Goal: Task Accomplishment & Management: Manage account settings

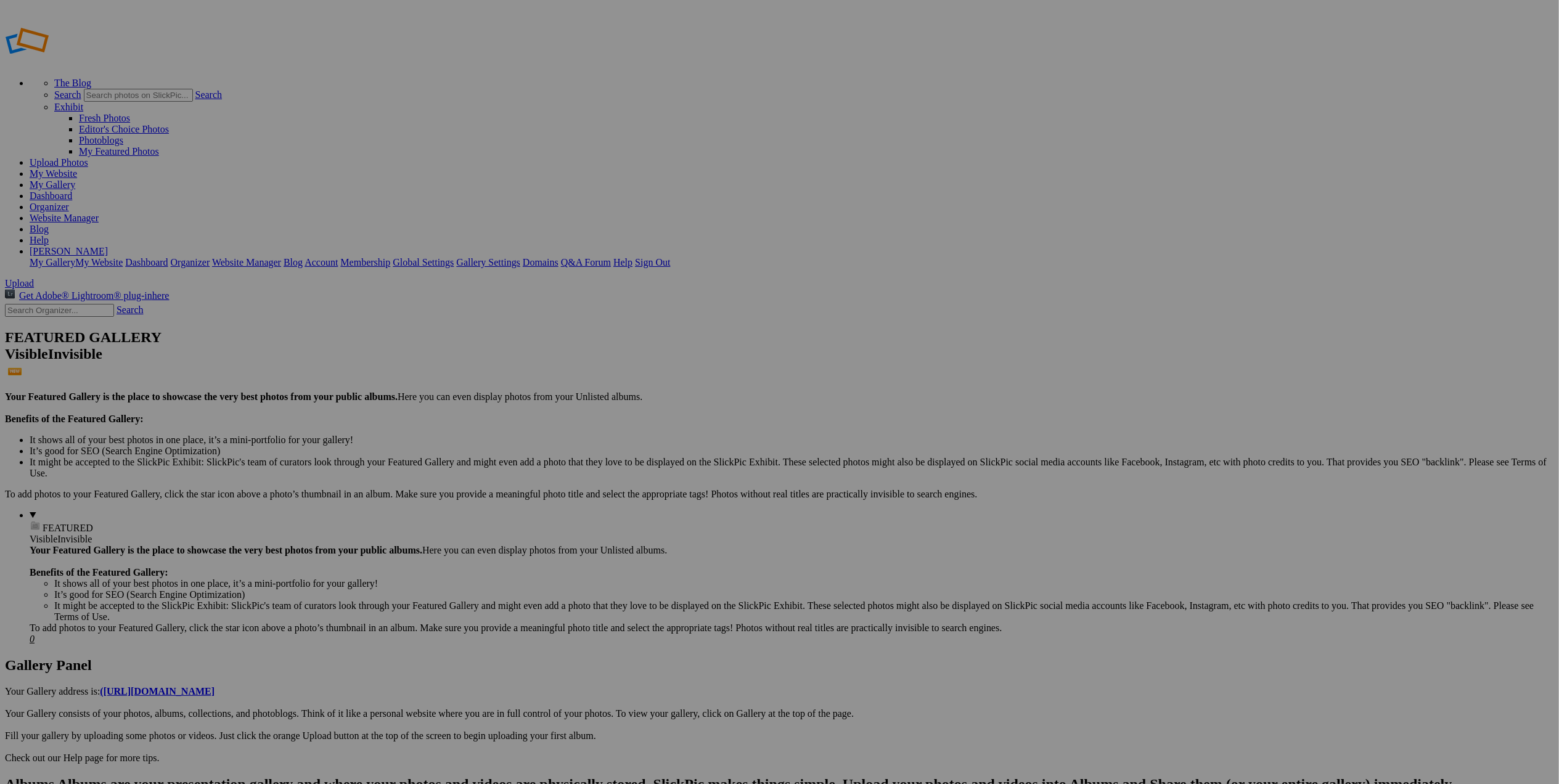
click at [99, 212] on link "Website Manager" at bounding box center [64, 218] width 69 height 11
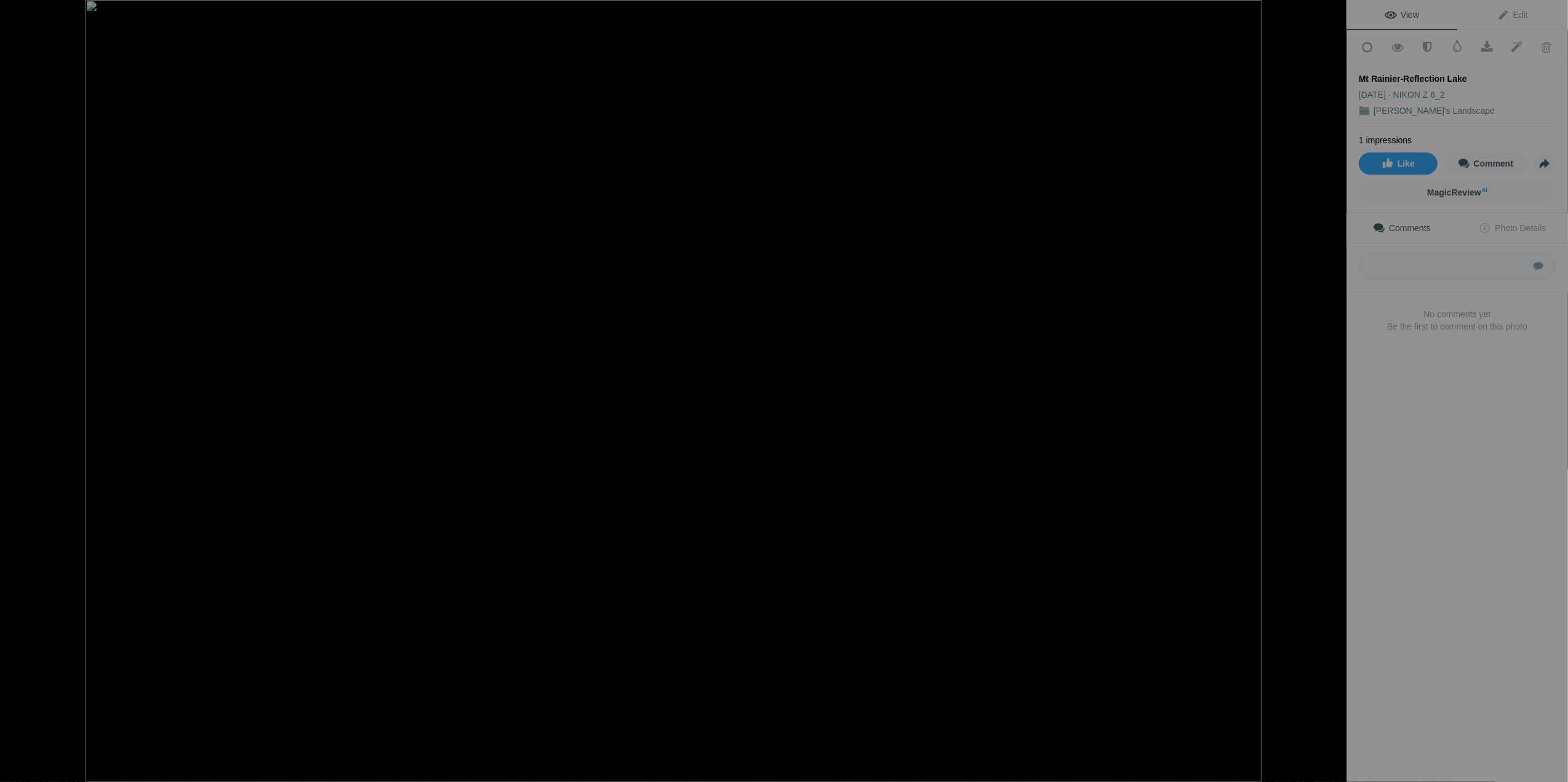
click at [1397, 74] on div "Mt Rainier-Reflection Lake" at bounding box center [1458, 79] width 197 height 12
click at [1335, 11] on div at bounding box center [1333, 14] width 27 height 27
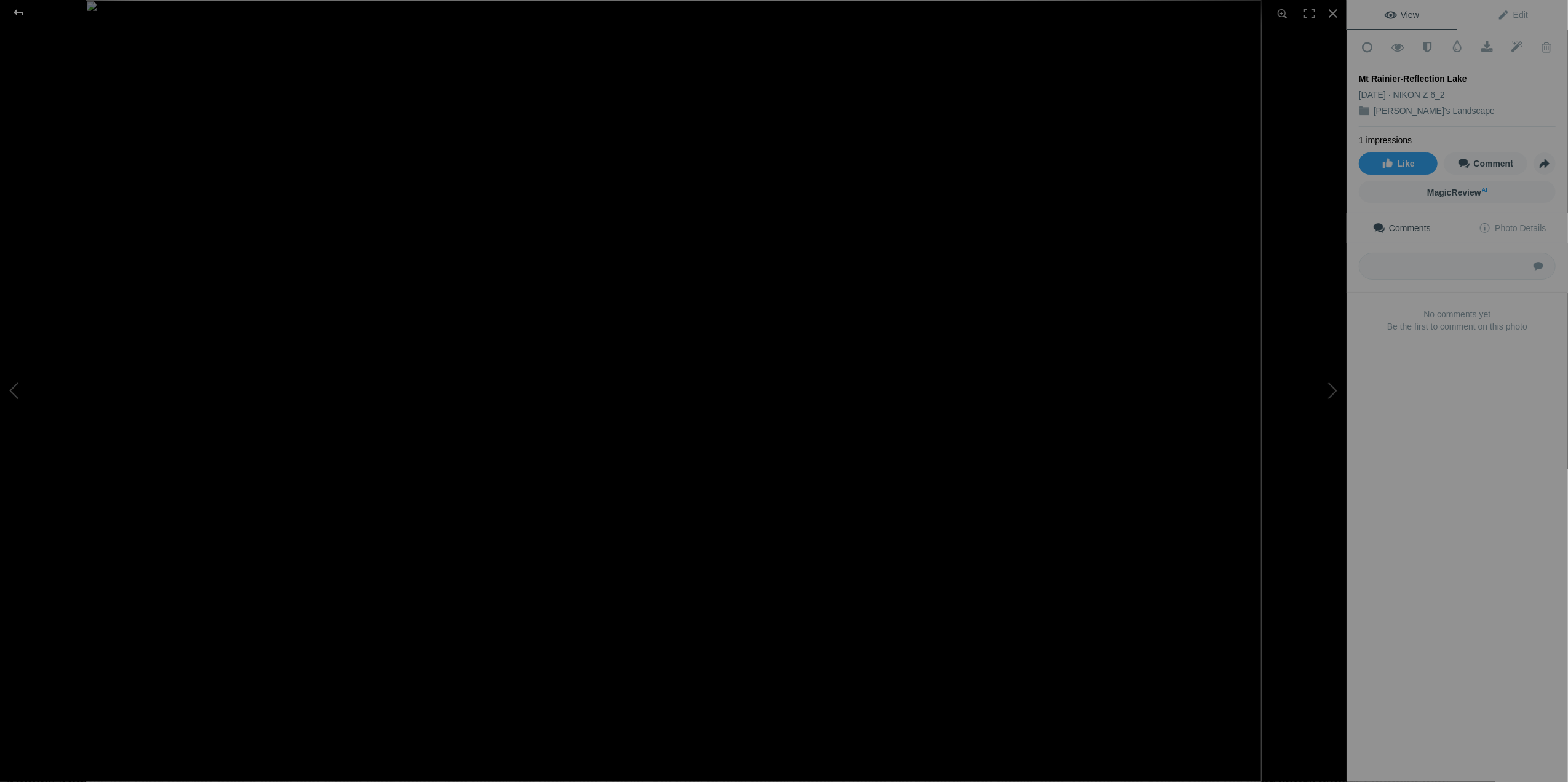
click at [20, 15] on div at bounding box center [18, 12] width 44 height 25
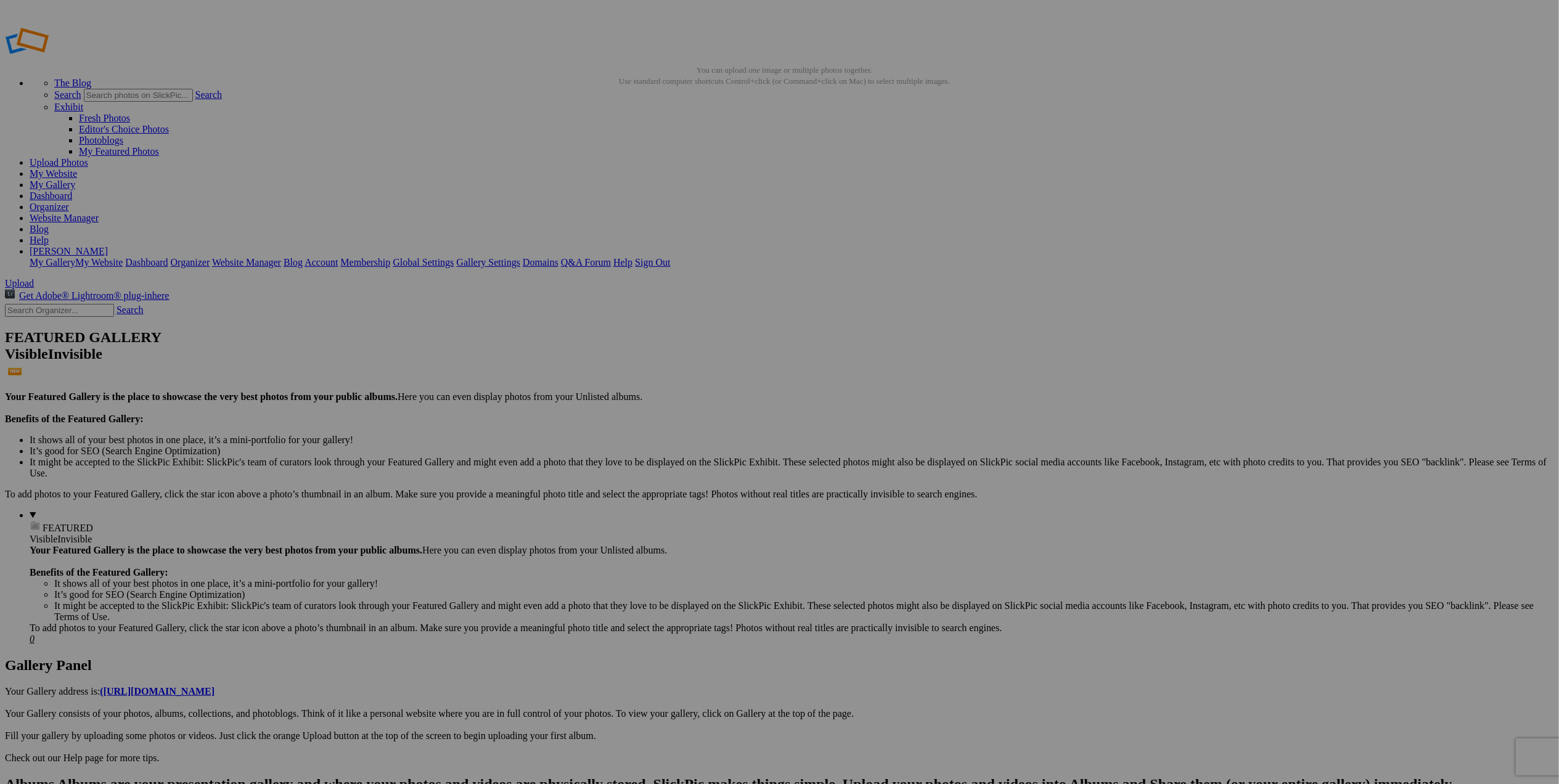
click at [616, 438] on span at bounding box center [616, 444] width 0 height 11
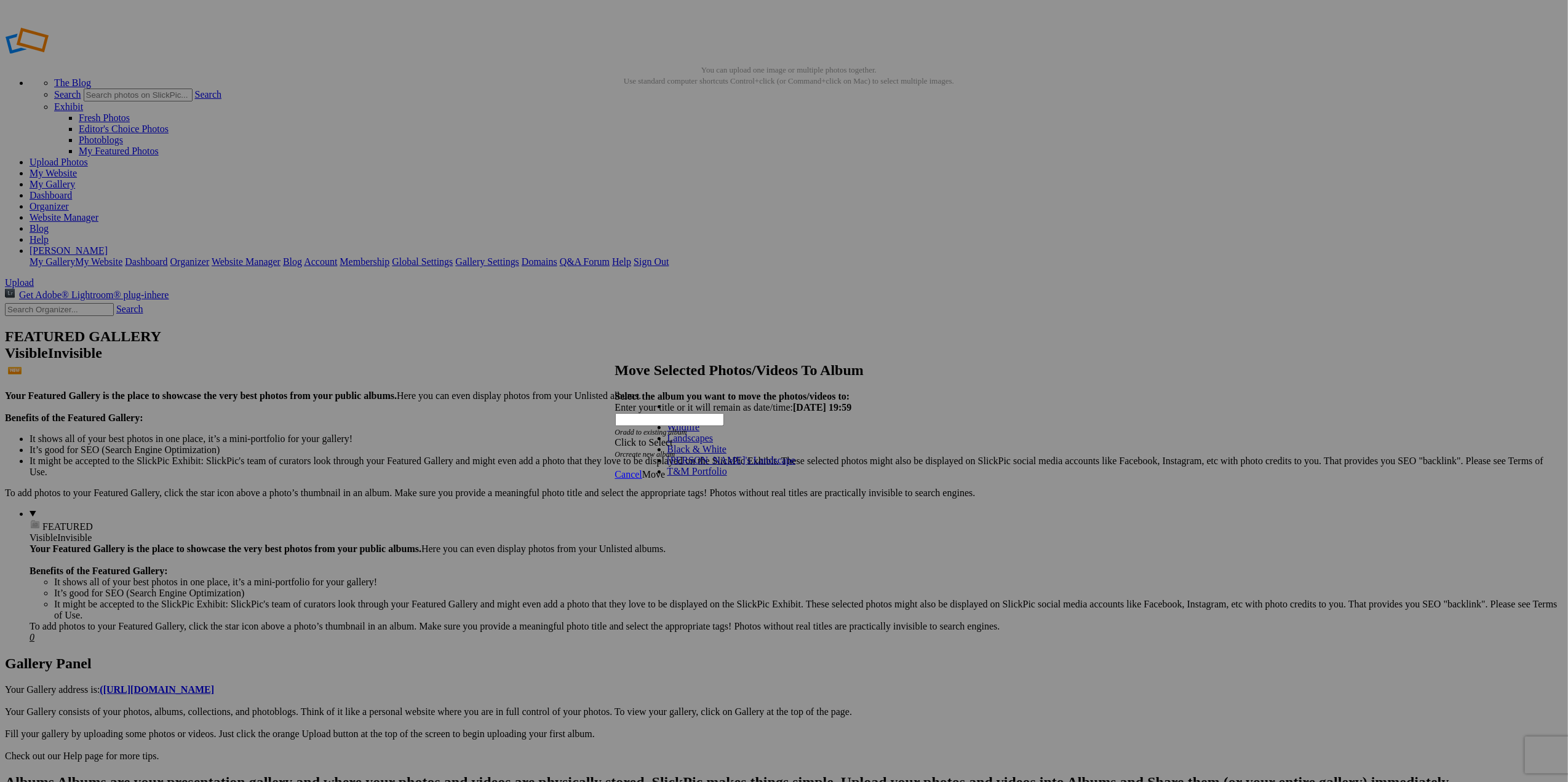
click at [675, 443] on link "Landscapes" at bounding box center [690, 438] width 46 height 11
click at [665, 470] on span "Move" at bounding box center [653, 475] width 23 height 11
click at [655, 436] on span "Ok" at bounding box center [648, 430] width 12 height 11
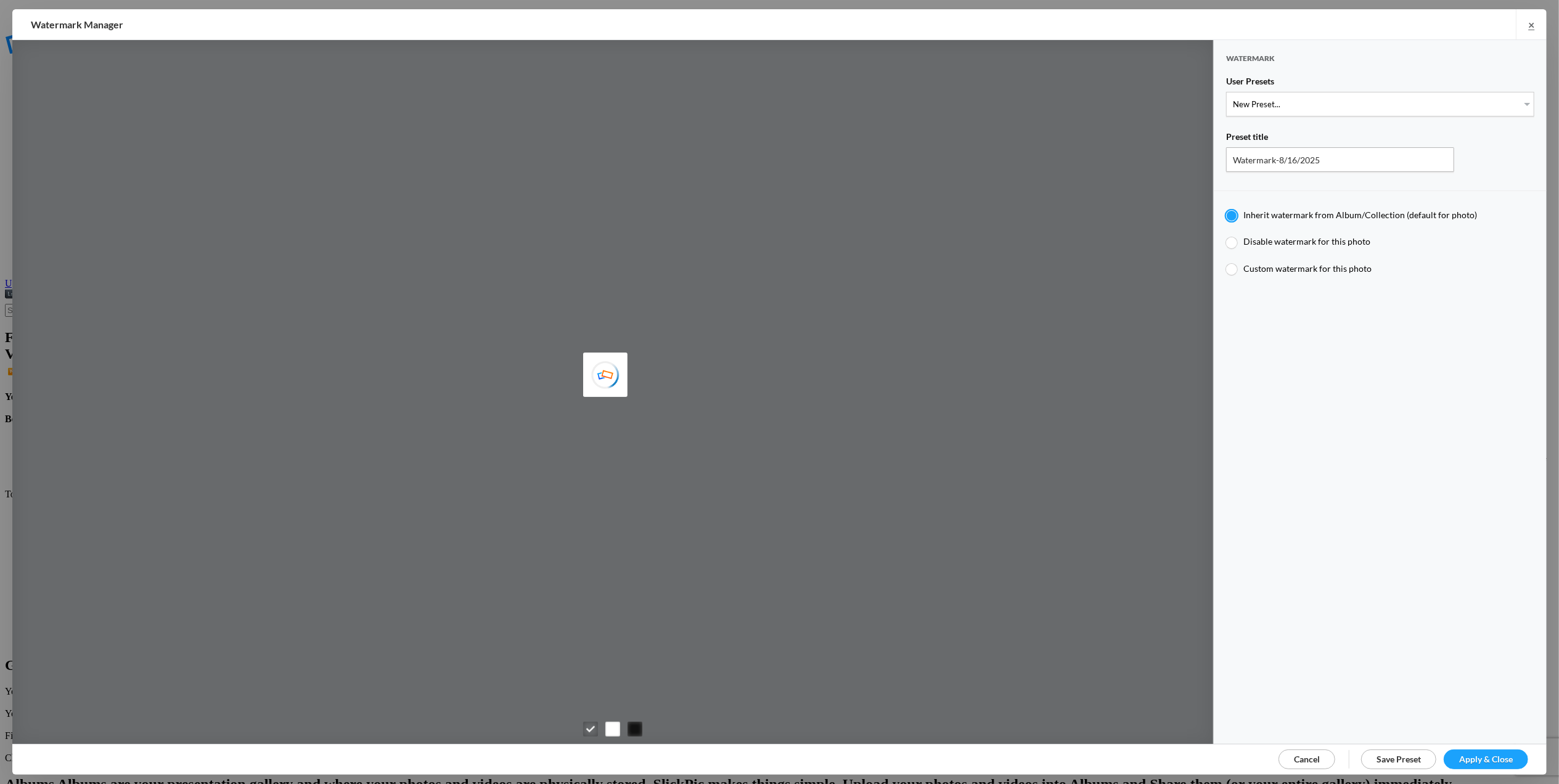
type input "T for [PERSON_NAME]'s photo"
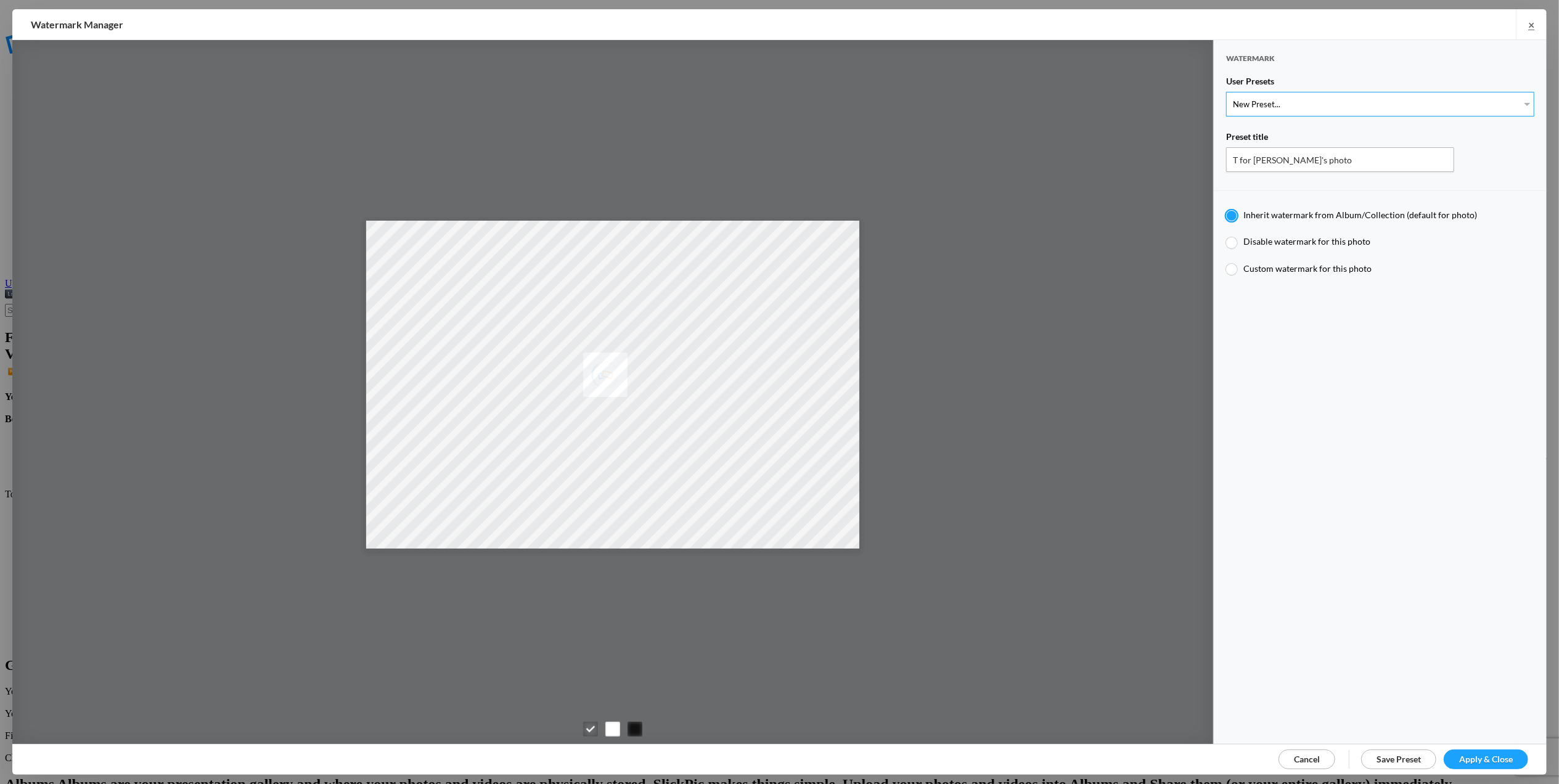
click at [1513, 99] on select "New Preset... T for [PERSON_NAME]'s photo M for [PERSON_NAME]'s photo" at bounding box center [1380, 104] width 308 height 25
select select "2: Object"
click at [1226, 92] on select "New Preset... T for [PERSON_NAME]'s photo M for [PERSON_NAME]'s photo" at bounding box center [1380, 104] width 308 height 25
type input "M for [PERSON_NAME]'s photo"
radio input "false"
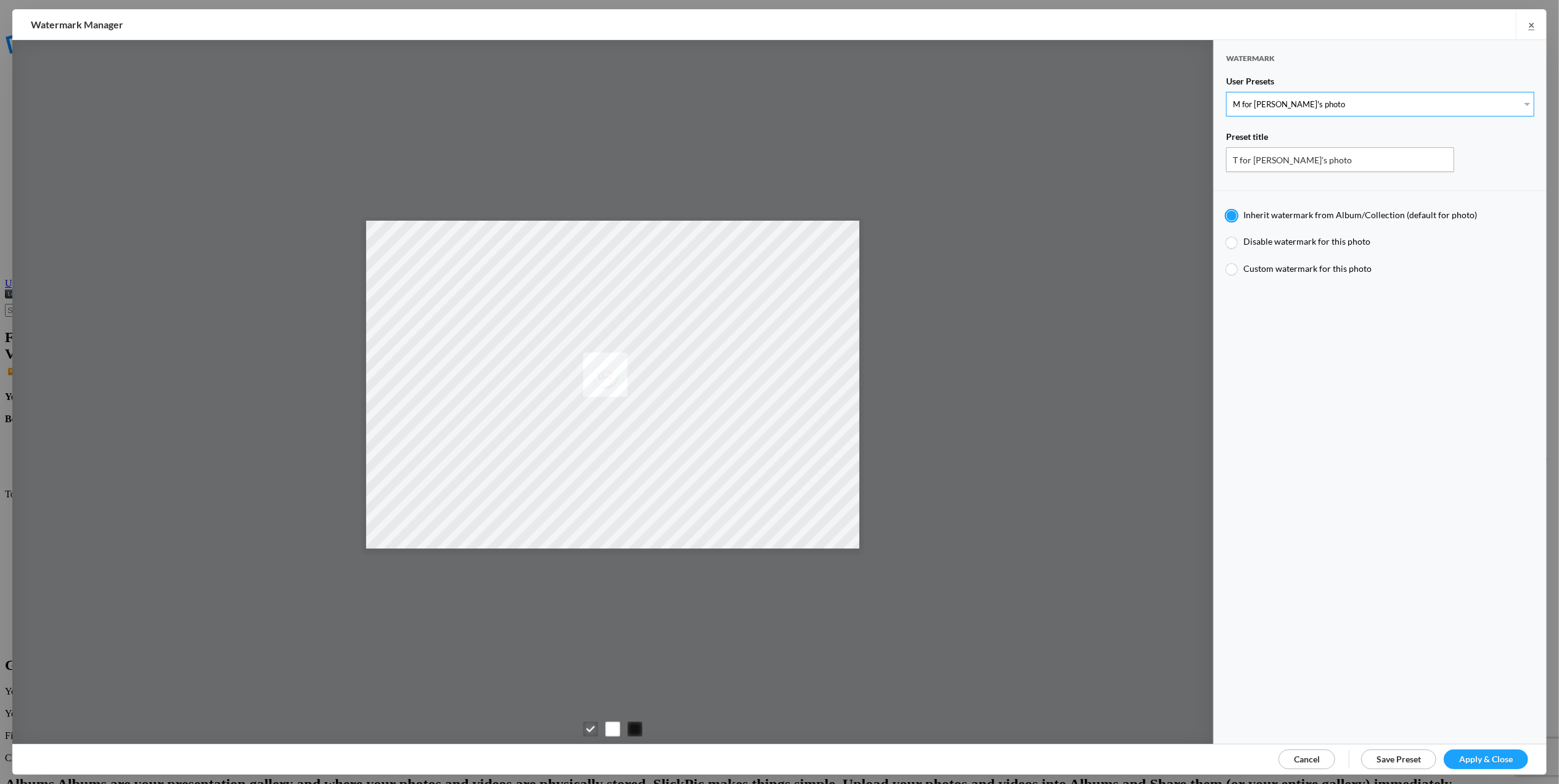
radio input "true"
type input "M"
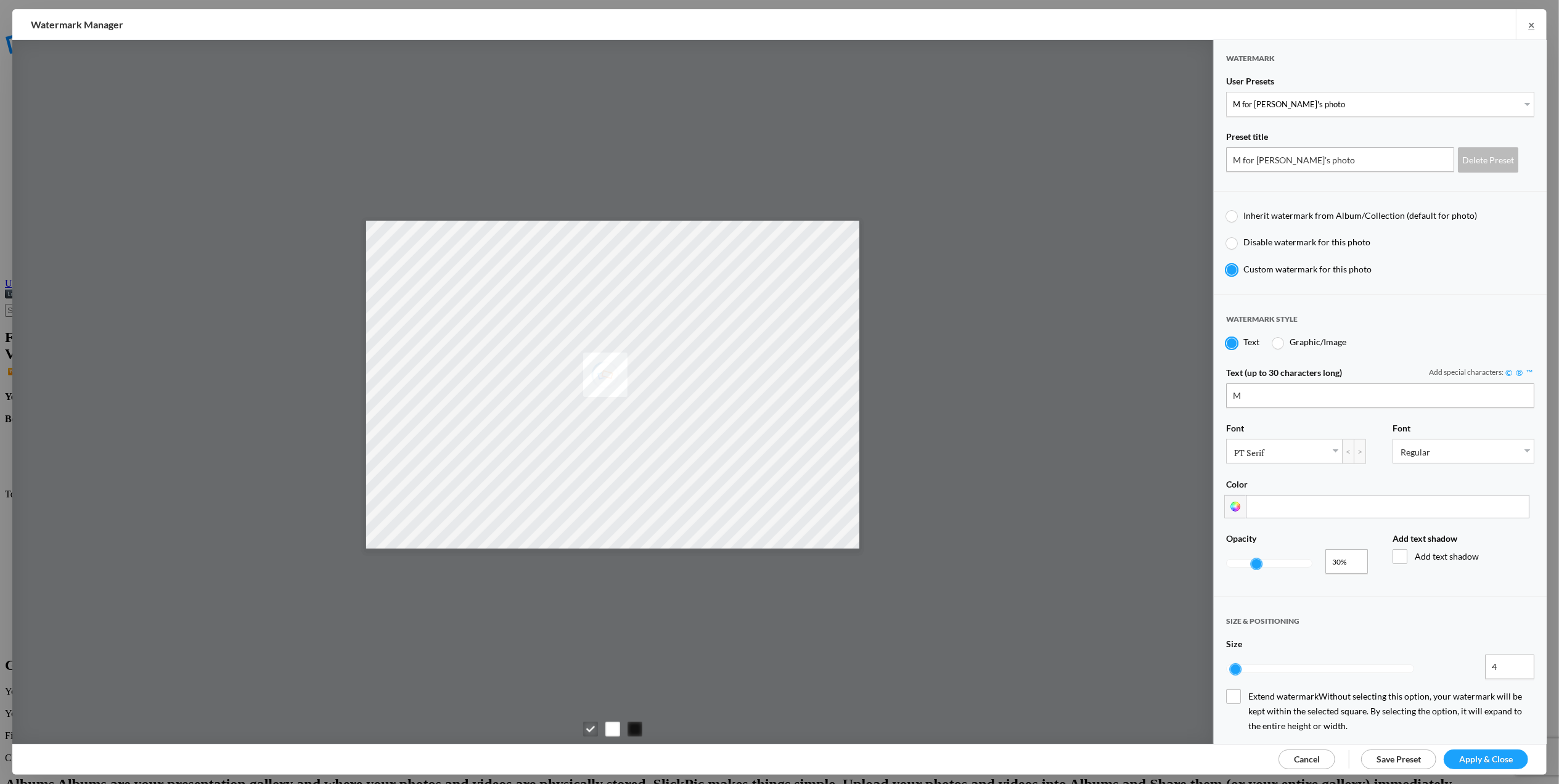
click at [1472, 759] on span "Apply & Close" at bounding box center [1485, 759] width 53 height 11
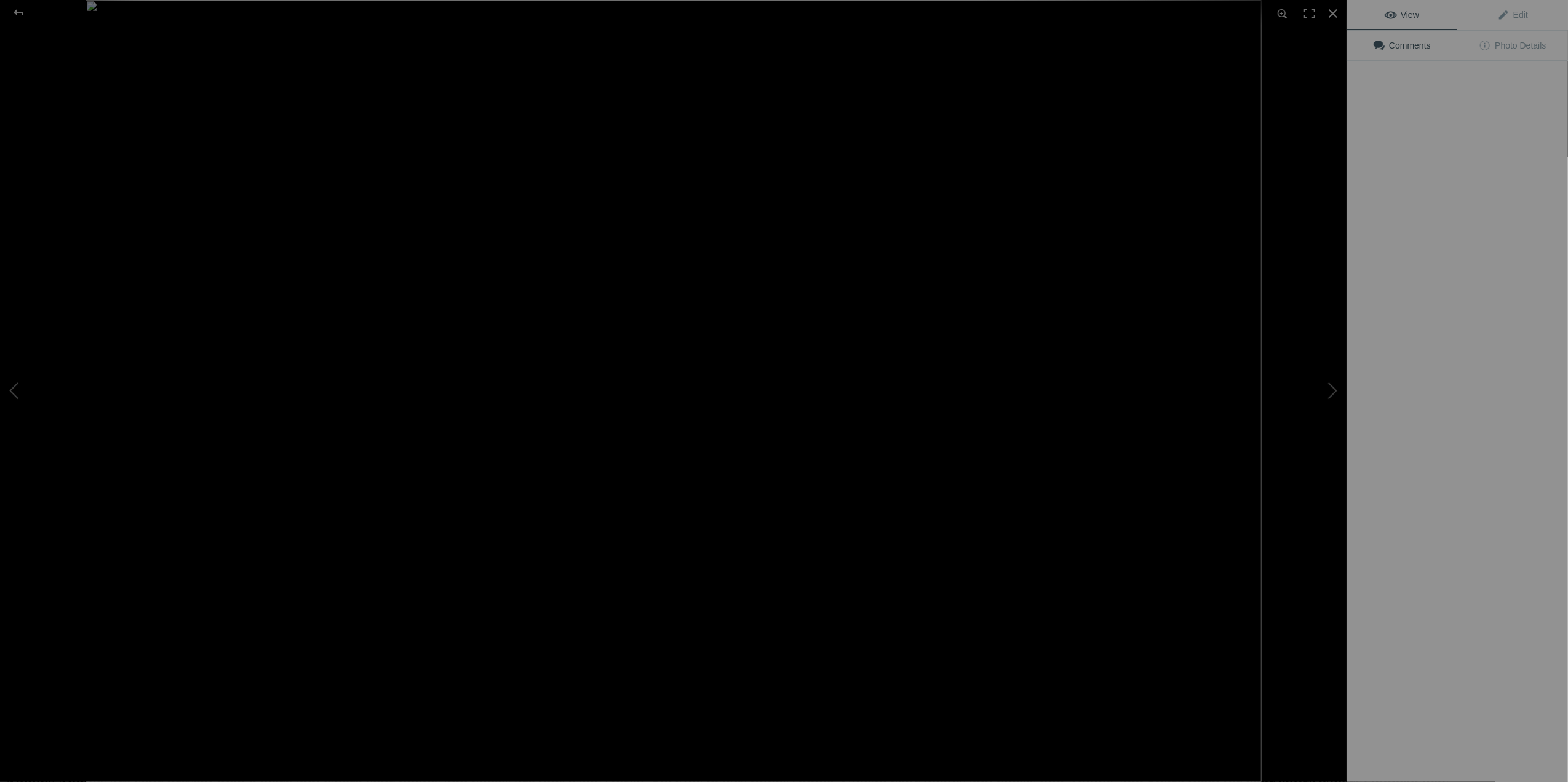
click at [356, 192] on img at bounding box center [674, 391] width 1176 height 782
click at [23, 12] on div at bounding box center [18, 12] width 44 height 25
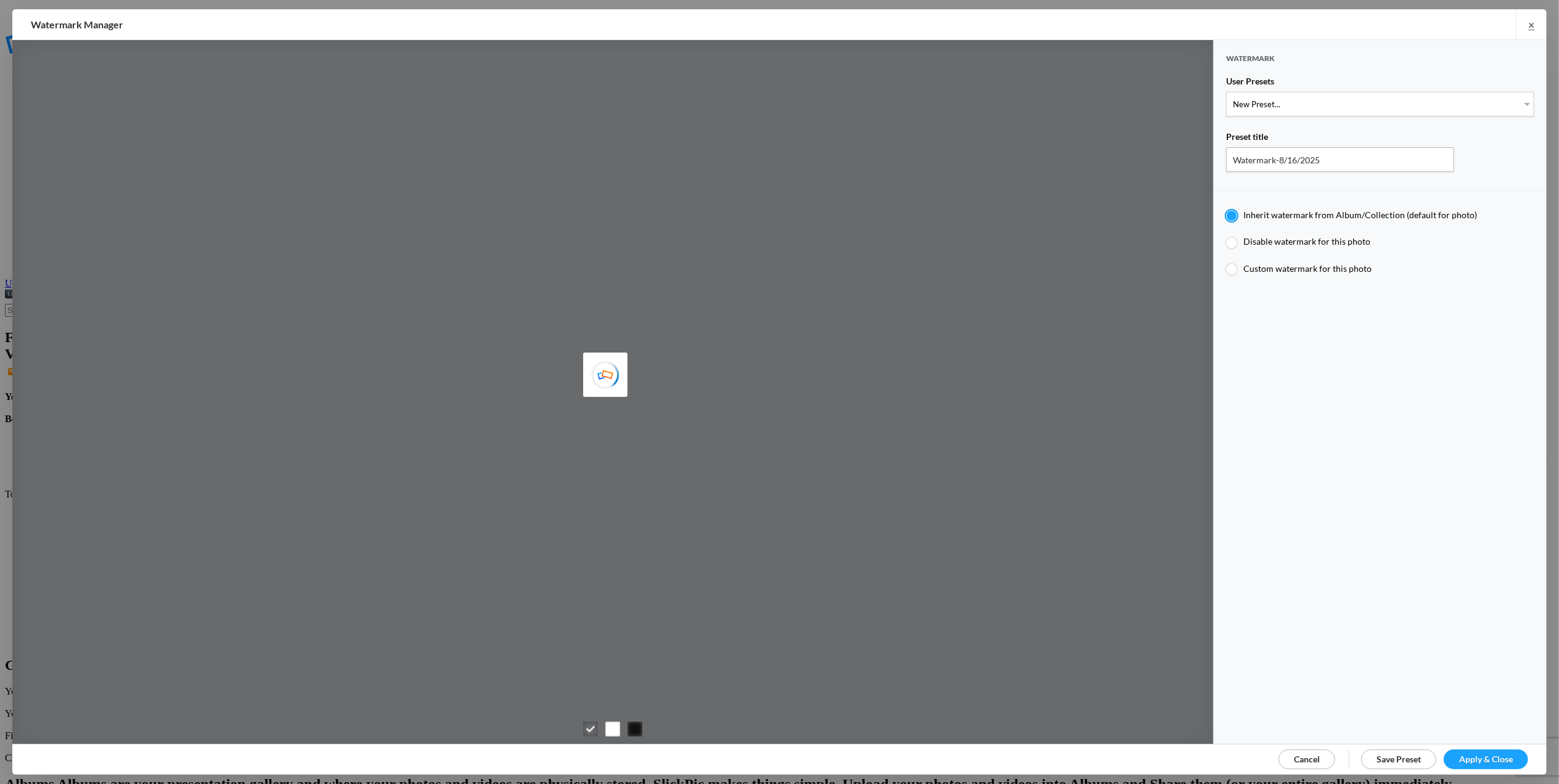
type input "T for [PERSON_NAME]'s photo"
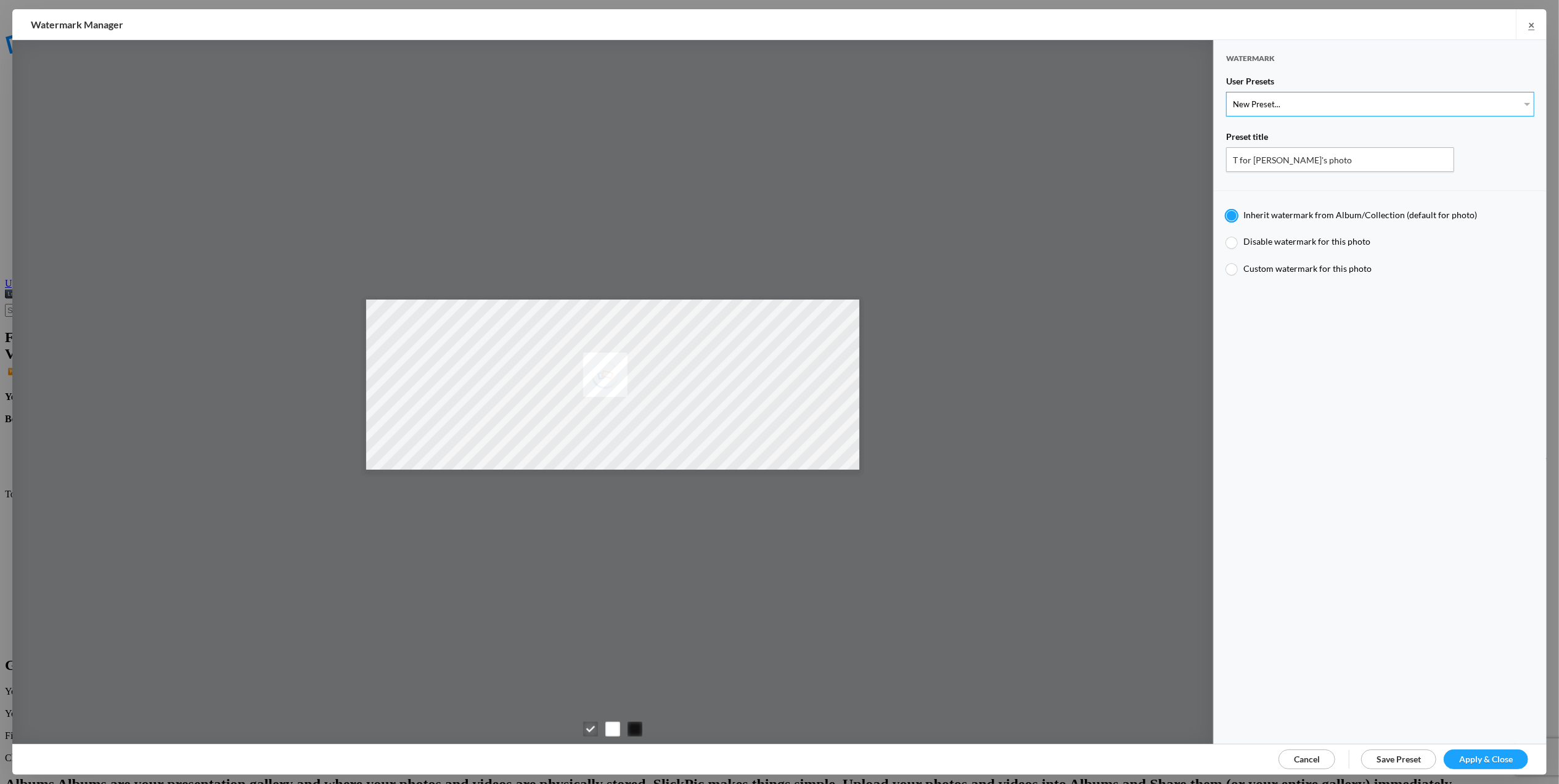
click at [1516, 99] on select "New Preset... T for [PERSON_NAME]'s photo M for [PERSON_NAME]'s photo" at bounding box center [1380, 104] width 308 height 25
select select "1: Object"
click at [1226, 92] on select "New Preset... T for [PERSON_NAME]'s photo M for [PERSON_NAME]'s photo" at bounding box center [1380, 104] width 308 height 25
radio input "false"
radio input "true"
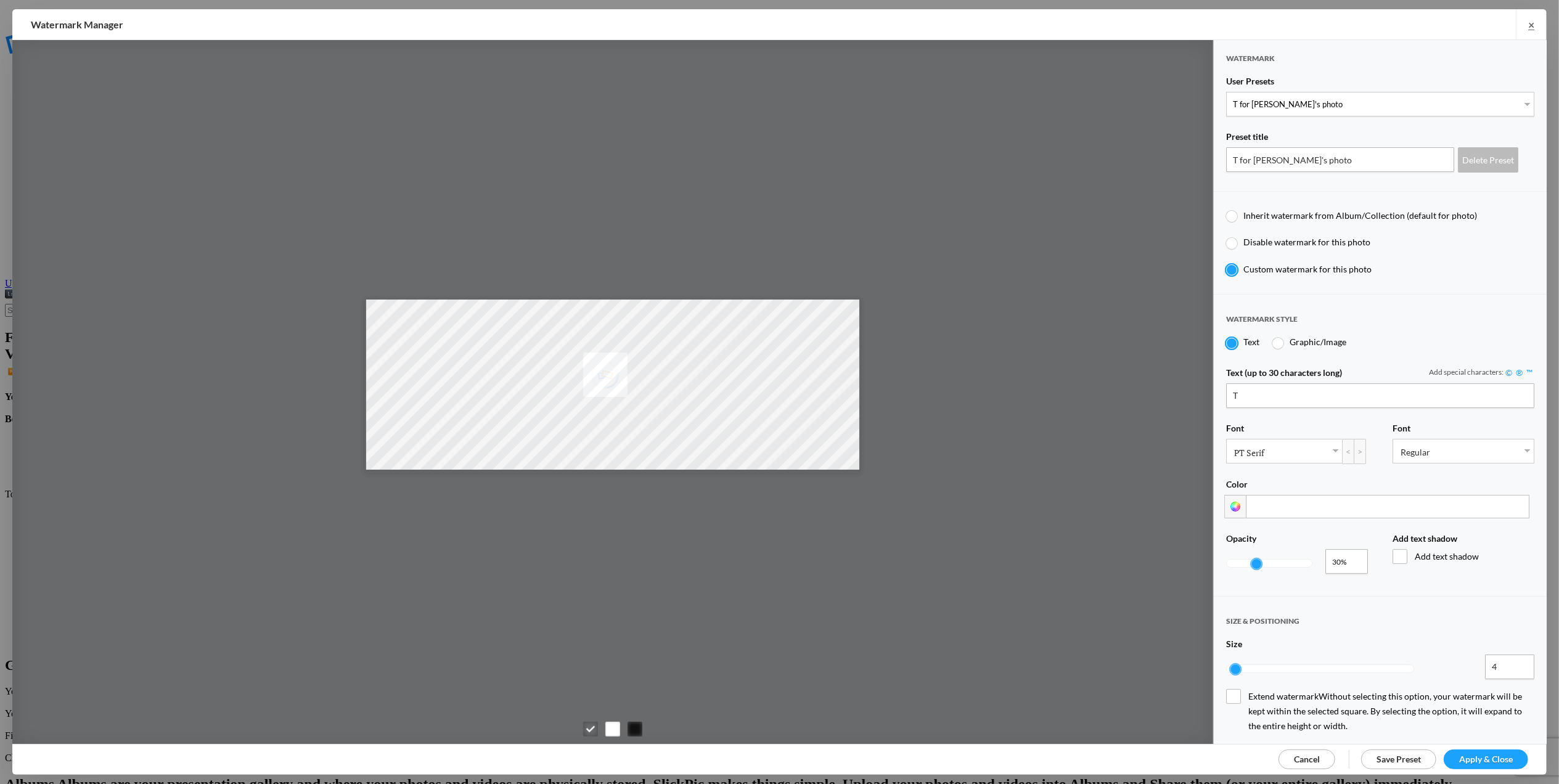
click at [1463, 760] on span "Apply & Close" at bounding box center [1485, 759] width 53 height 11
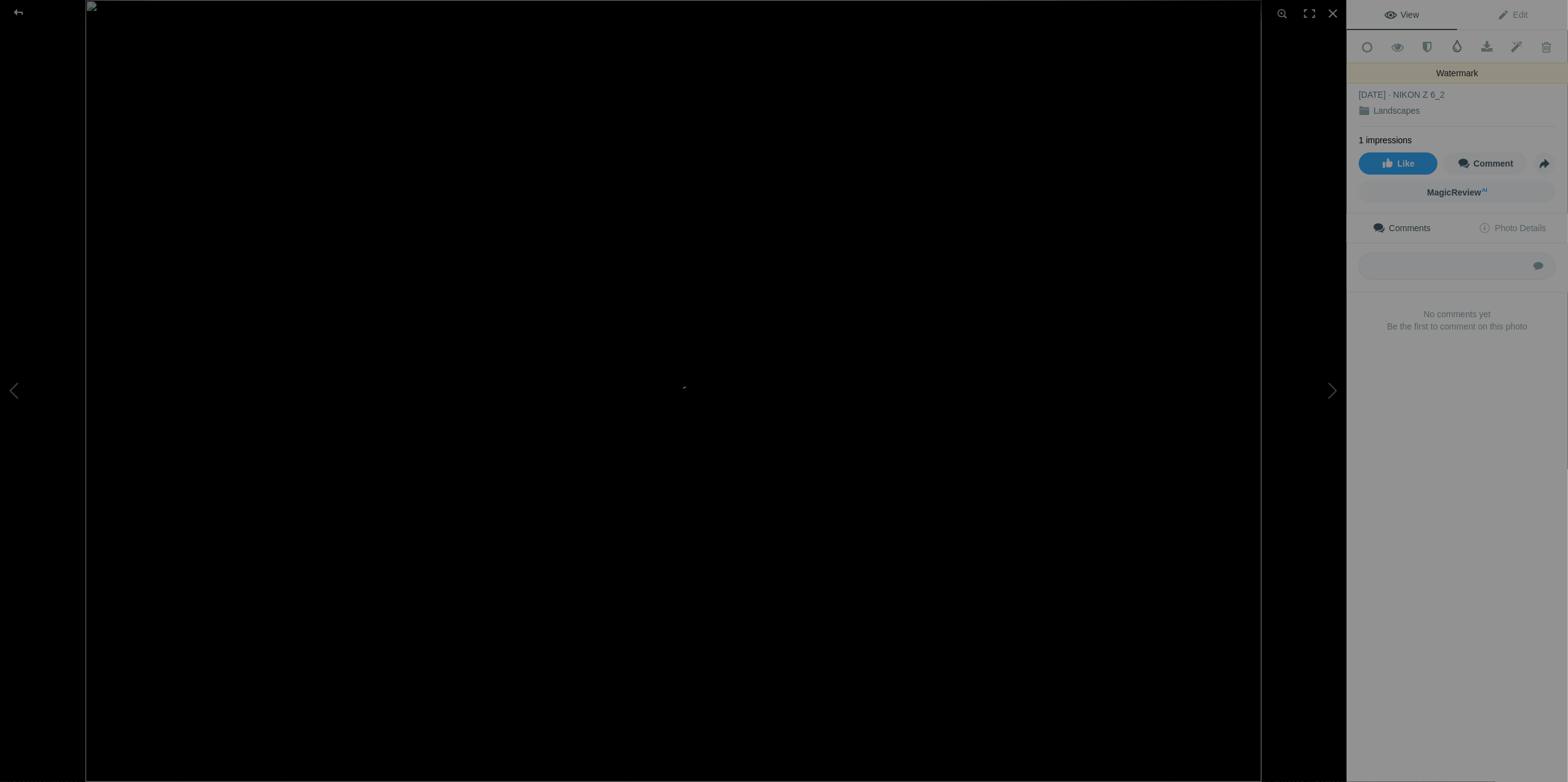
click at [1451, 47] on span at bounding box center [1458, 46] width 12 height 12
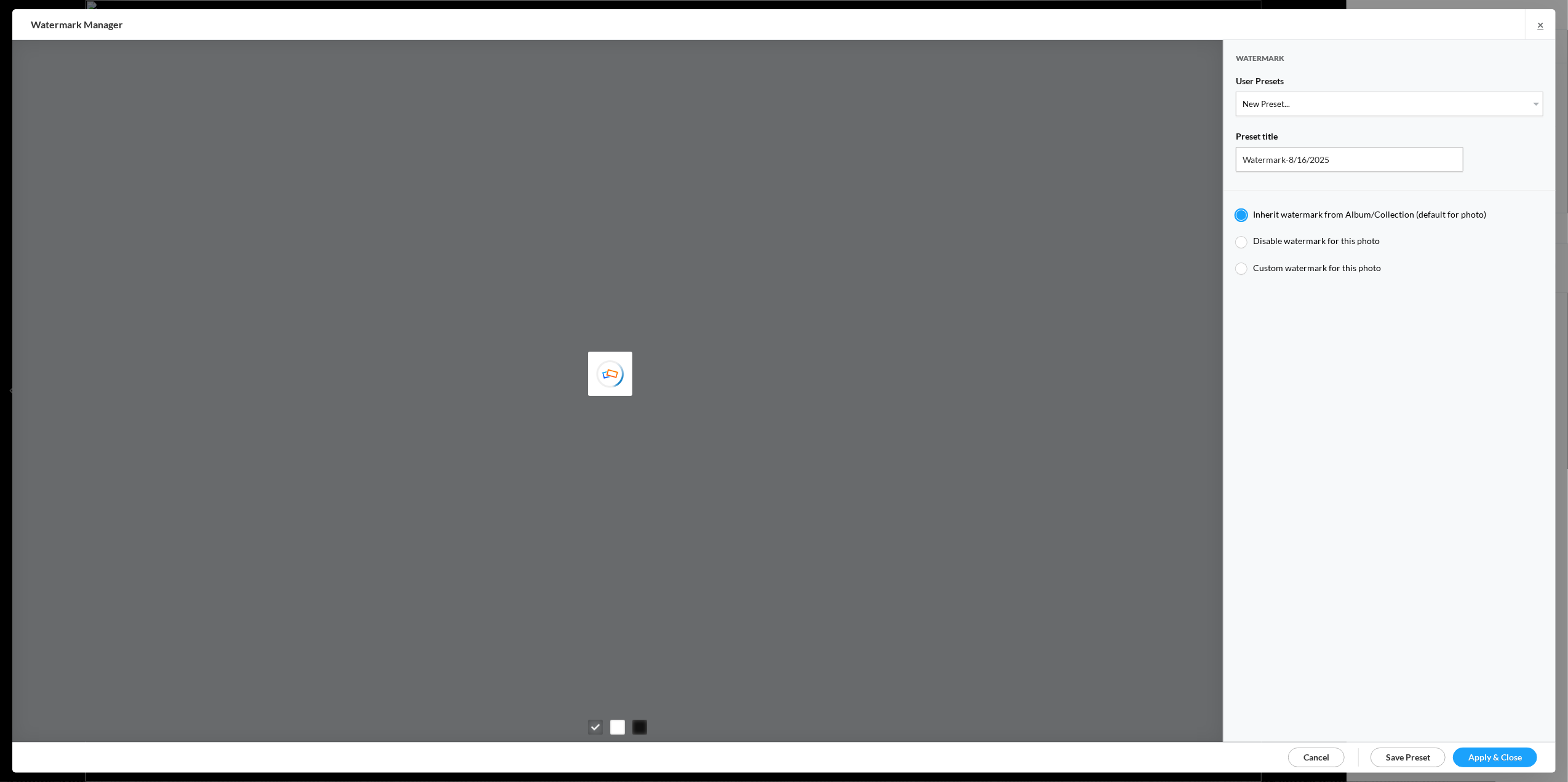
type input "T for [PERSON_NAME]'s photo"
click at [1526, 98] on select "New Preset... T for [PERSON_NAME]'s photo M for [PERSON_NAME]'s photo" at bounding box center [1389, 104] width 307 height 25
select select "1: Object"
click at [1236, 92] on select "New Preset... T for Tom's photo M for Mary's photo" at bounding box center [1389, 104] width 307 height 25
radio input "false"
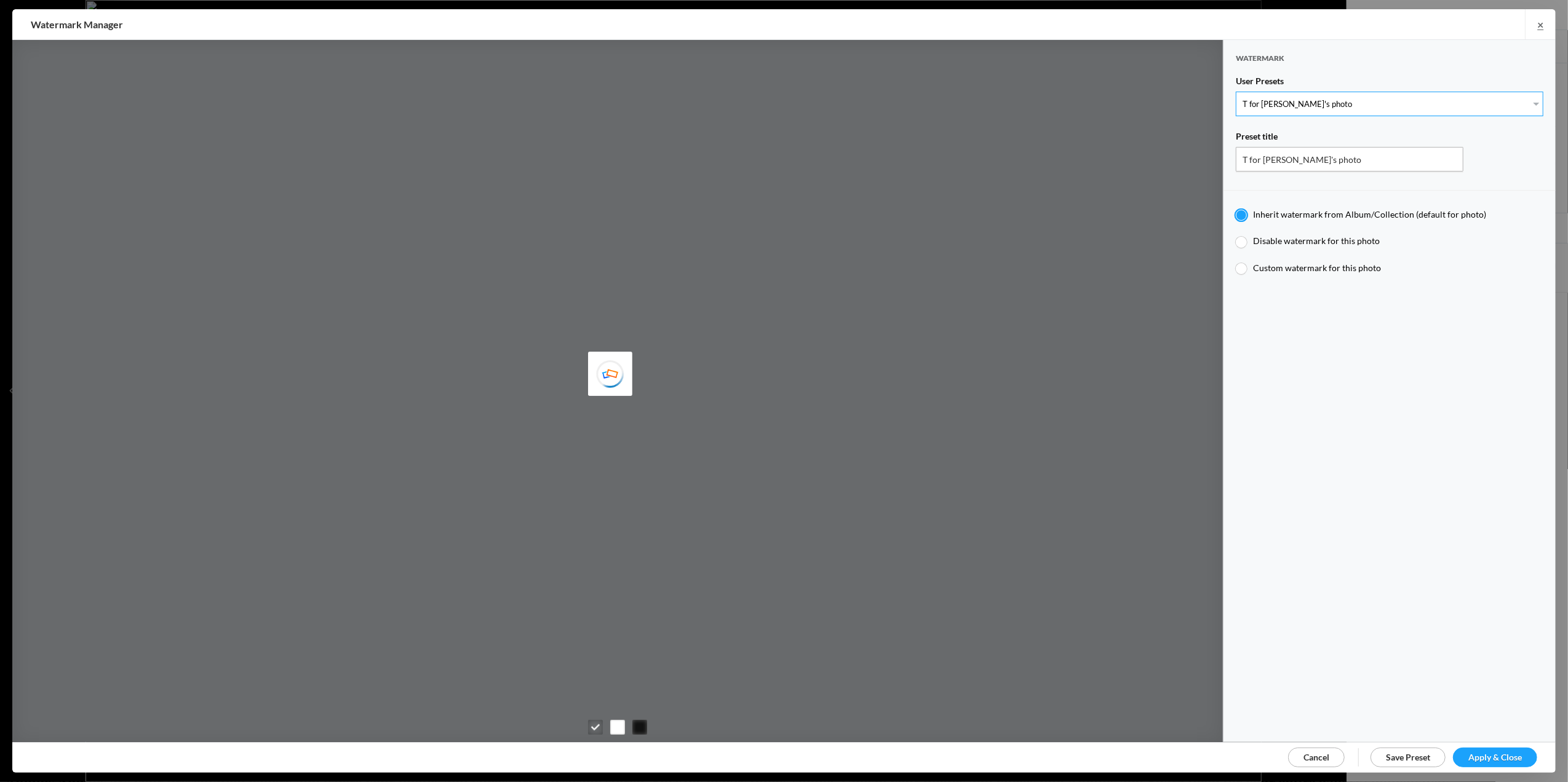
radio input "true"
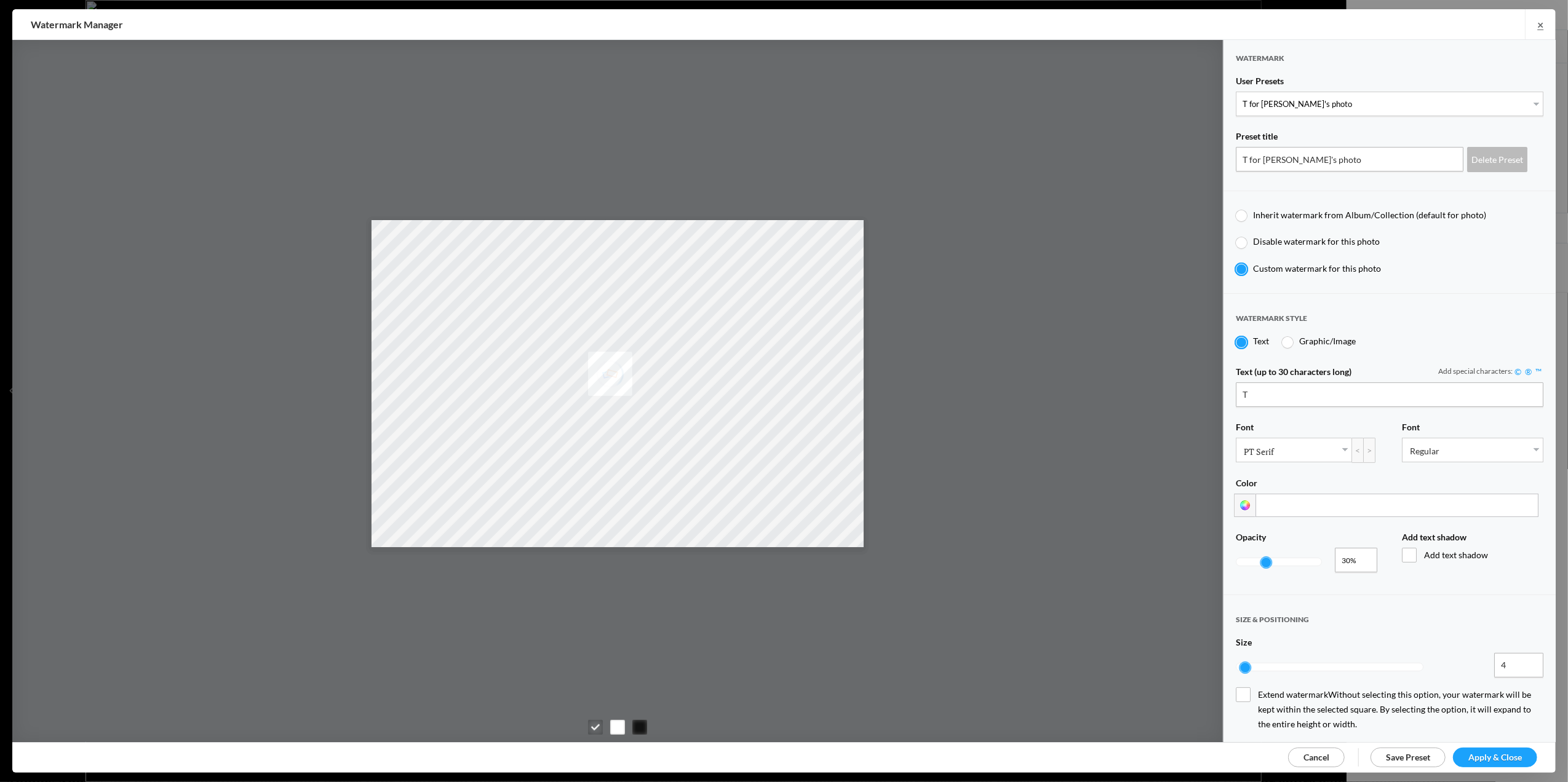
click at [1489, 758] on span "Apply & Close" at bounding box center [1495, 757] width 53 height 11
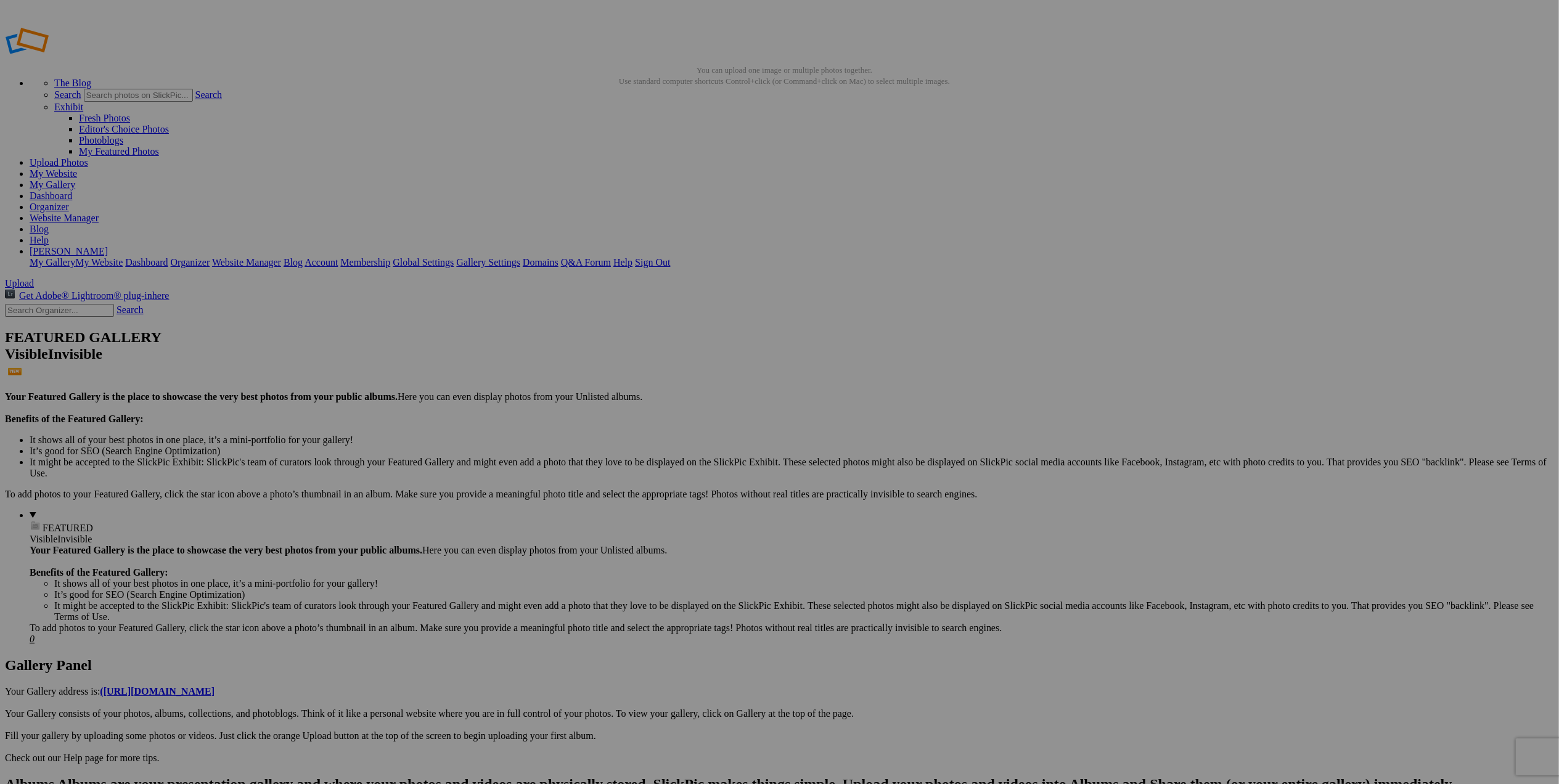
click at [616, 438] on span at bounding box center [616, 444] width 0 height 11
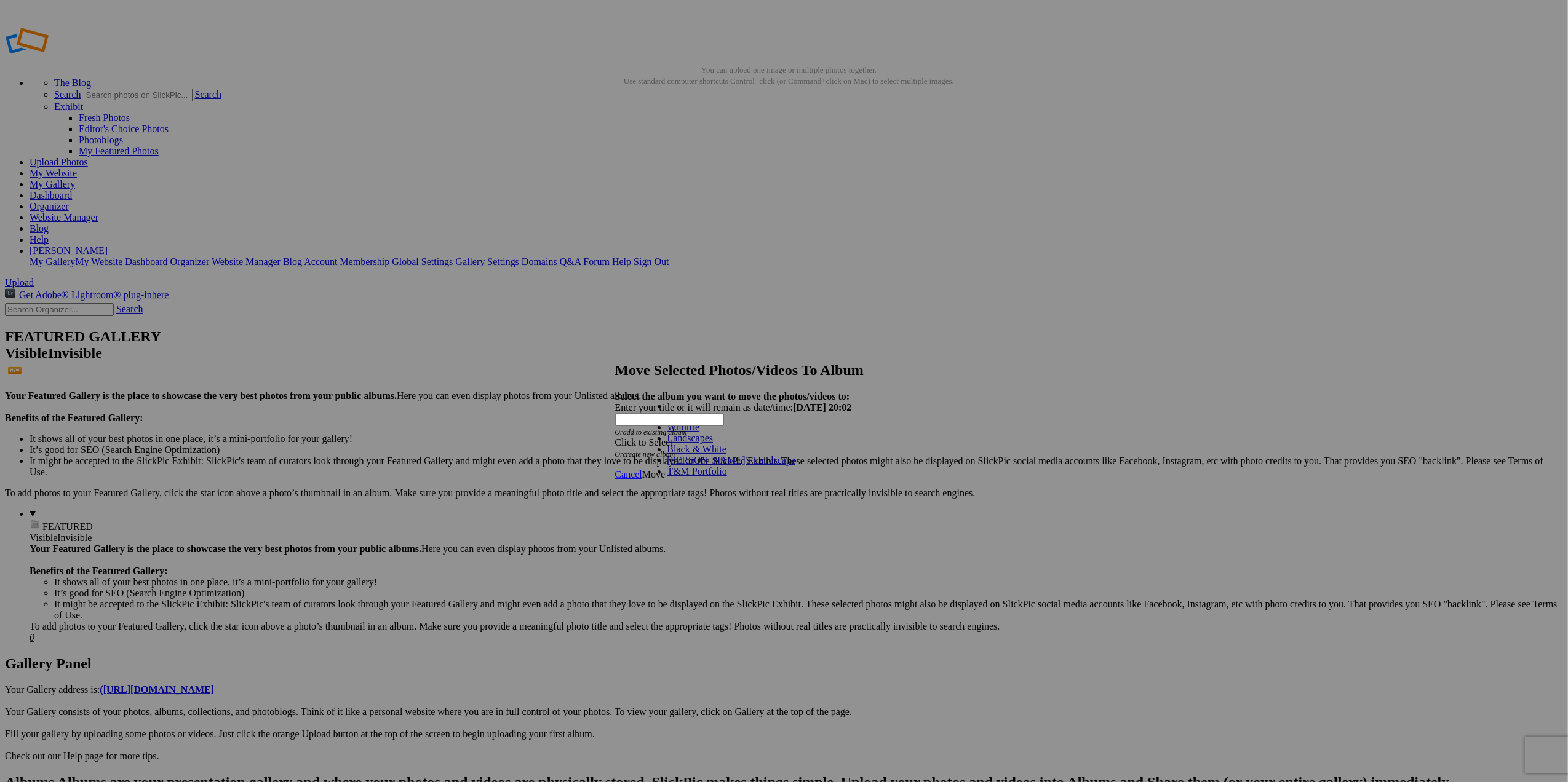
click at [704, 443] on link "Landscapes" at bounding box center [690, 438] width 46 height 11
click at [665, 470] on span "Move" at bounding box center [653, 475] width 23 height 11
click at [655, 436] on span "Ok" at bounding box center [648, 430] width 12 height 11
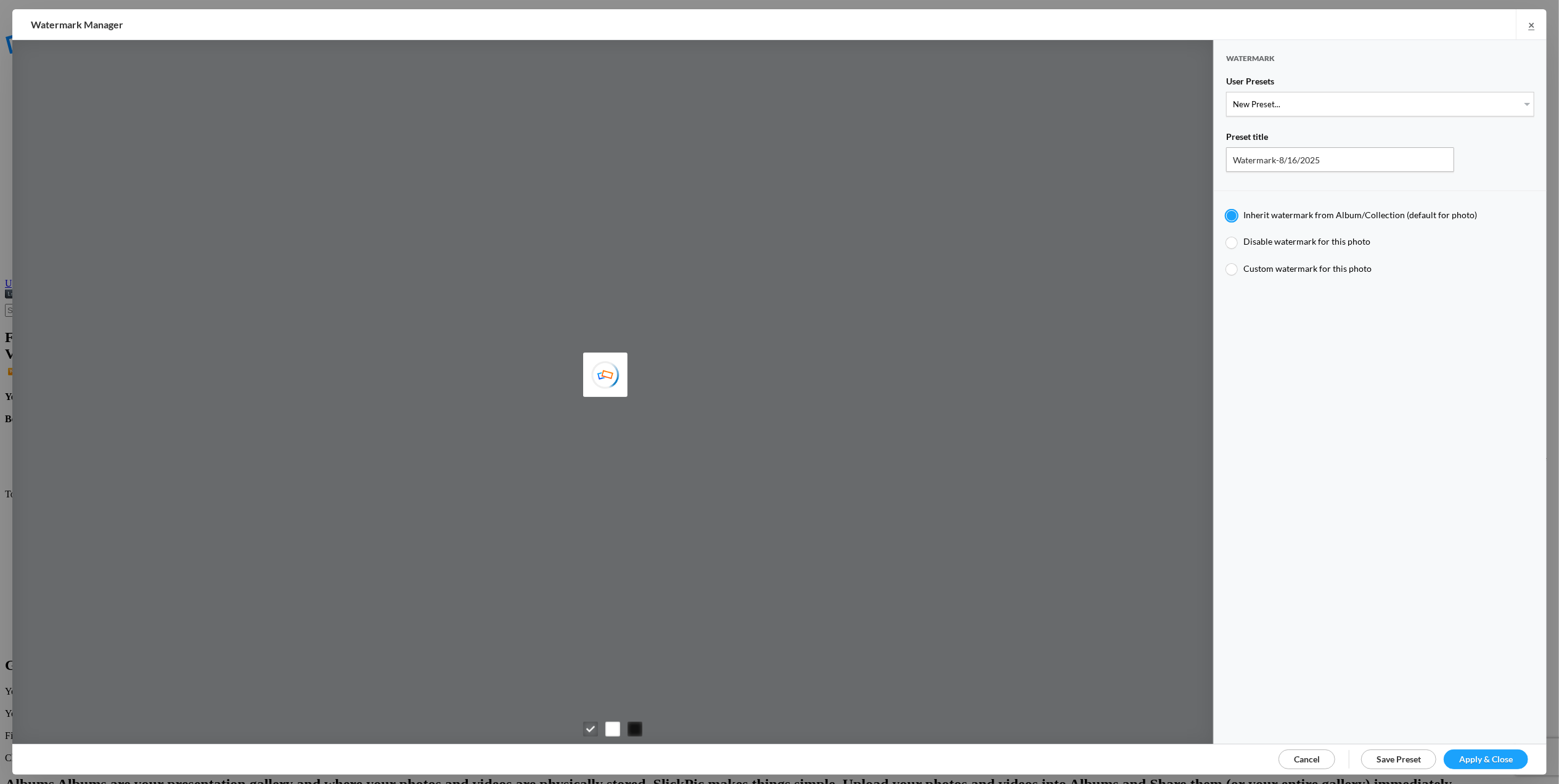
type input "T for Tom's photo"
click at [1512, 102] on select "New Preset... T for Tom's photo M for Mary's photo" at bounding box center [1380, 104] width 308 height 25
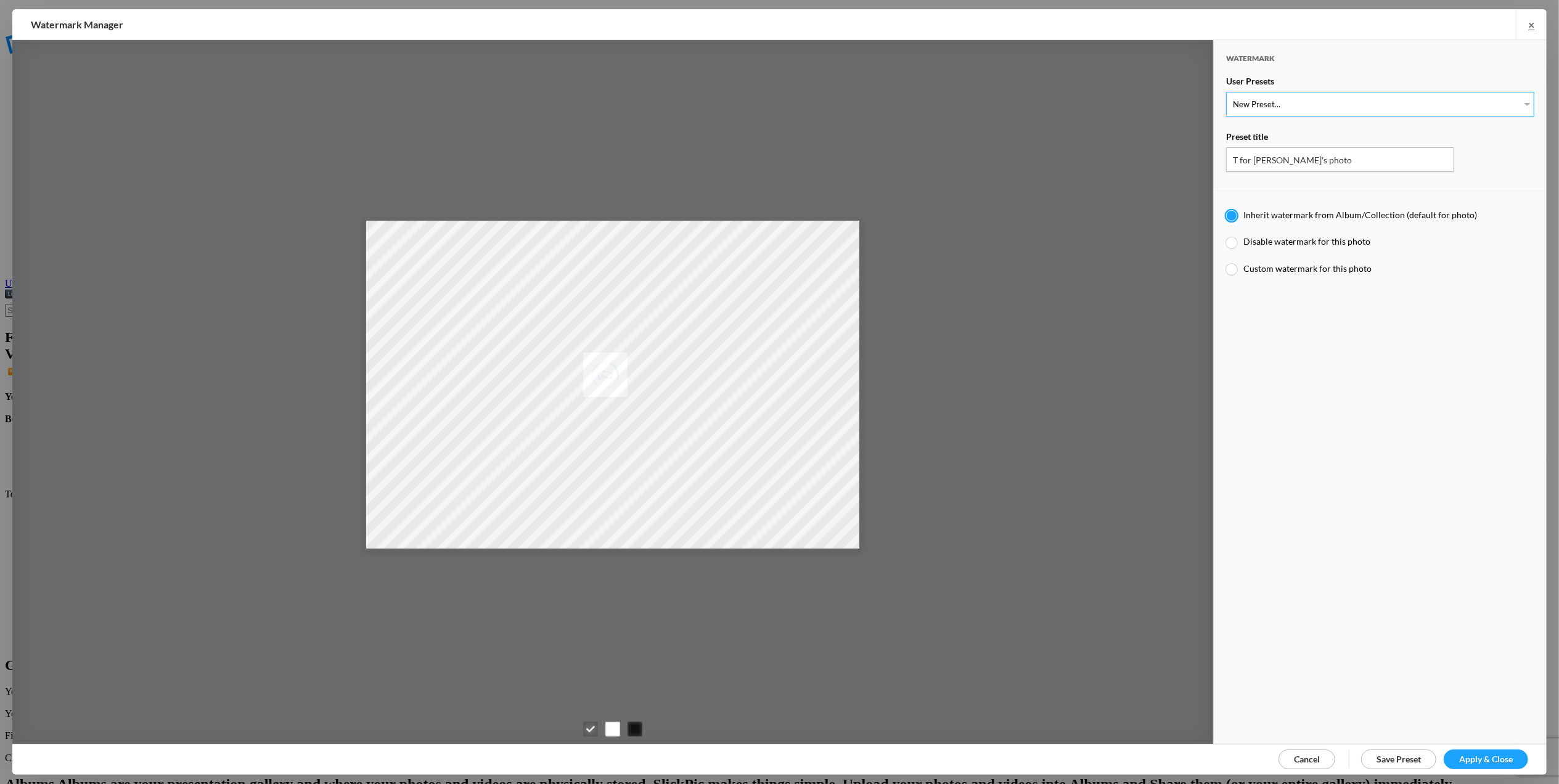
select select "2: Object"
click at [1226, 92] on select "New Preset... T for Tom's photo M for Mary's photo" at bounding box center [1380, 104] width 308 height 25
type input "M for Mary's photo"
radio input "false"
radio input "true"
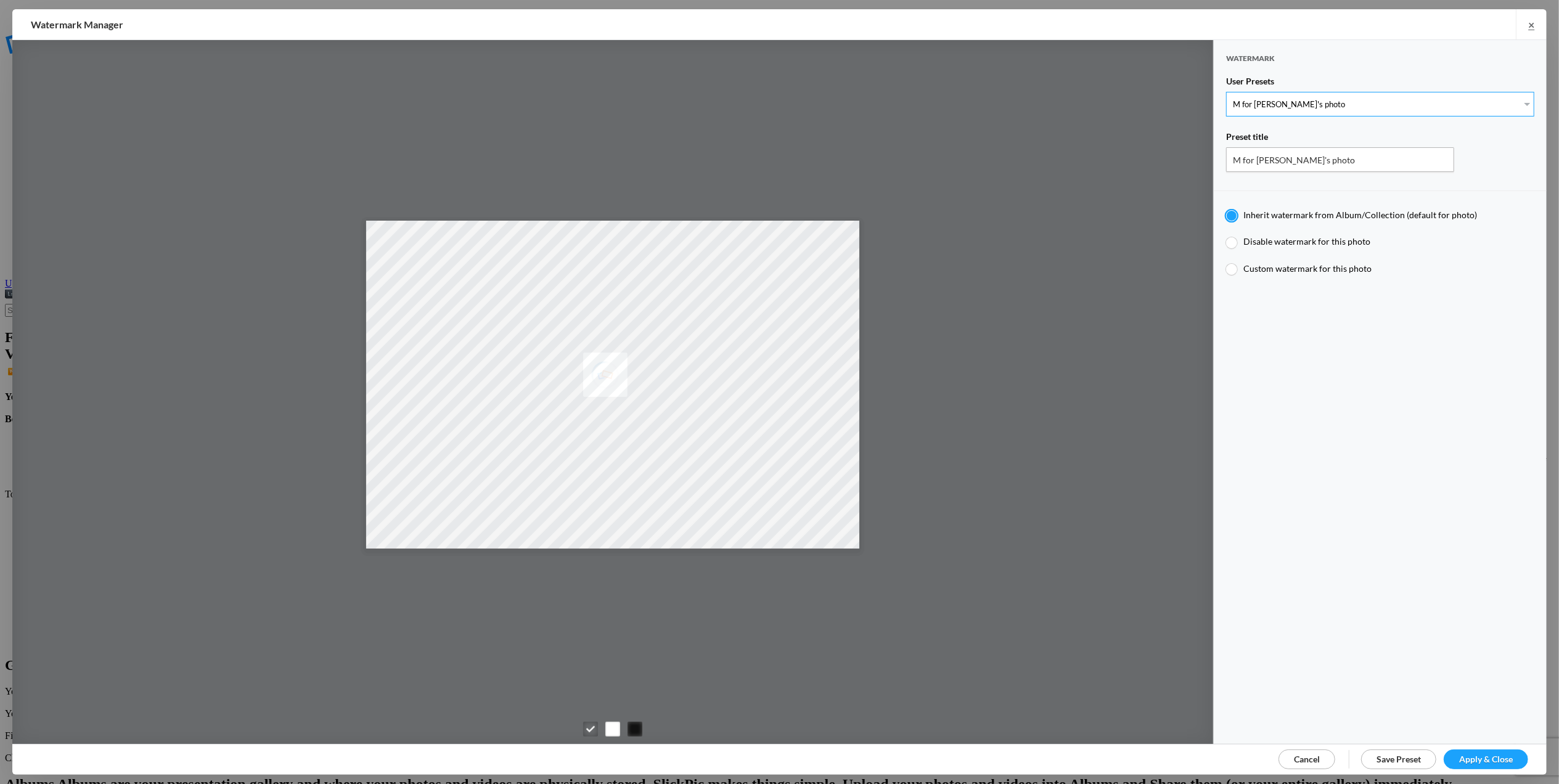
type input "M"
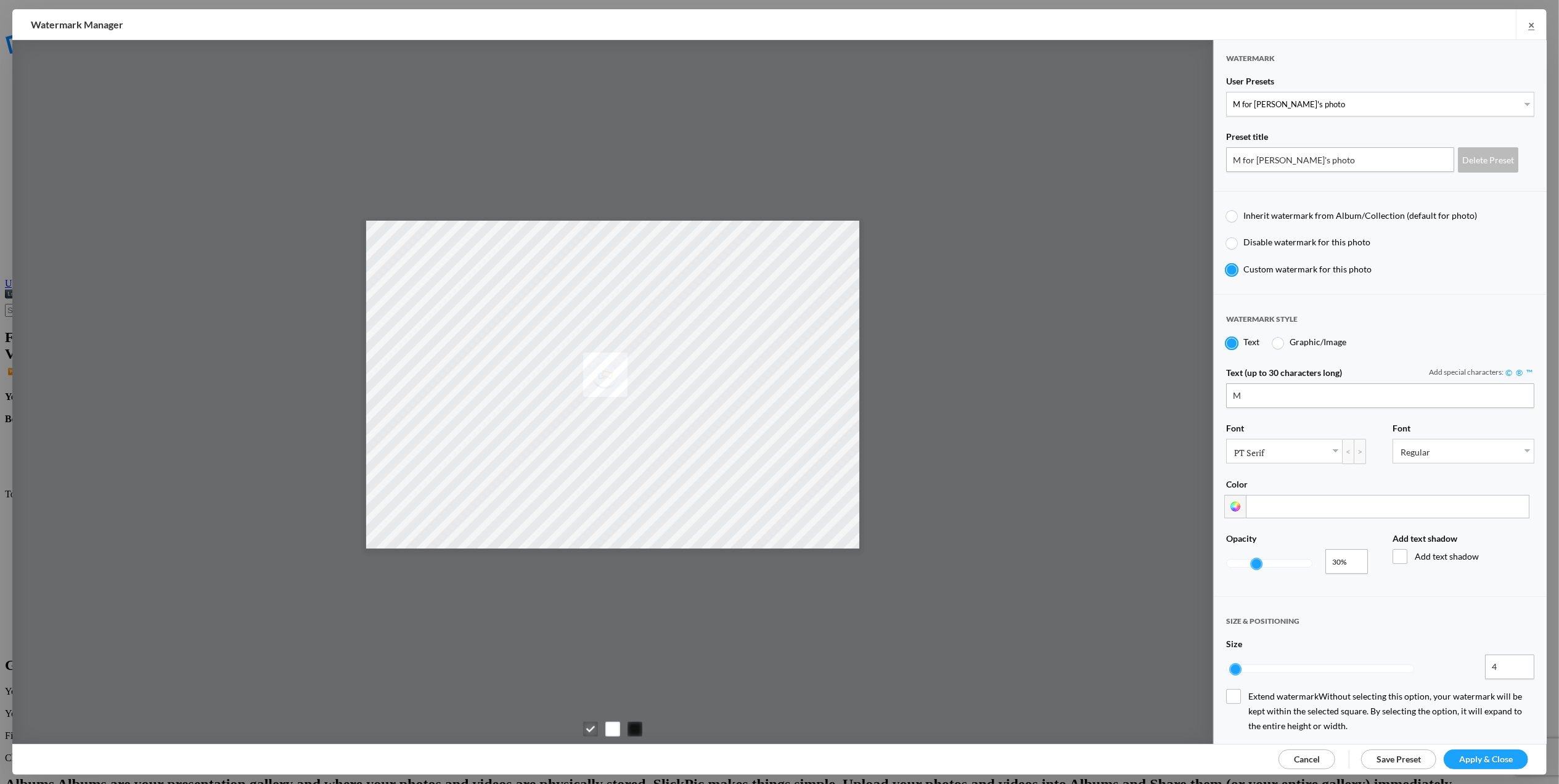
click at [1466, 758] on span "Apply & Close" at bounding box center [1485, 759] width 53 height 11
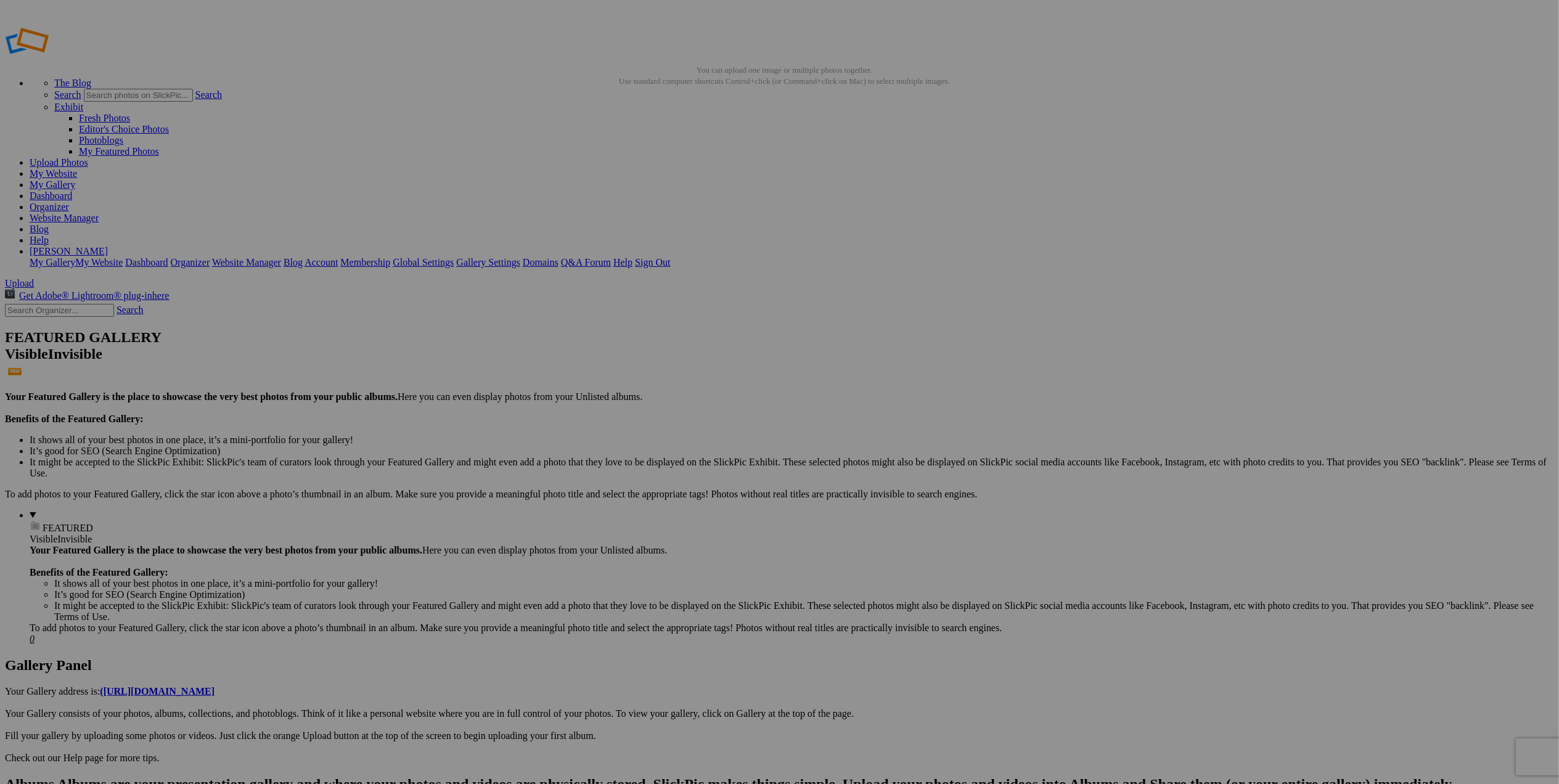
click at [616, 438] on span at bounding box center [616, 444] width 0 height 11
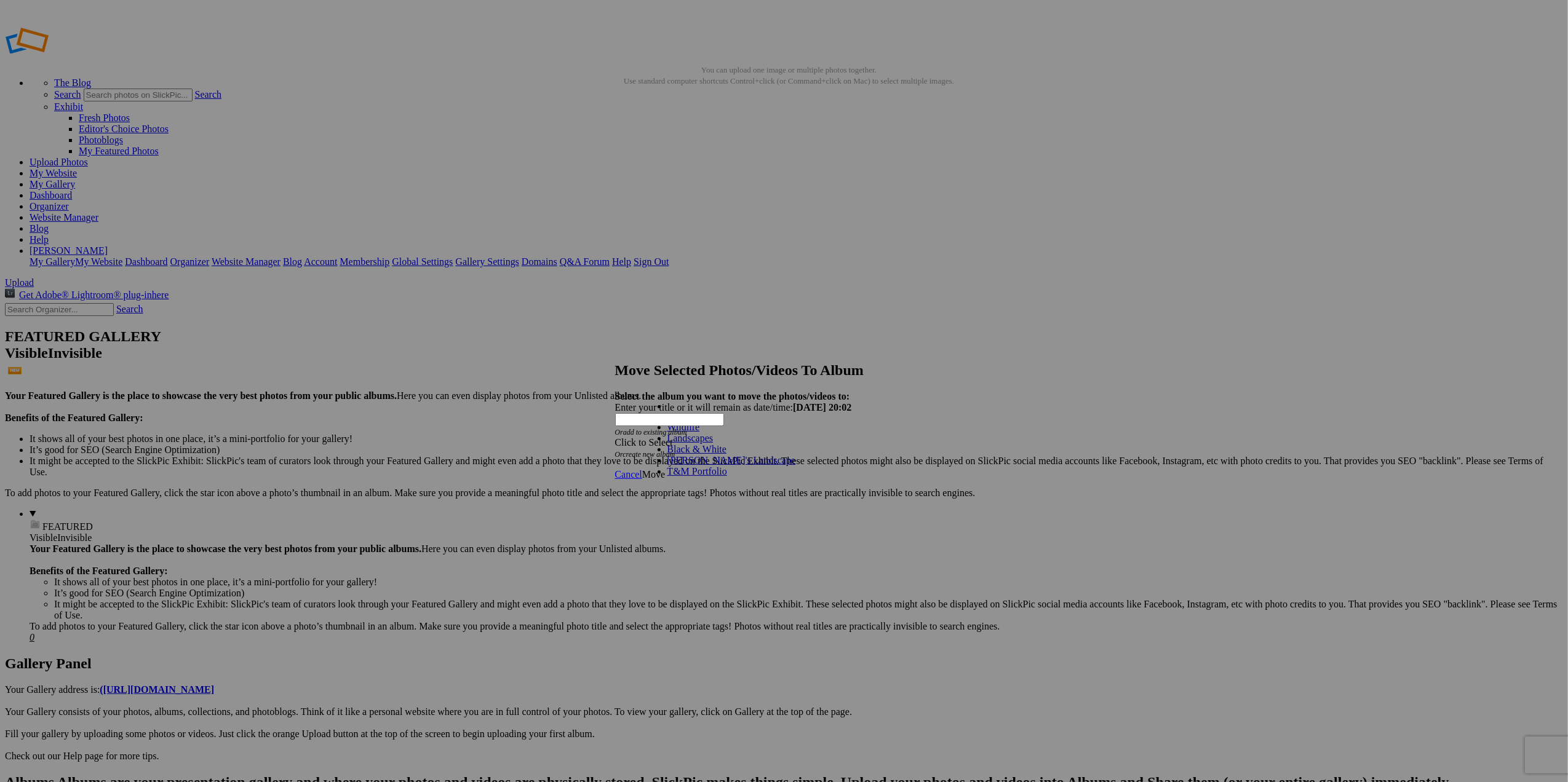
click at [713, 443] on link "Landscapes" at bounding box center [690, 438] width 46 height 11
click at [665, 470] on span "Move" at bounding box center [653, 475] width 23 height 11
click at [655, 436] on span "Ok" at bounding box center [648, 430] width 12 height 11
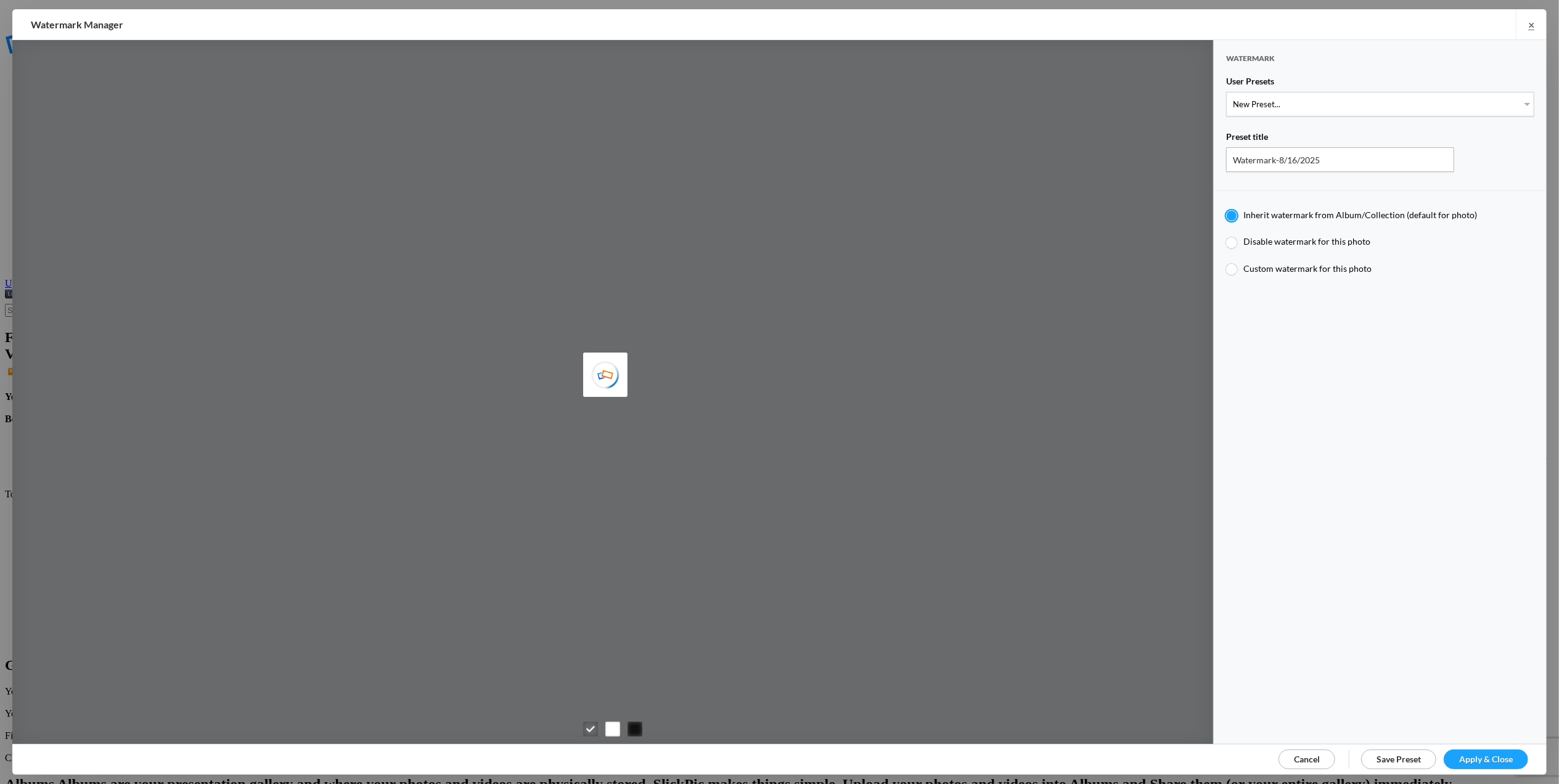
type input "T for [PERSON_NAME]'s photo"
click at [1516, 102] on select "New Preset... T for Tom's photo M for Mary's photo" at bounding box center [1380, 104] width 308 height 25
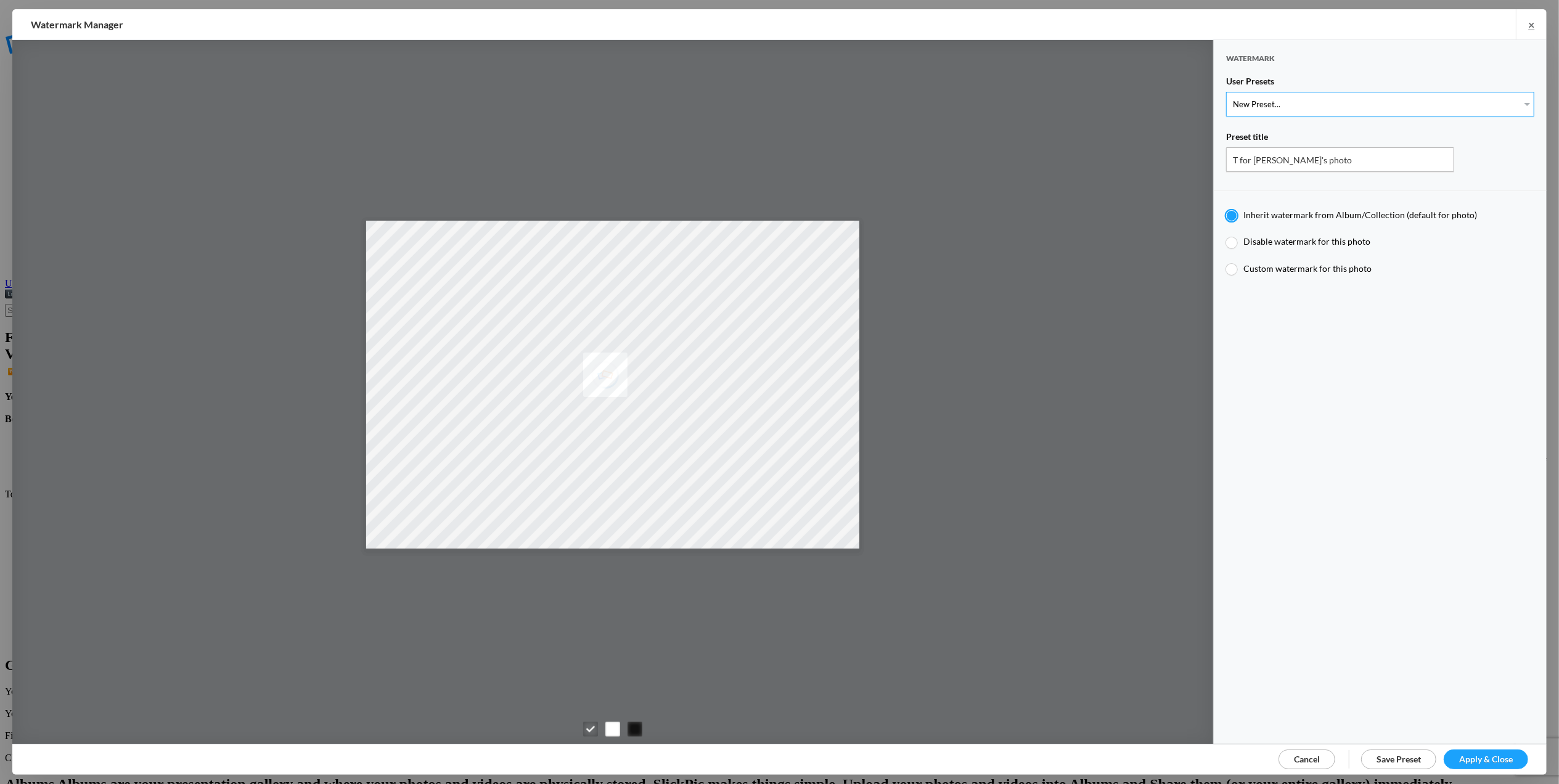
select select "2: Object"
click at [1226, 92] on select "New Preset... T for Tom's photo M for Mary's photo" at bounding box center [1380, 104] width 308 height 25
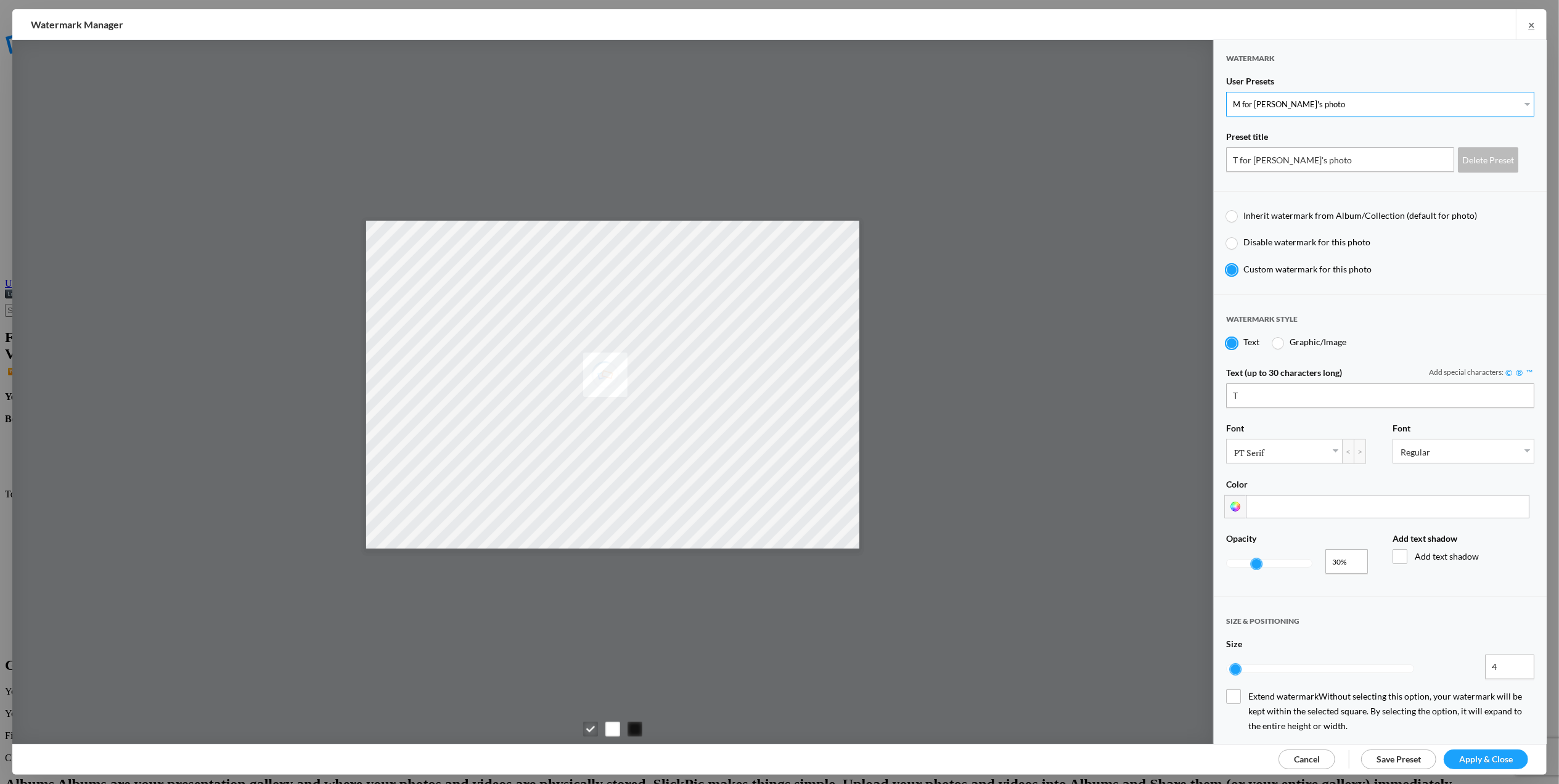
type input "M for Mary's photo"
radio input "false"
radio input "true"
type input "M"
click at [1472, 754] on span "Apply & Close" at bounding box center [1485, 759] width 53 height 11
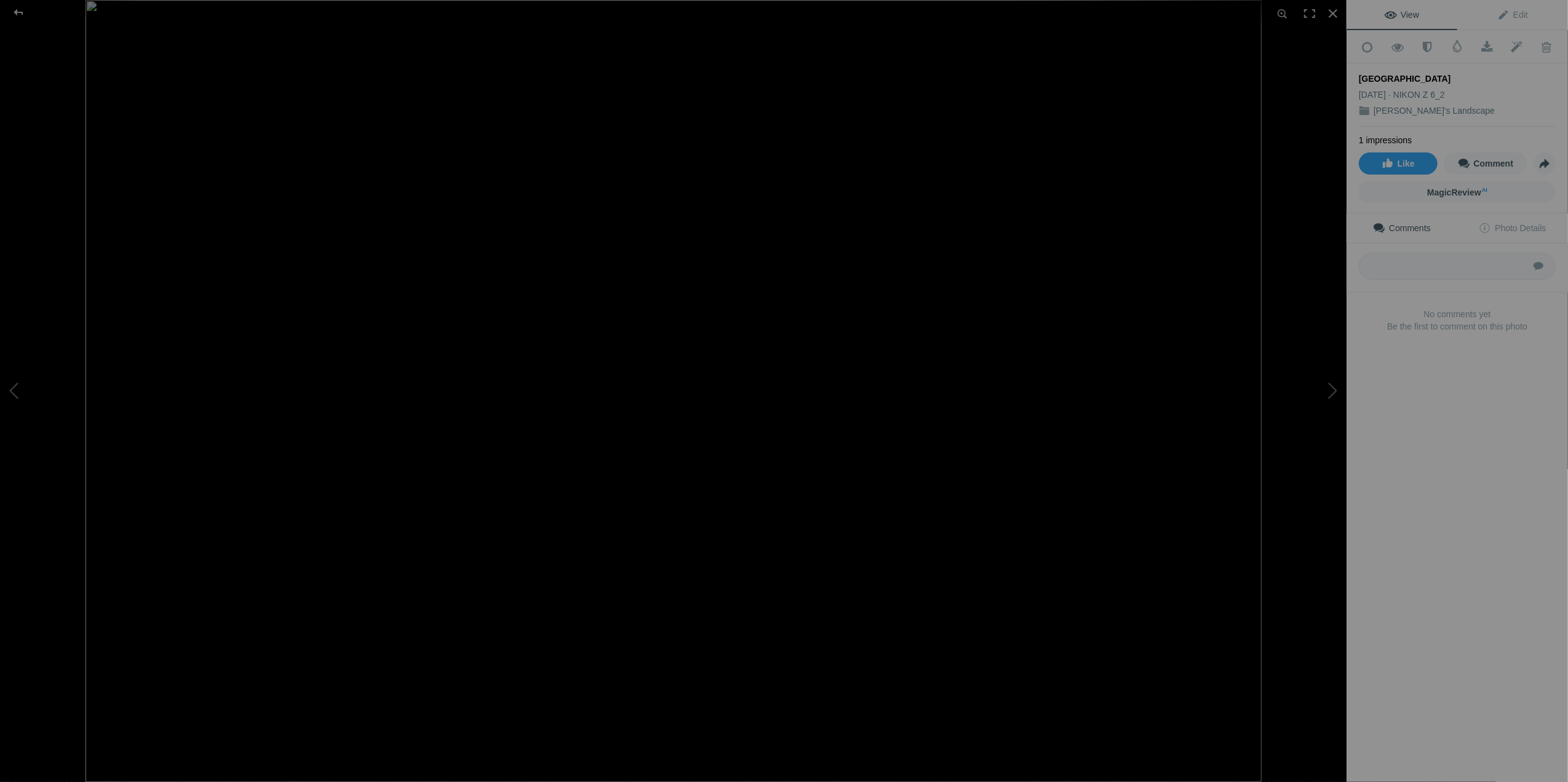
click at [1415, 73] on div "[GEOGRAPHIC_DATA]" at bounding box center [1458, 79] width 197 height 12
click at [17, 8] on div at bounding box center [18, 12] width 44 height 25
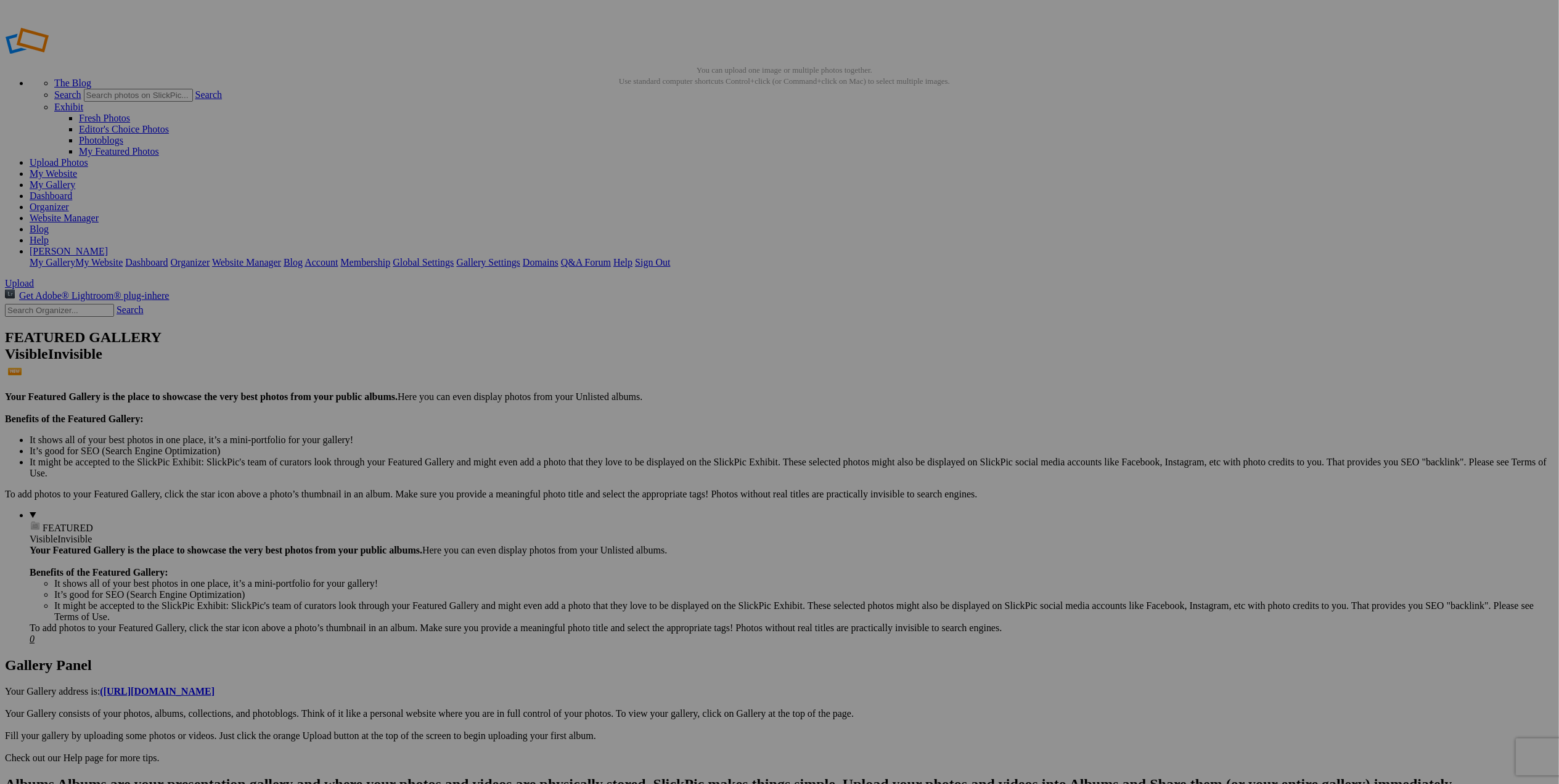
type input "Cape Disappointment-Giant Wave"
type input "[GEOGRAPHIC_DATA] at [GEOGRAPHIC_DATA]"
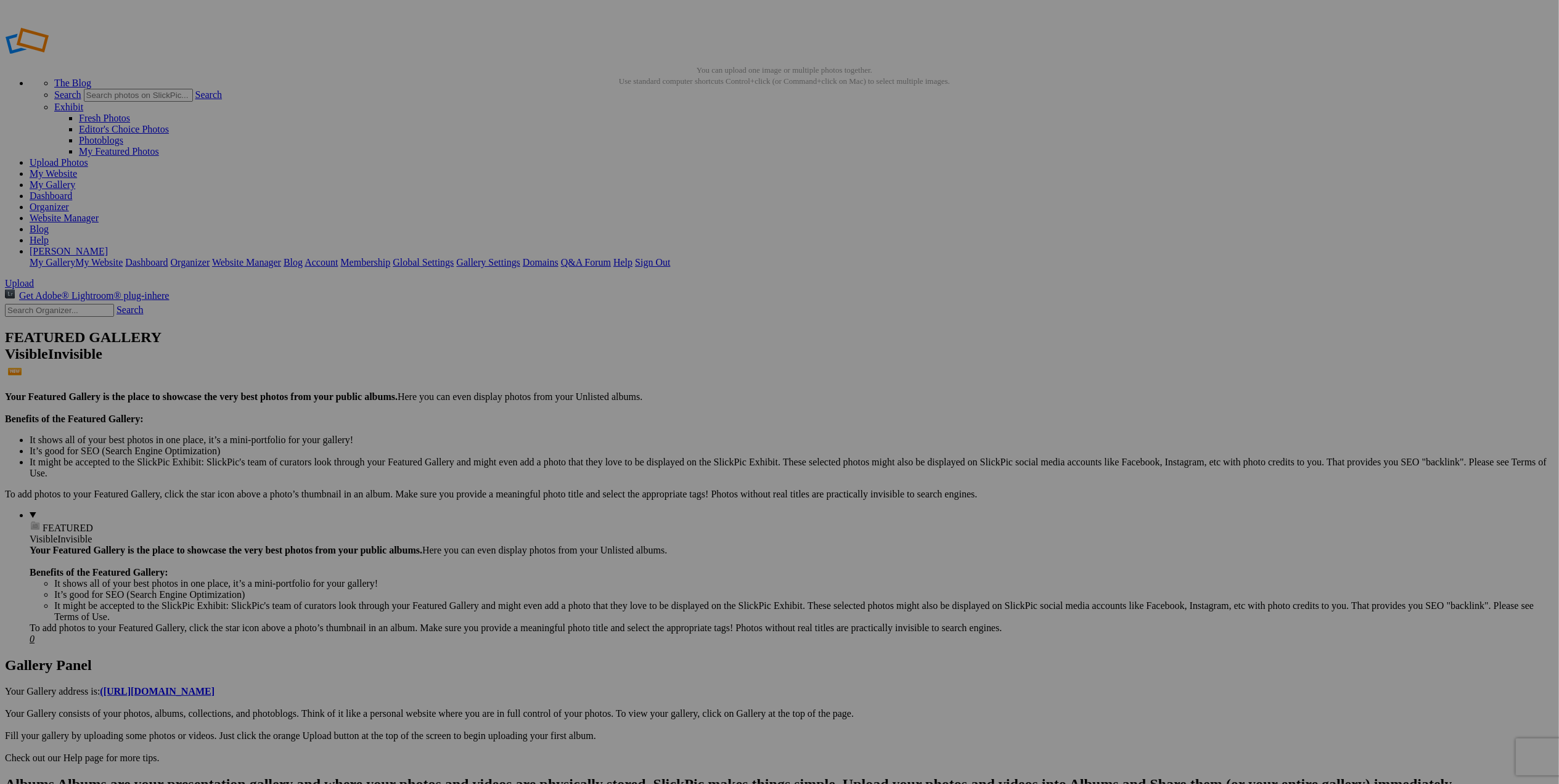
click at [616, 438] on span at bounding box center [616, 444] width 0 height 11
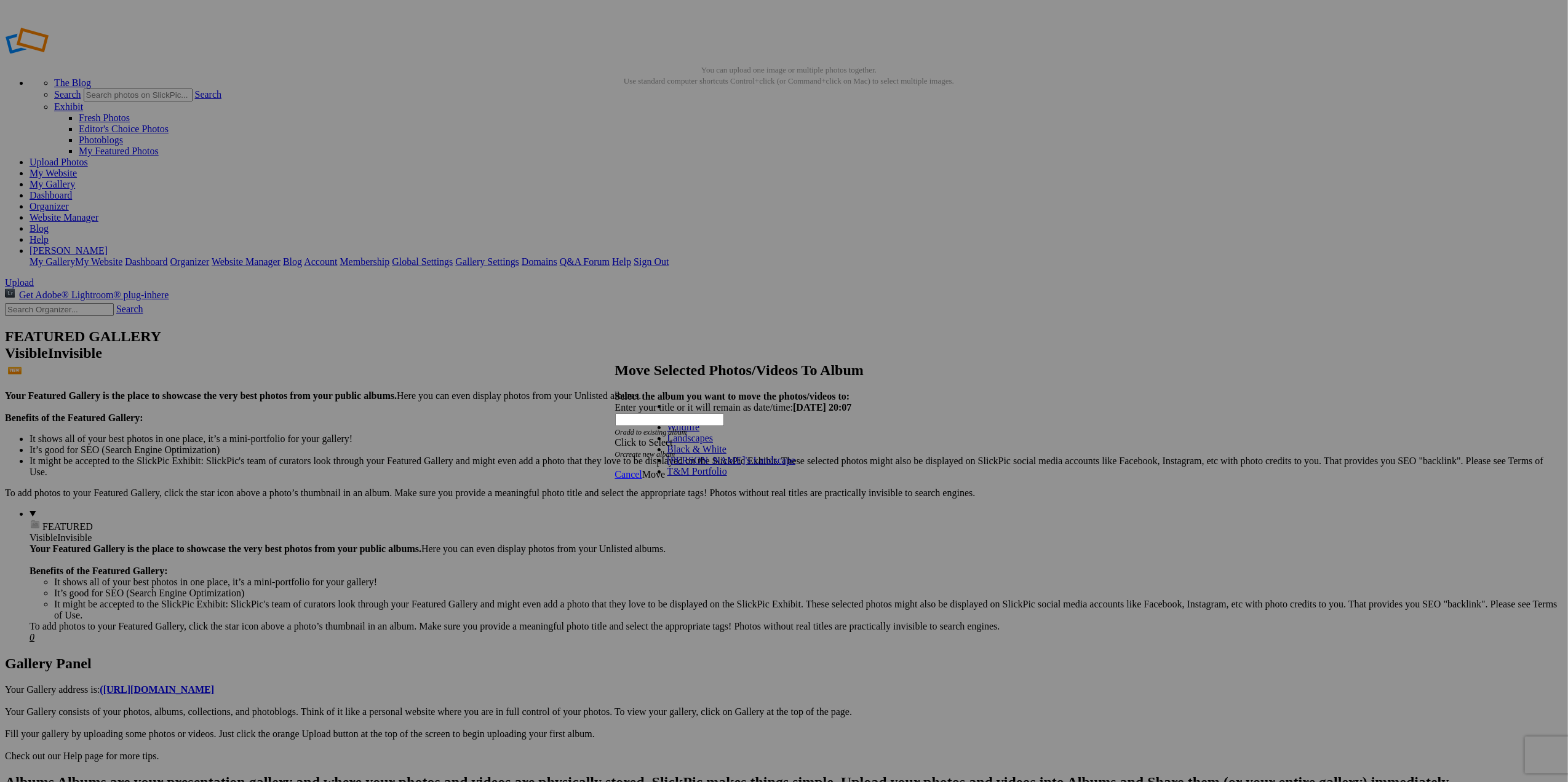
click at [713, 443] on link "Landscapes" at bounding box center [690, 438] width 46 height 11
click at [665, 470] on span "Move" at bounding box center [653, 475] width 23 height 11
click at [655, 436] on span "Ok" at bounding box center [648, 430] width 12 height 11
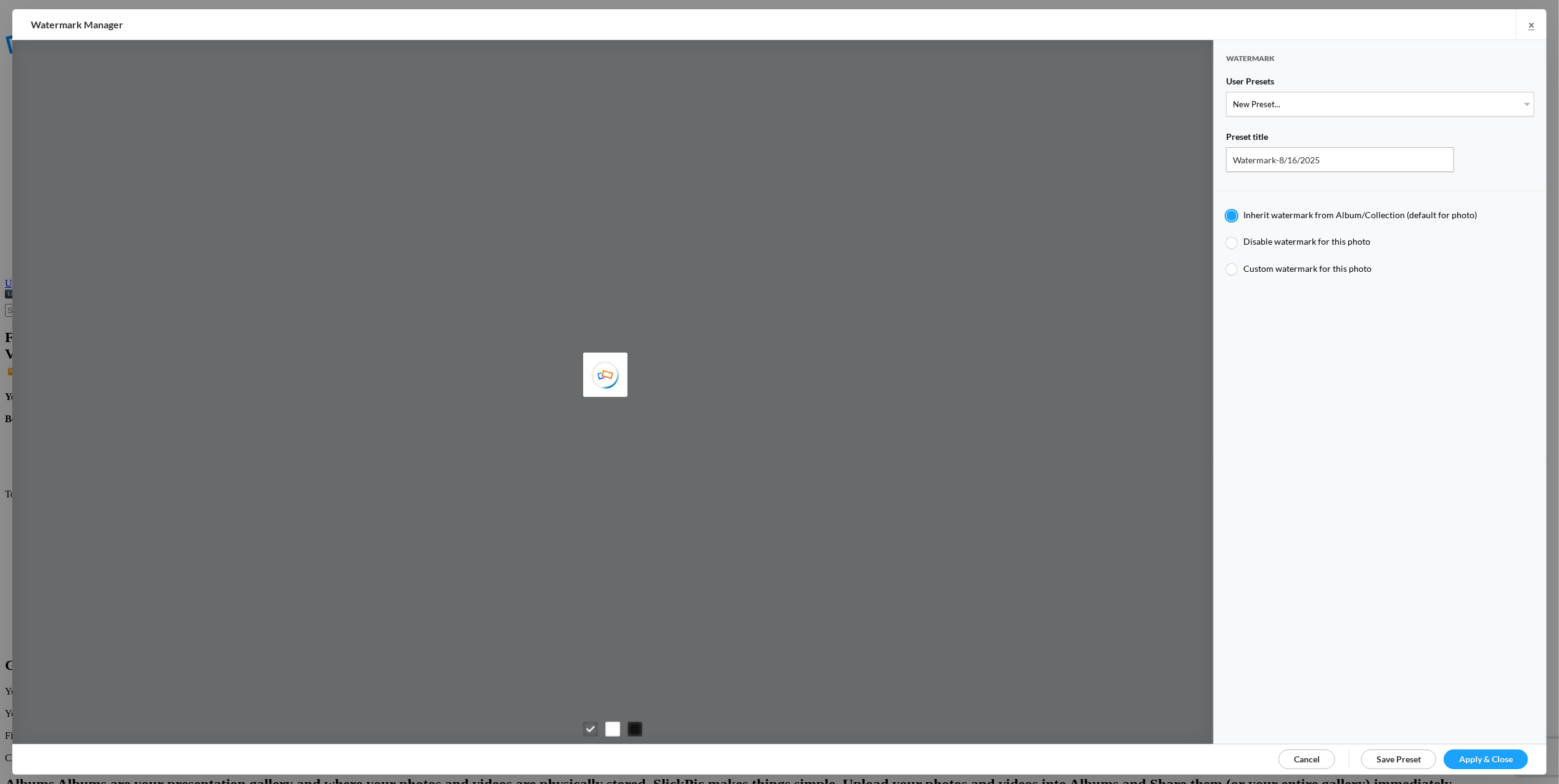
type input "T for Tom's photo"
type input "T"
type input "0.3"
type input "4"
radio input "false"
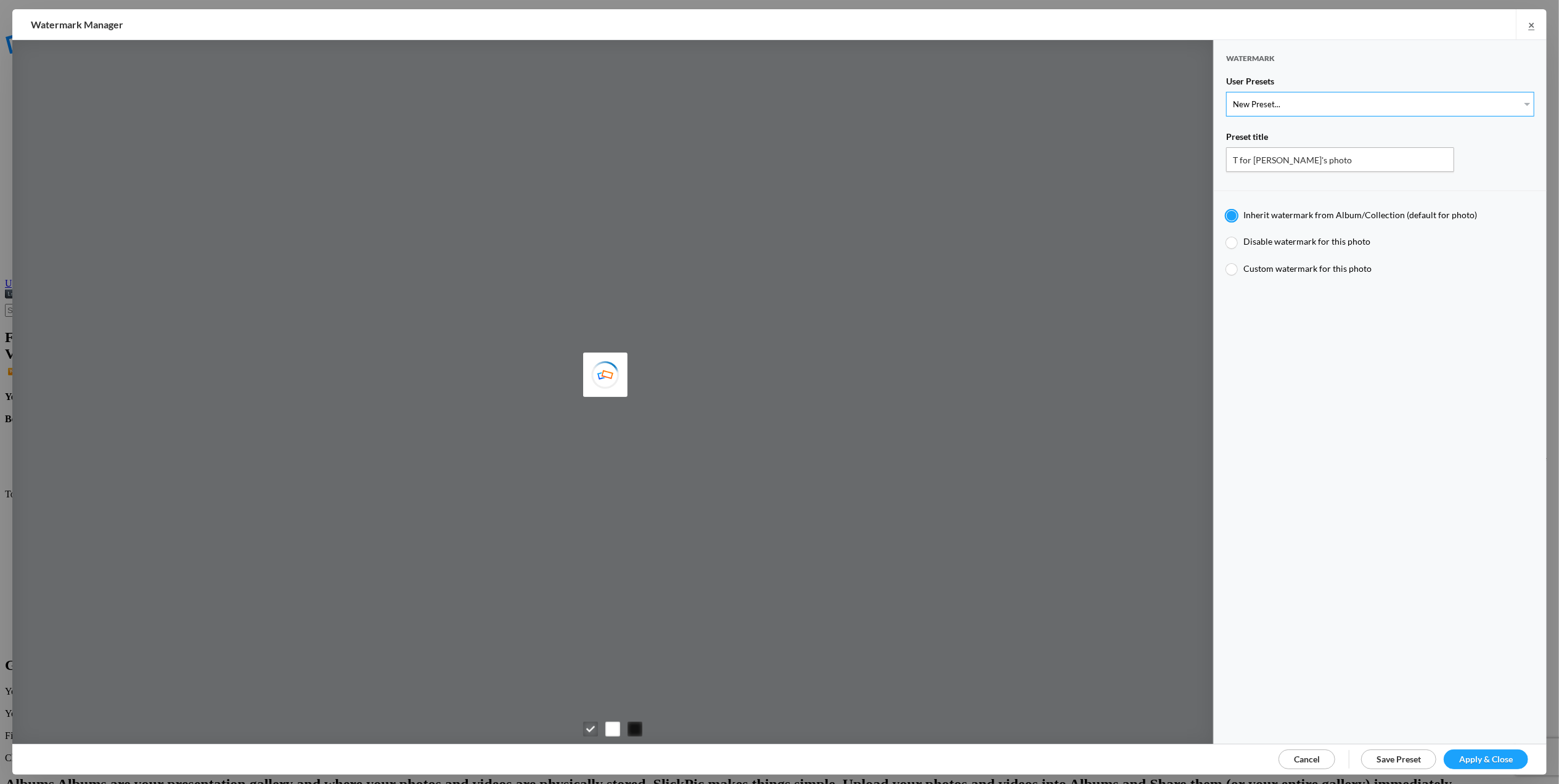
click at [1515, 106] on select "New Preset... T for Tom's photo M for Mary's photo" at bounding box center [1380, 104] width 308 height 25
select select "2: Object"
click at [1226, 92] on select "New Preset... T for [PERSON_NAME]'s photo M for [PERSON_NAME]'s photo" at bounding box center [1380, 104] width 308 height 25
type input "M for [PERSON_NAME]'s photo"
radio input "false"
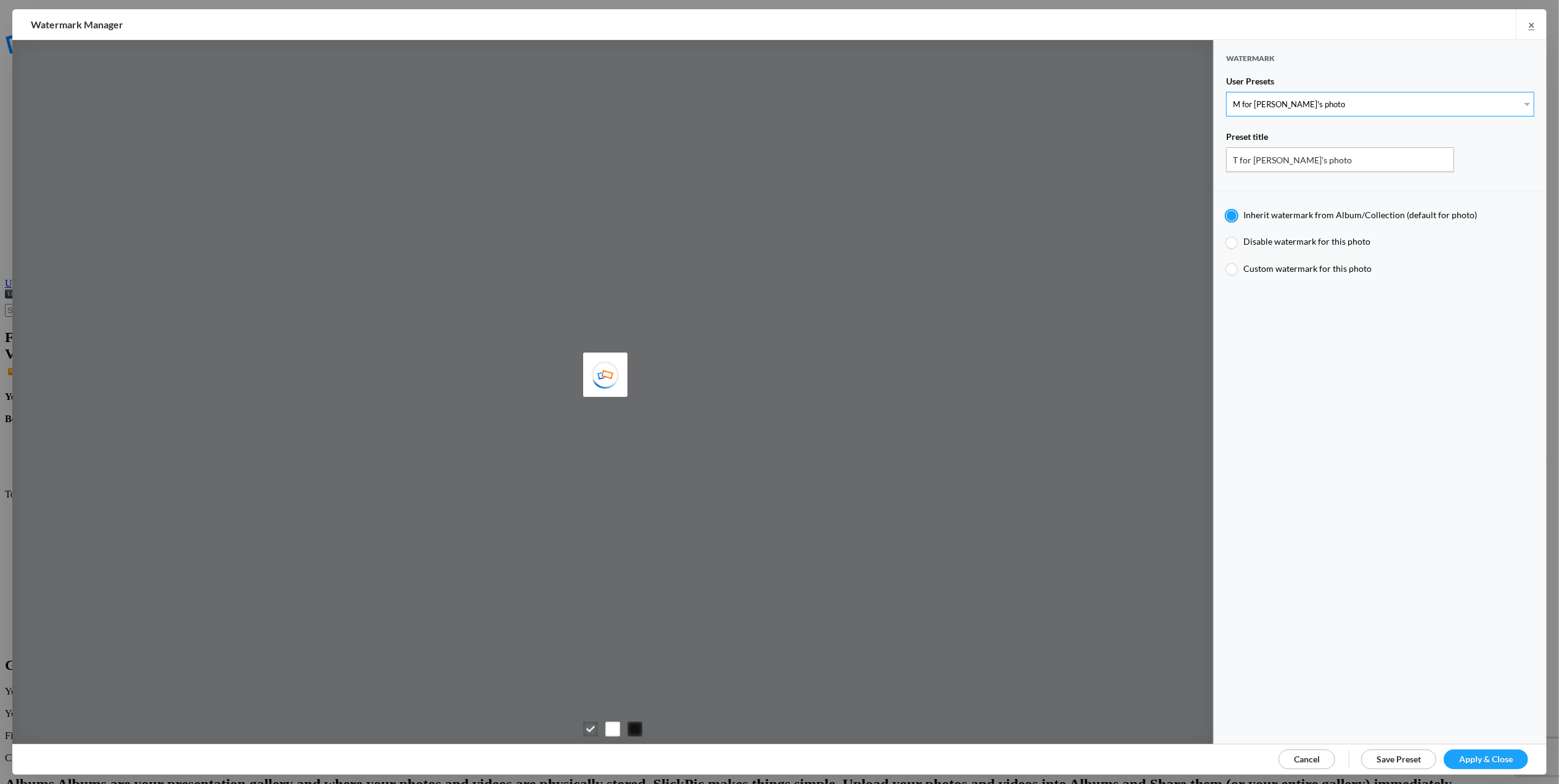
radio input "true"
type input "M"
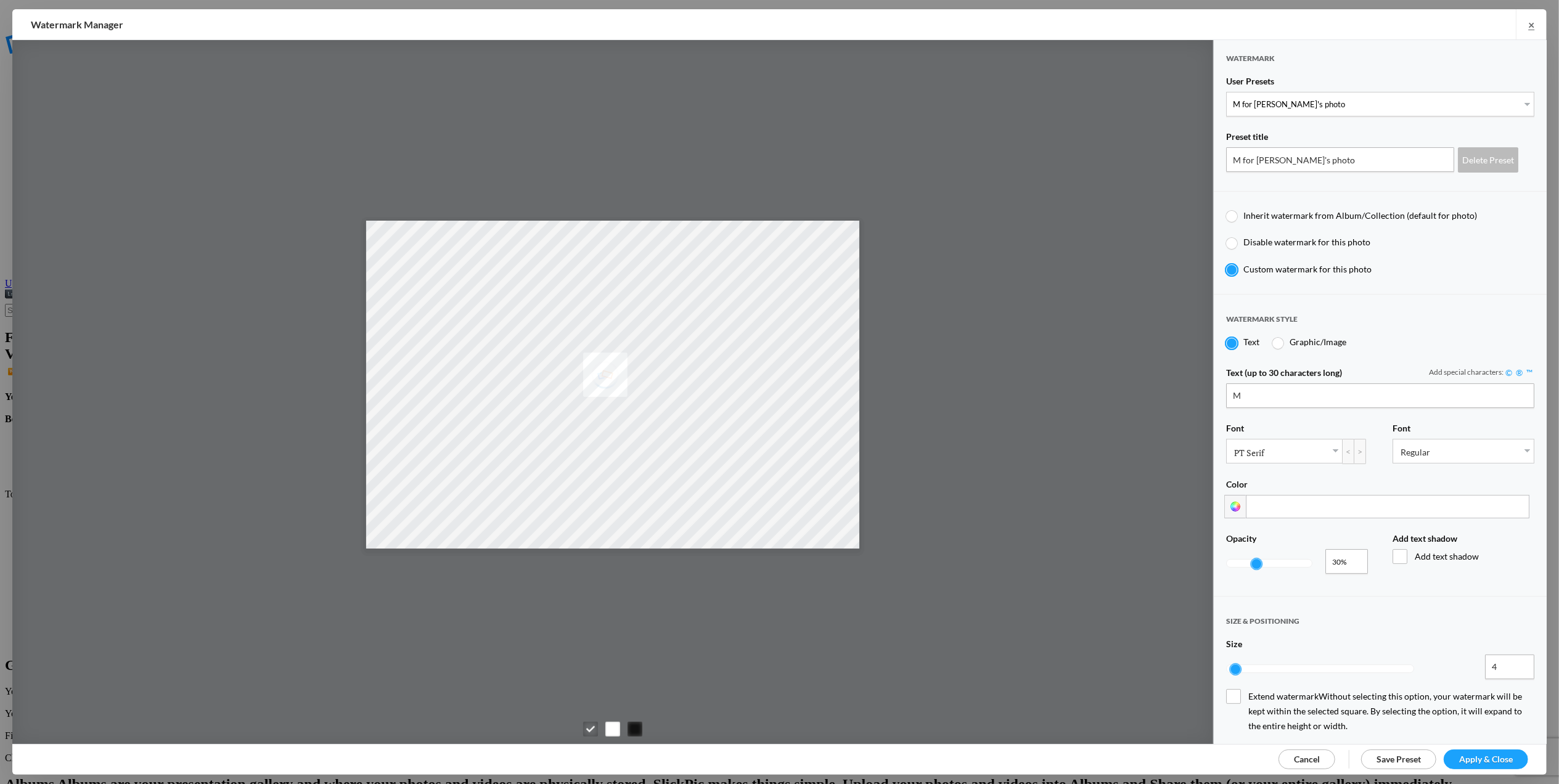
click at [1467, 755] on span "Apply & Close" at bounding box center [1485, 759] width 53 height 11
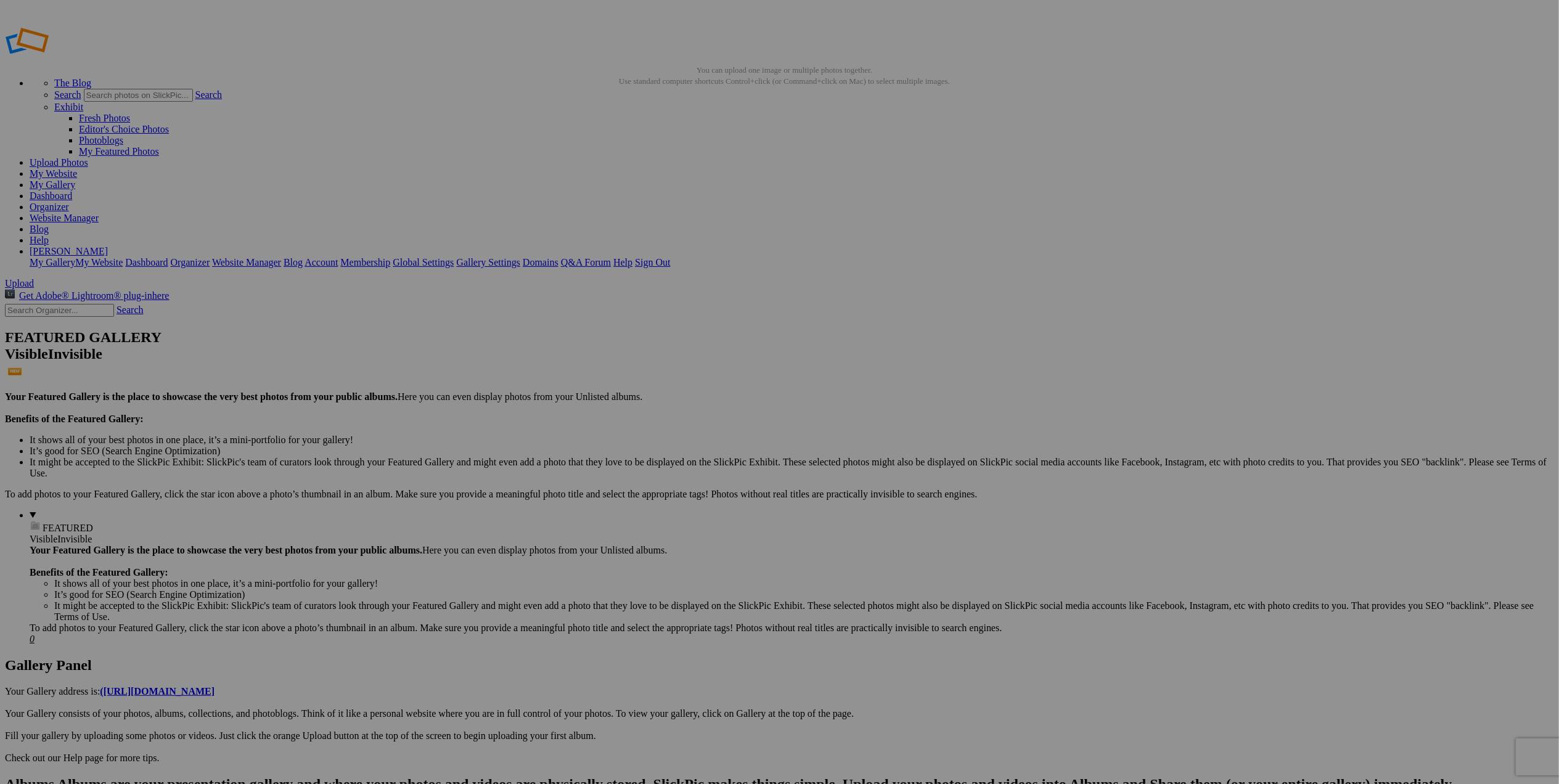
click at [616, 438] on span at bounding box center [616, 444] width 0 height 11
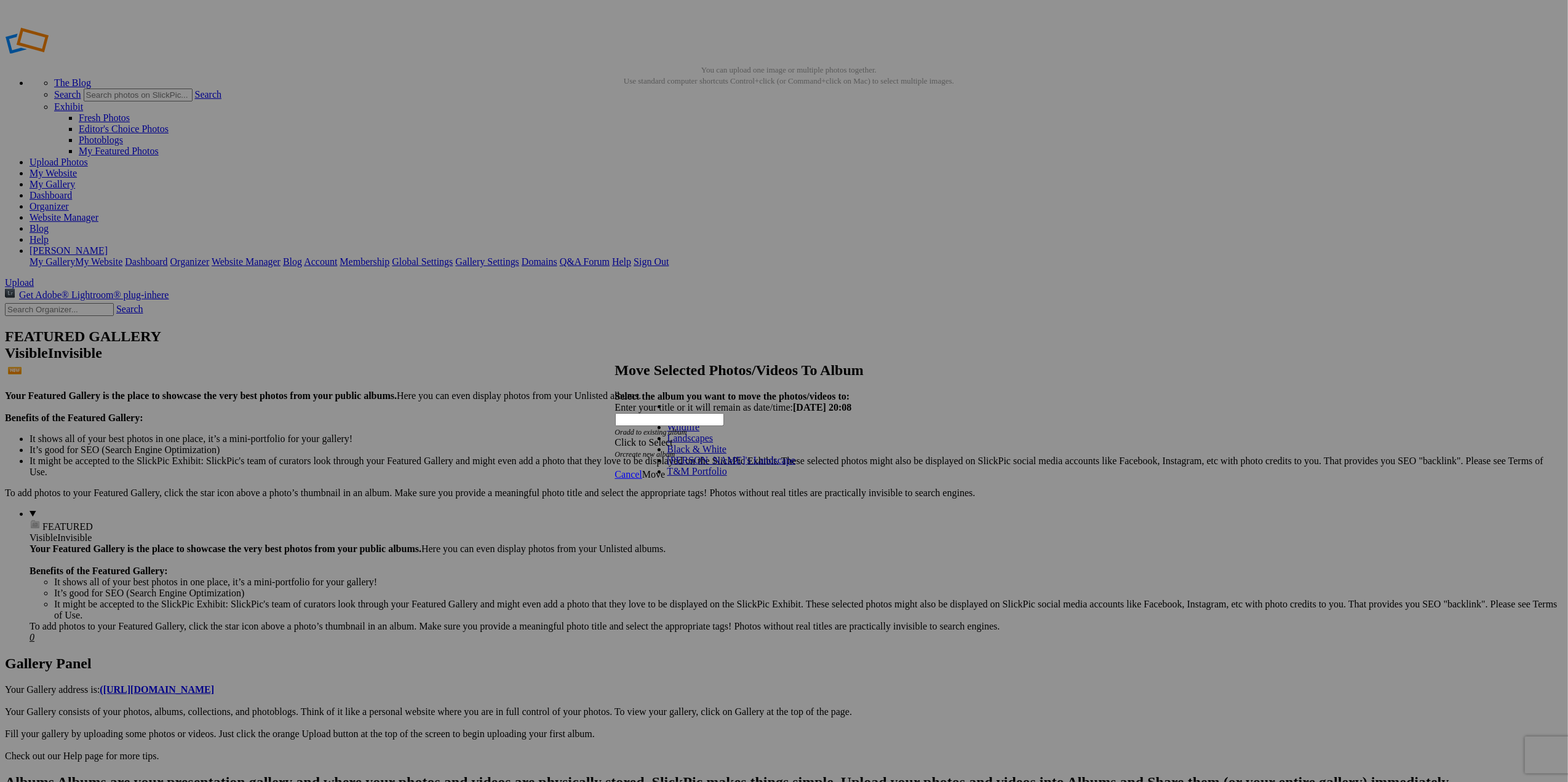
click at [713, 443] on link "Landscapes" at bounding box center [690, 438] width 46 height 11
click at [665, 470] on span "Move" at bounding box center [653, 475] width 23 height 11
click at [655, 436] on link "Ok" at bounding box center [648, 430] width 12 height 11
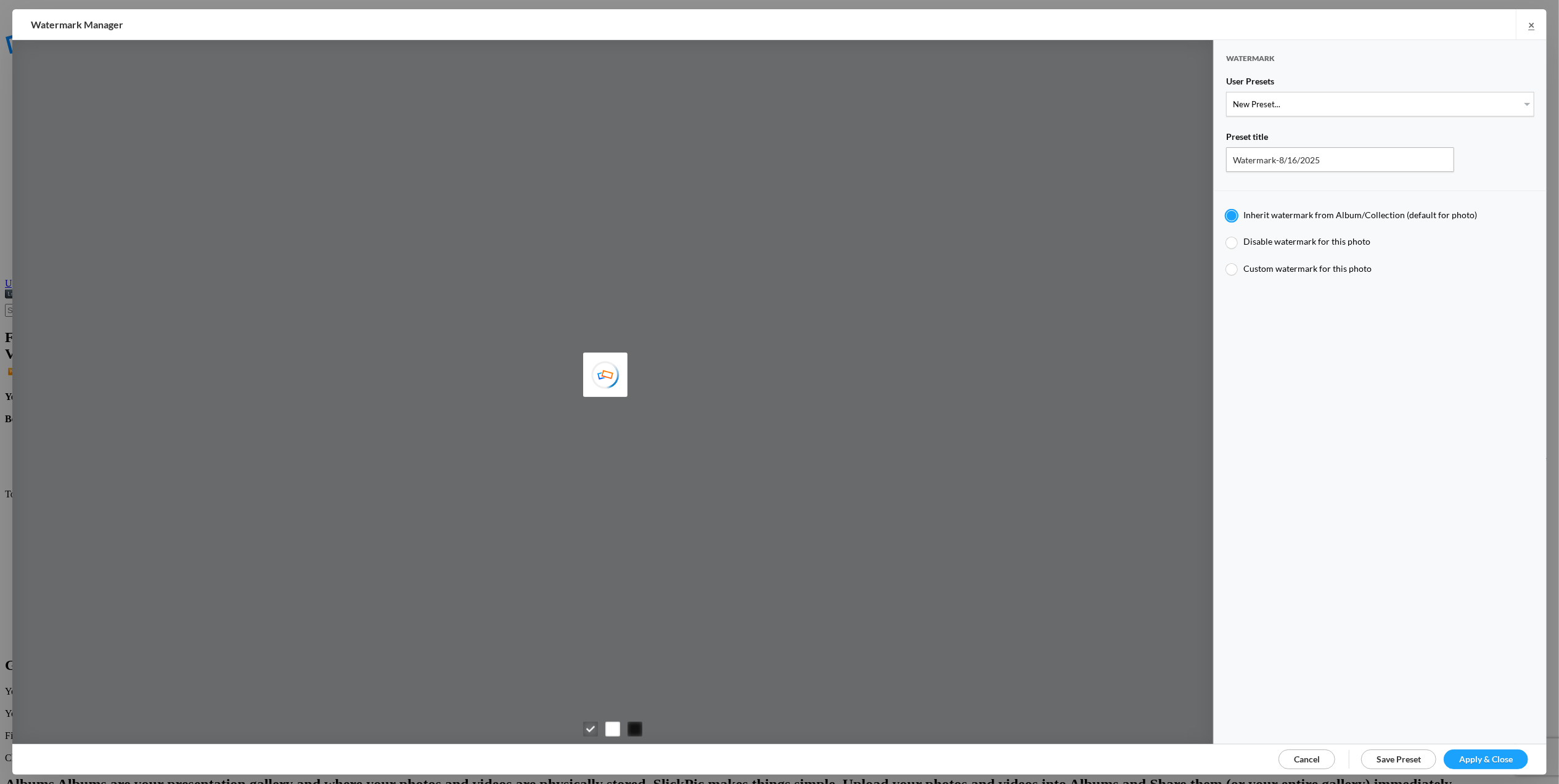
type input "T for [PERSON_NAME]'s photo"
type input "T"
type input "0.3"
type input "4"
radio input "false"
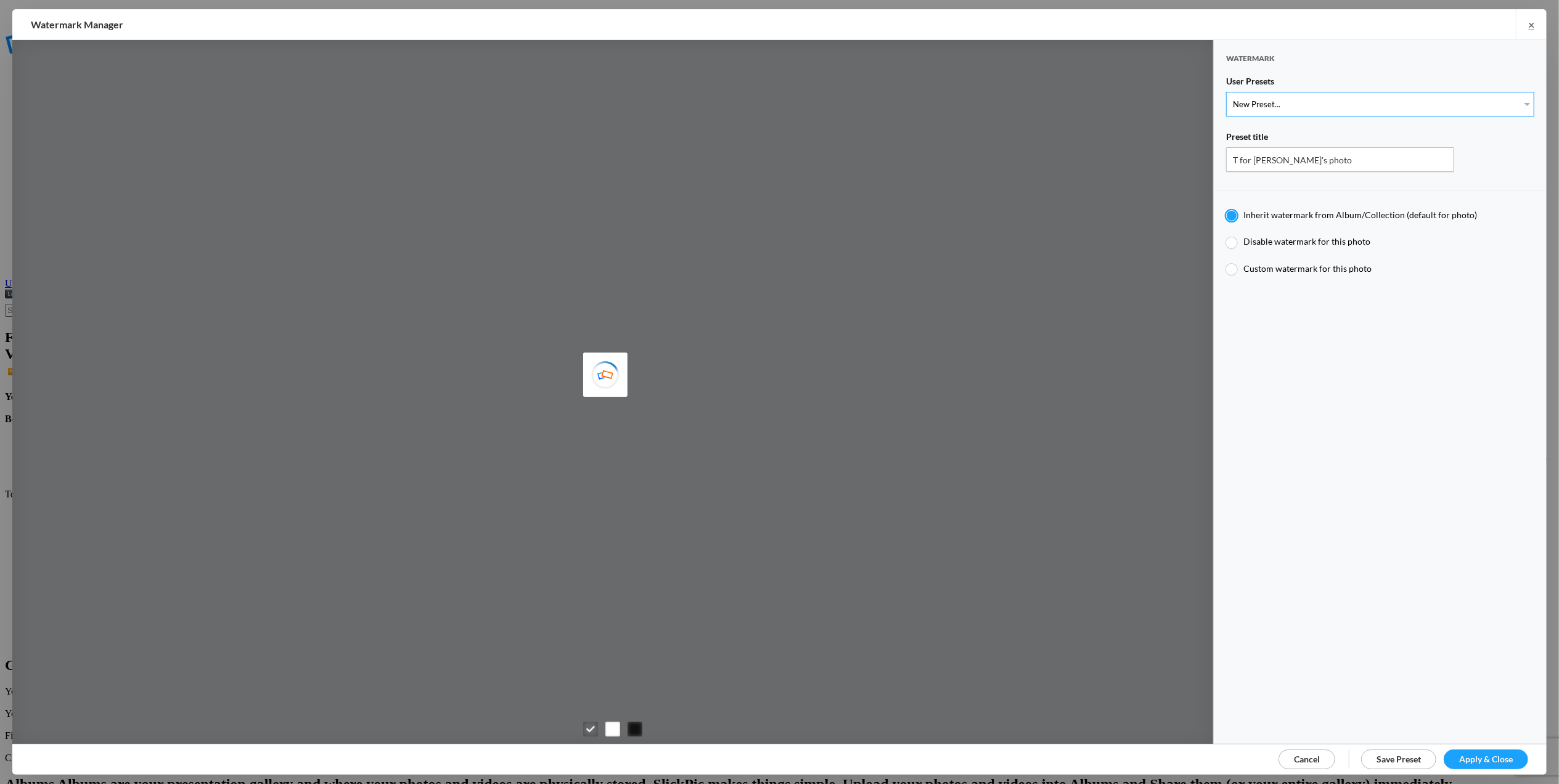
click at [1520, 106] on select "New Preset... T for Tom's photo M for Mary's photo" at bounding box center [1380, 104] width 308 height 25
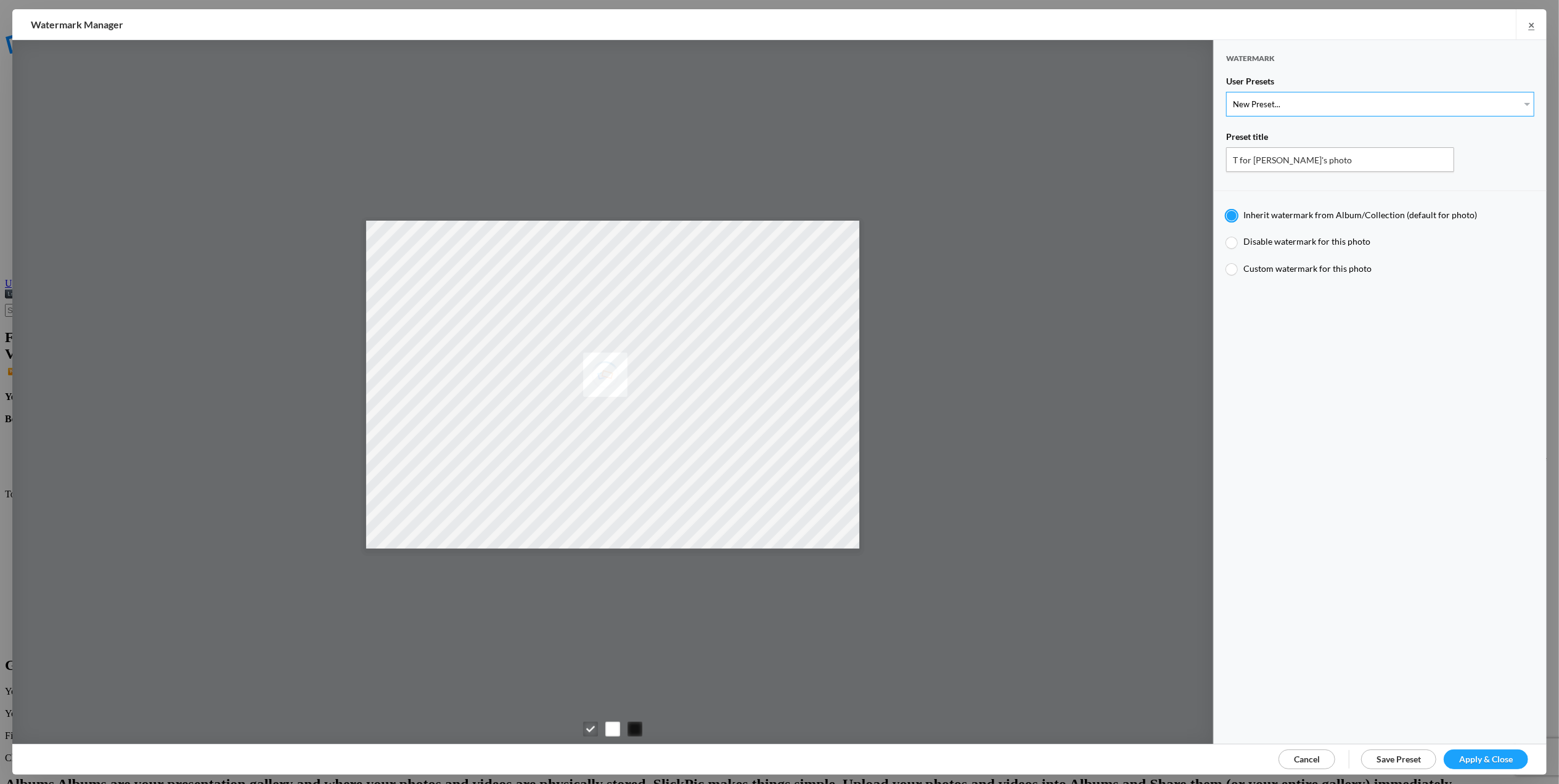
select select "2: Object"
click at [1226, 92] on select "New Preset... T for [PERSON_NAME]'s photo M for [PERSON_NAME]'s photo" at bounding box center [1380, 104] width 308 height 25
type input "M for [PERSON_NAME]'s photo"
radio input "false"
radio input "true"
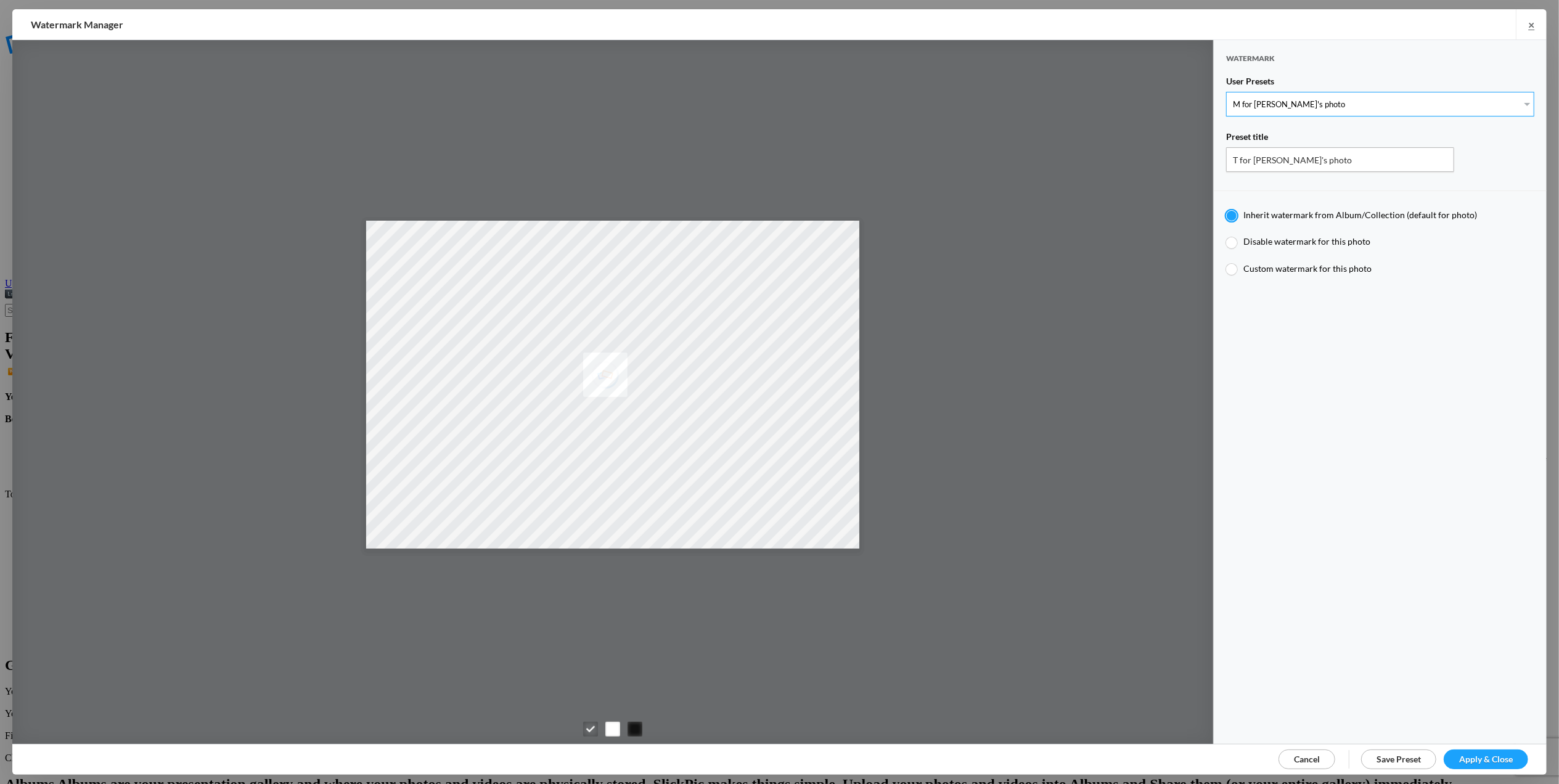
type input "M"
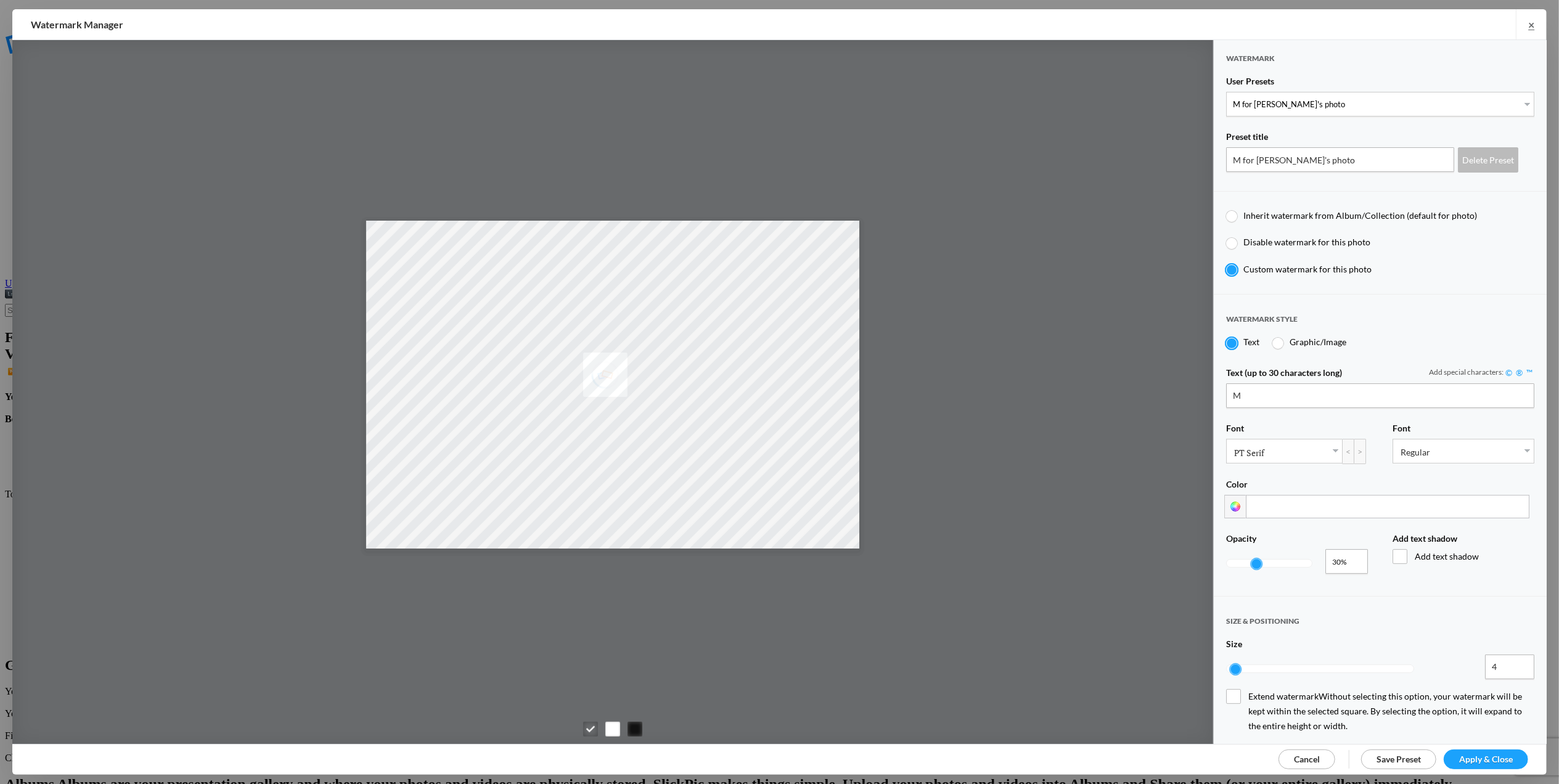
click at [1463, 754] on span "Apply & Close" at bounding box center [1485, 759] width 53 height 11
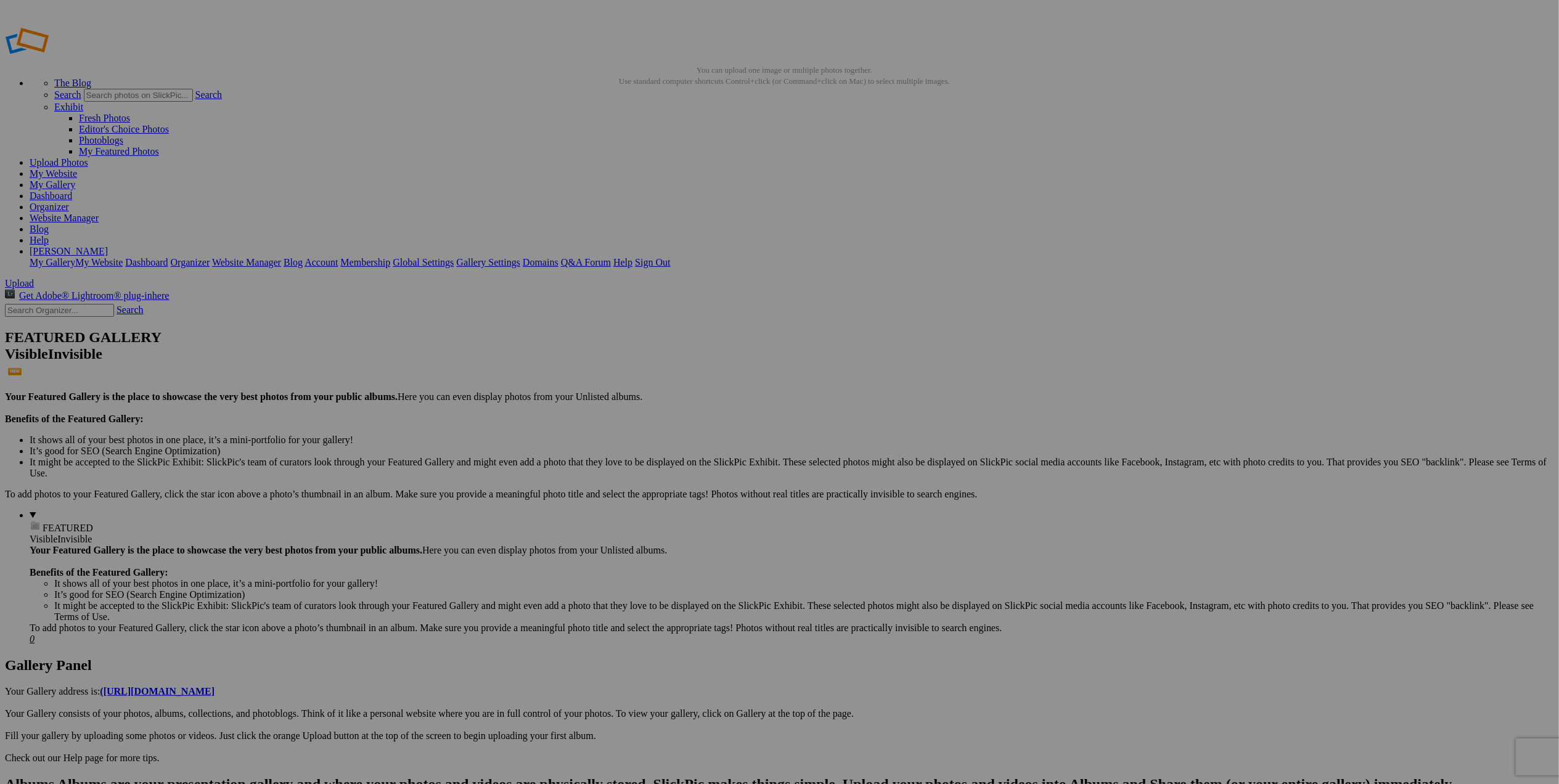
click at [643, 471] on span "Cancel" at bounding box center [630, 476] width 27 height 11
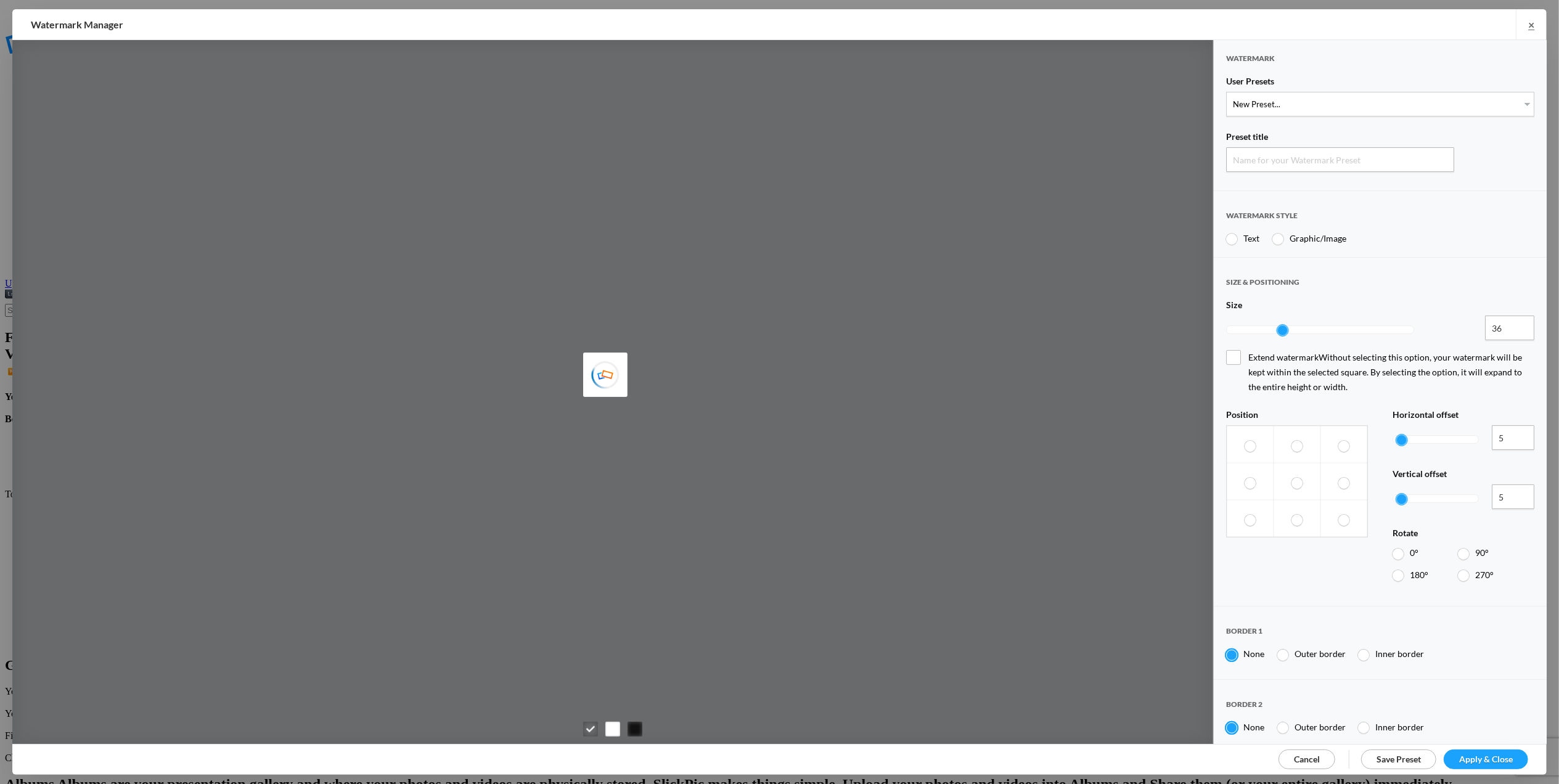
type input "Watermark-8/16/2025"
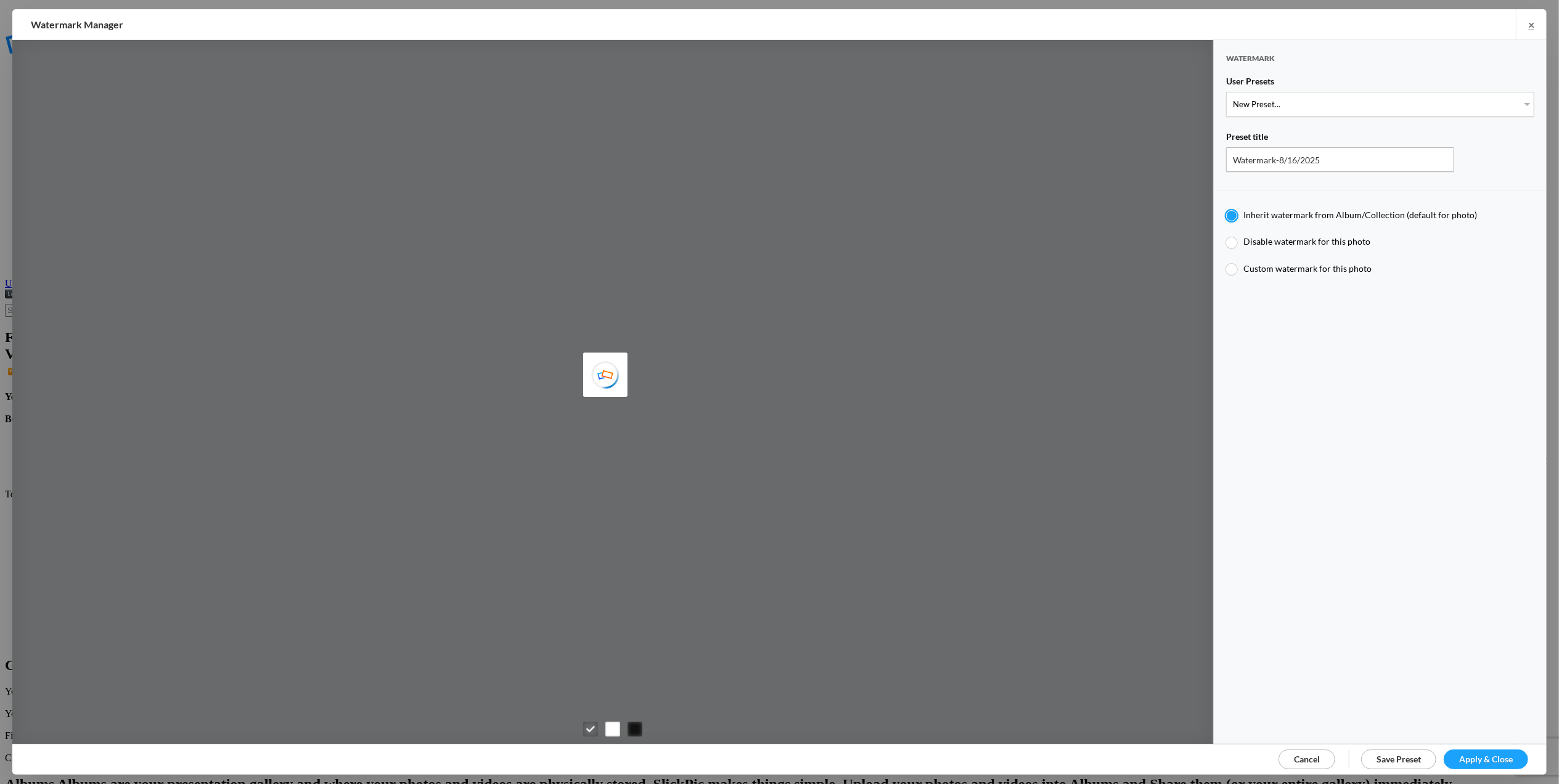
type input "Tom Leslie"
type input "M for Mary's photo"
type input "M"
type input "0.3"
type input "4"
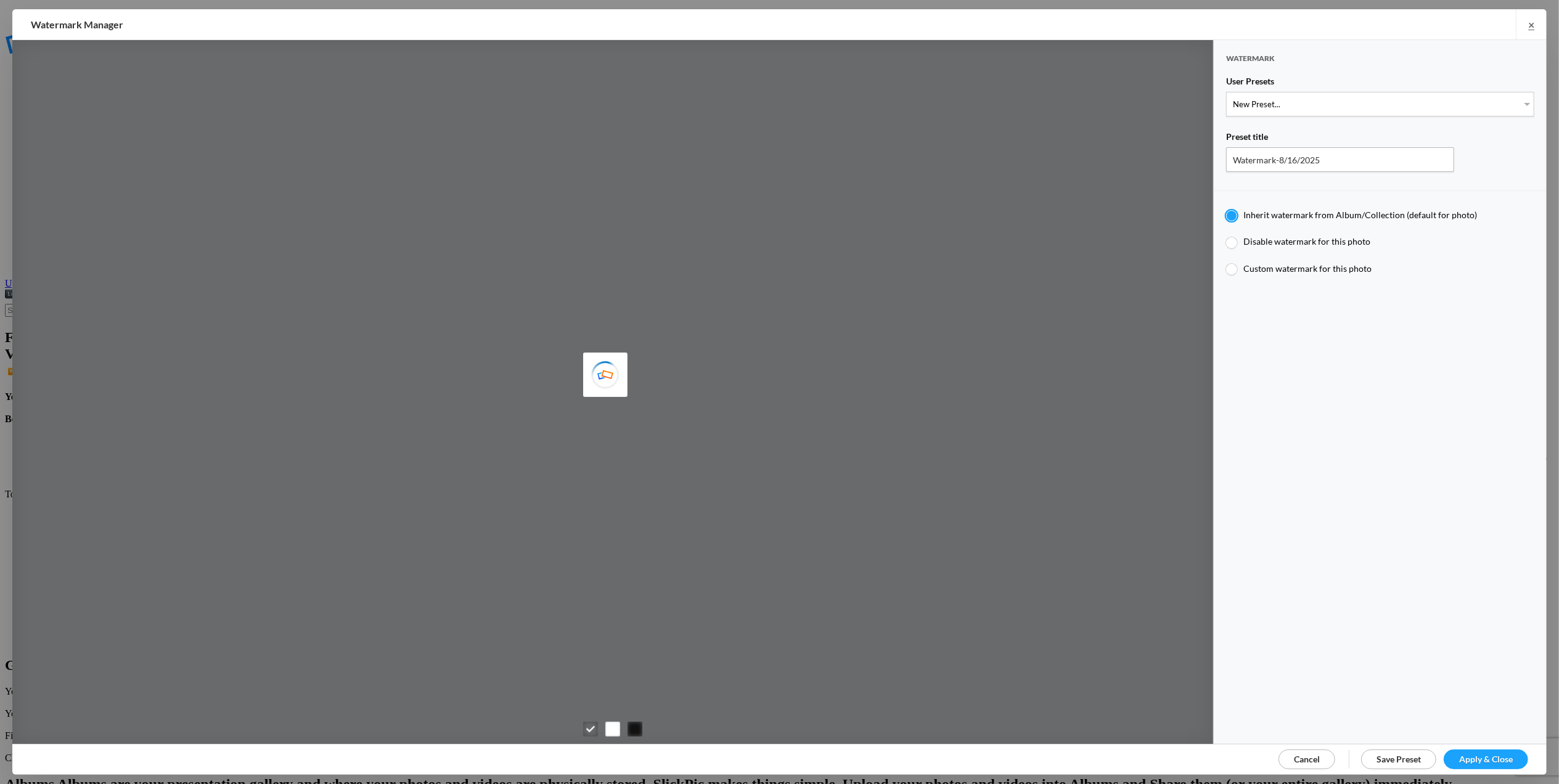
radio input "false"
click at [1515, 104] on select "New Preset... T for Tom's photo M for Mary's photo" at bounding box center [1380, 104] width 308 height 25
select select "2: Object"
click at [1226, 92] on select "New Preset... T for Tom's photo M for Mary's photo" at bounding box center [1380, 104] width 308 height 25
radio input "false"
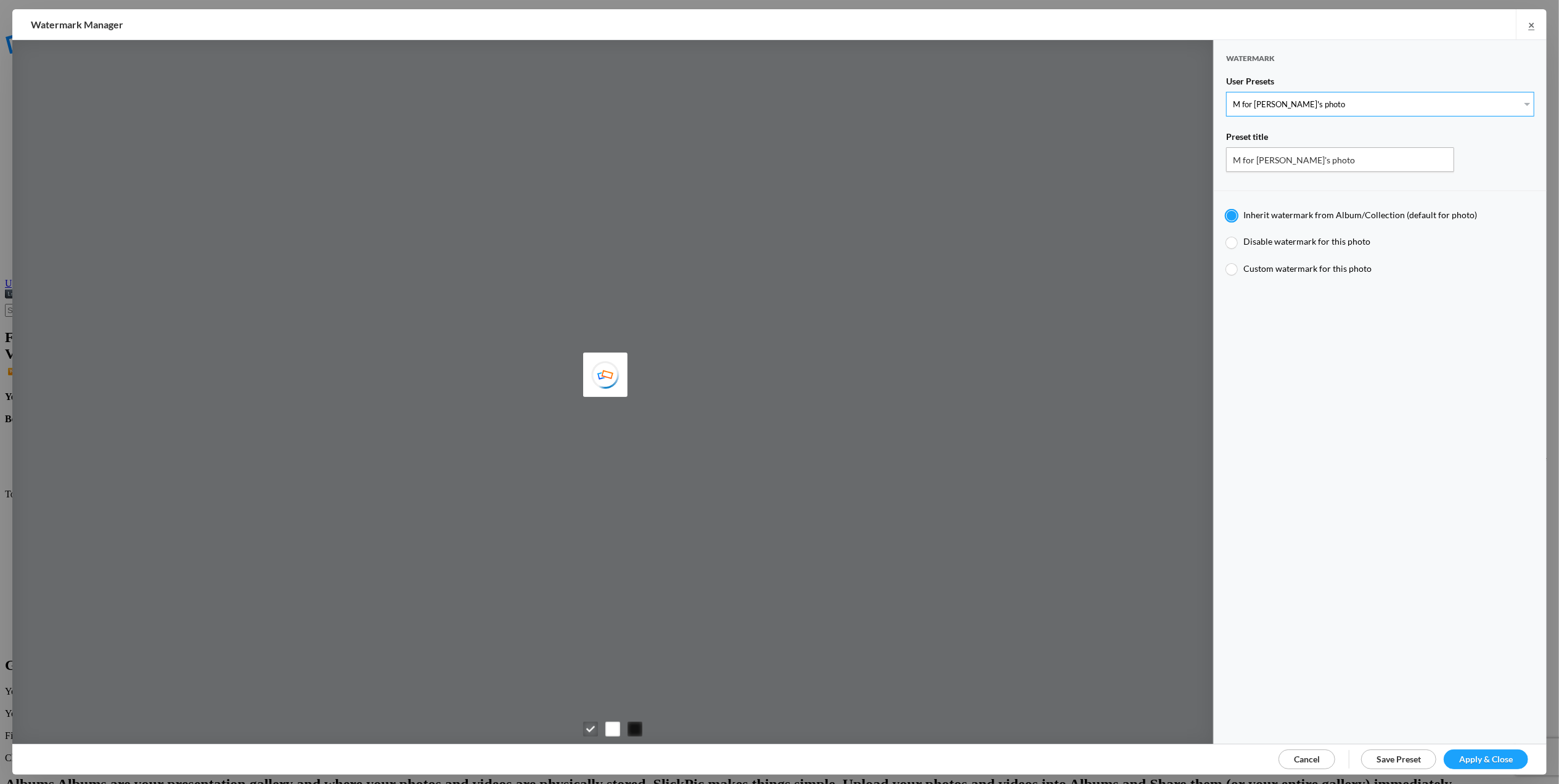
radio input "true"
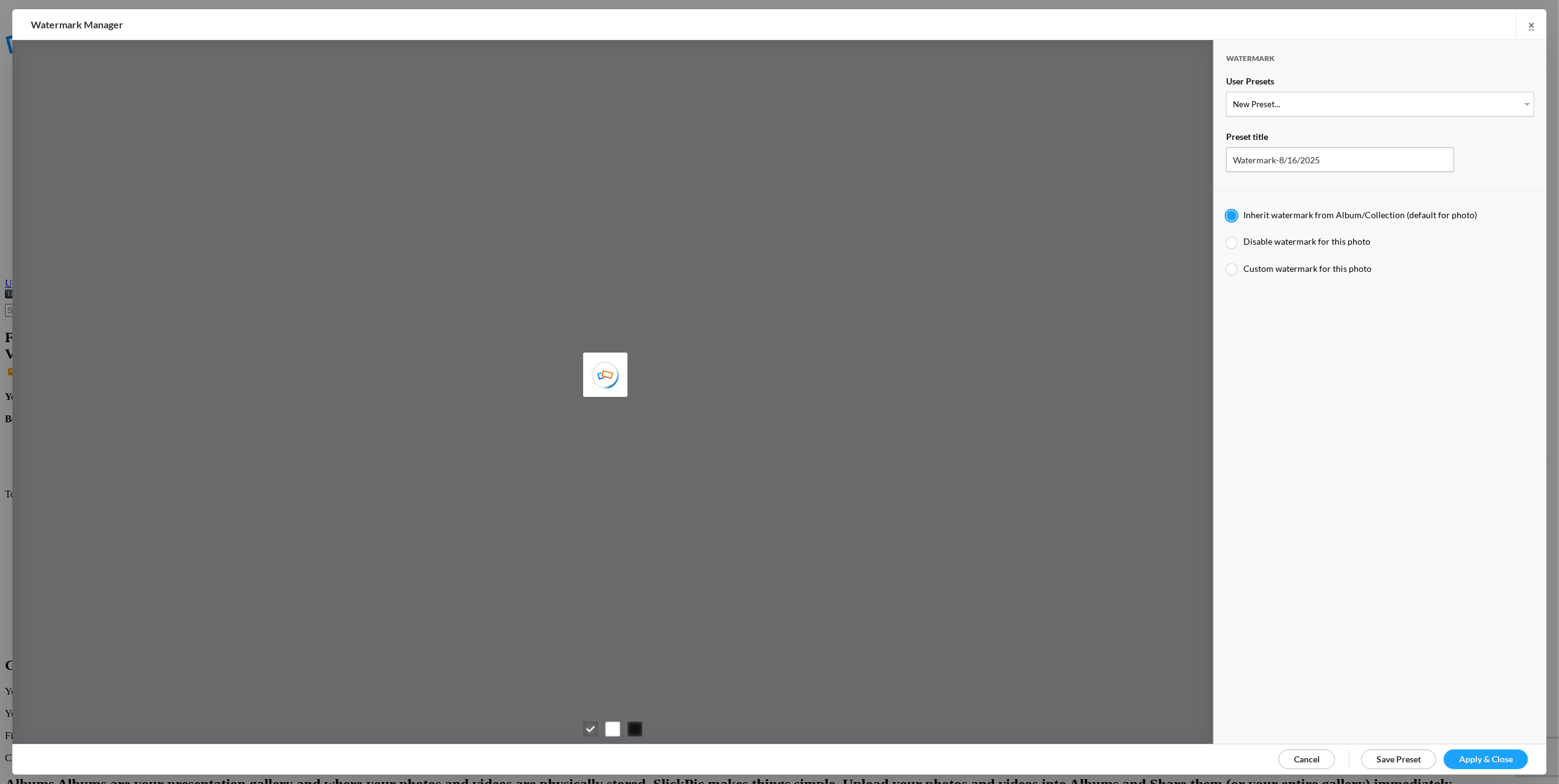
type input "M for Mary's photo"
click at [1517, 99] on select "New Preset... T for Tom's photo M for Mary's photo" at bounding box center [1380, 104] width 308 height 25
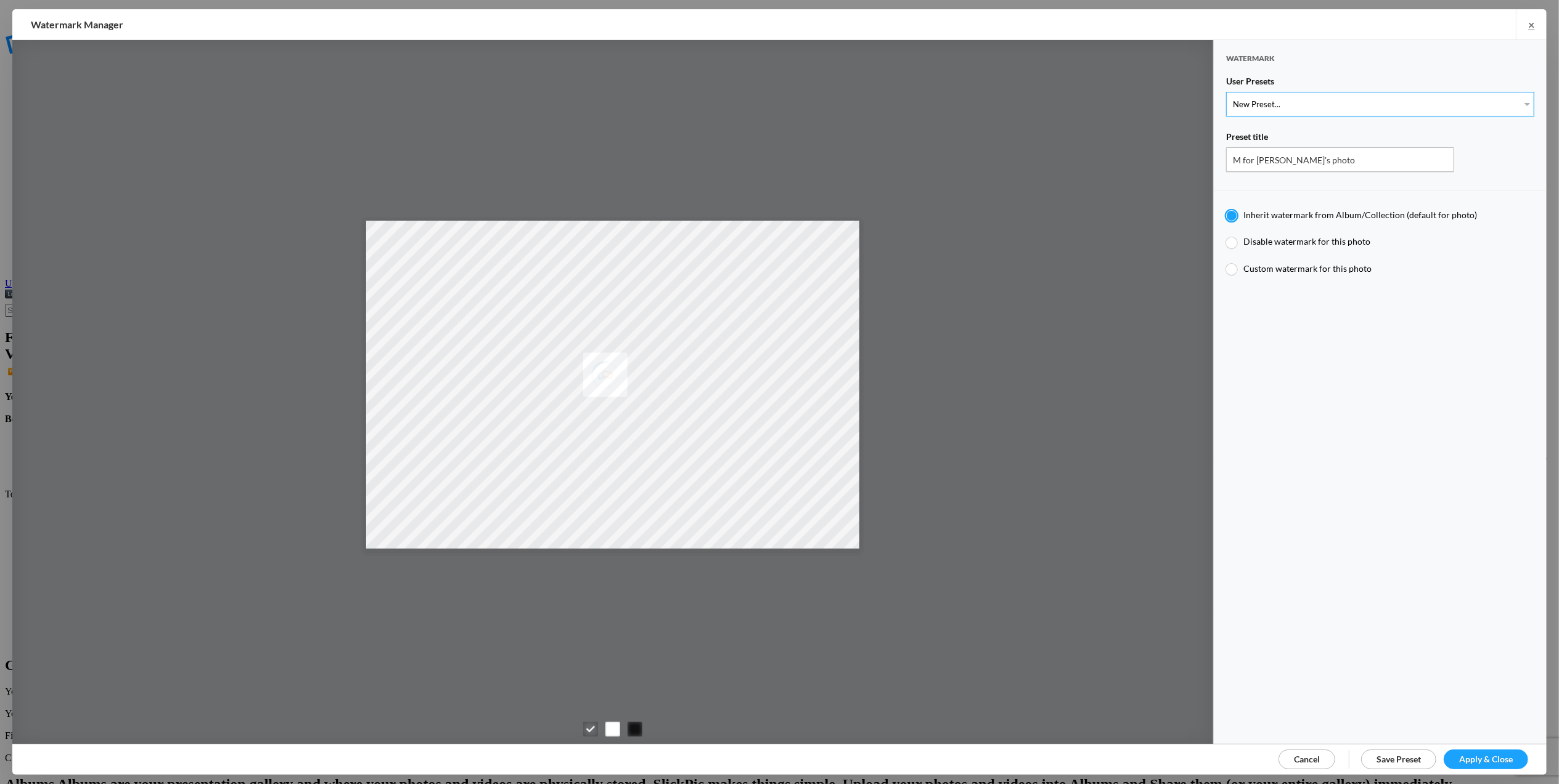
select select "2: Object"
click at [1226, 92] on select "New Preset... T for Tom's photo M for Mary's photo" at bounding box center [1380, 104] width 308 height 25
radio input "false"
radio input "true"
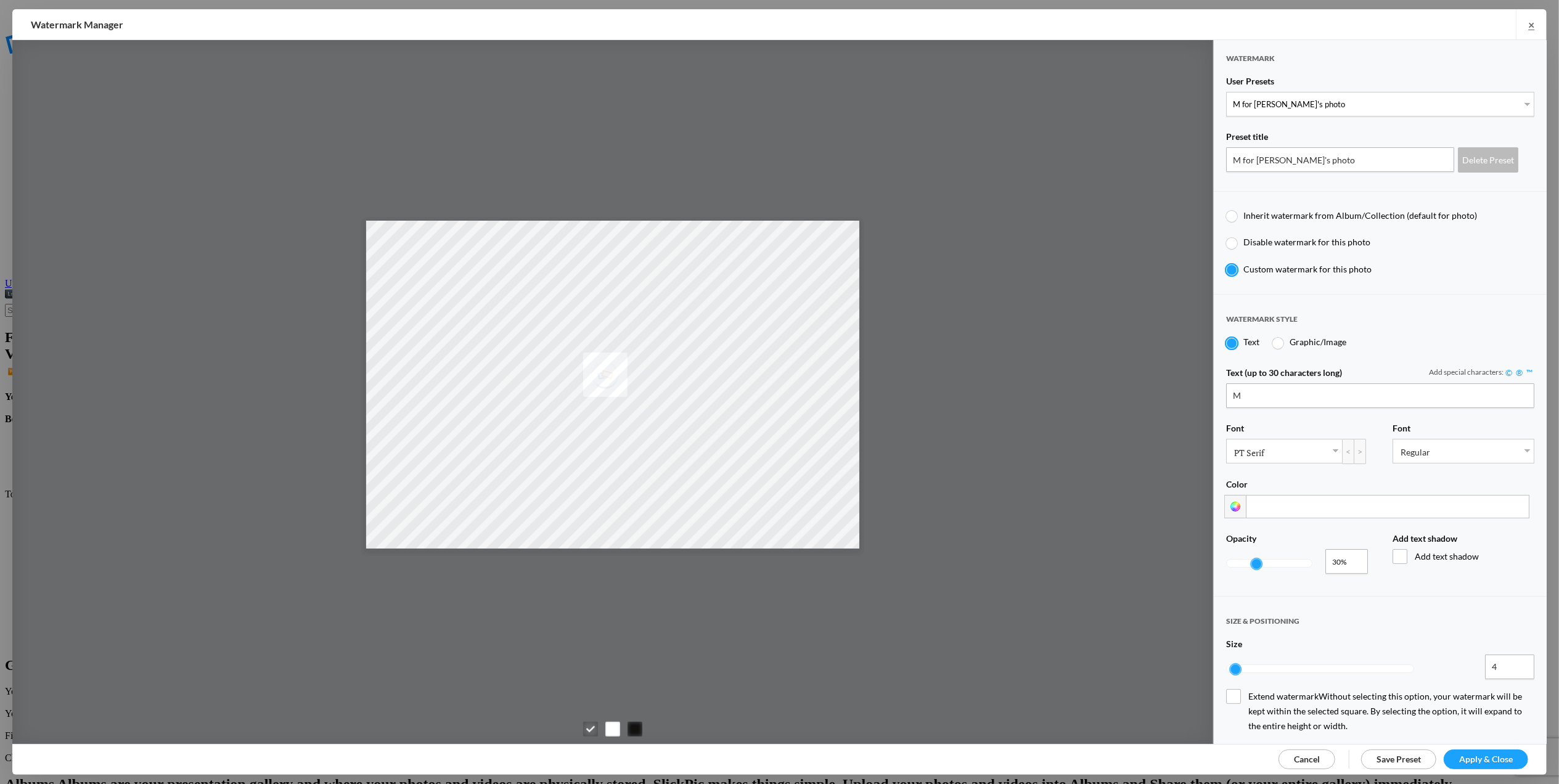
click at [1463, 754] on span "Apply & Close" at bounding box center [1485, 759] width 53 height 11
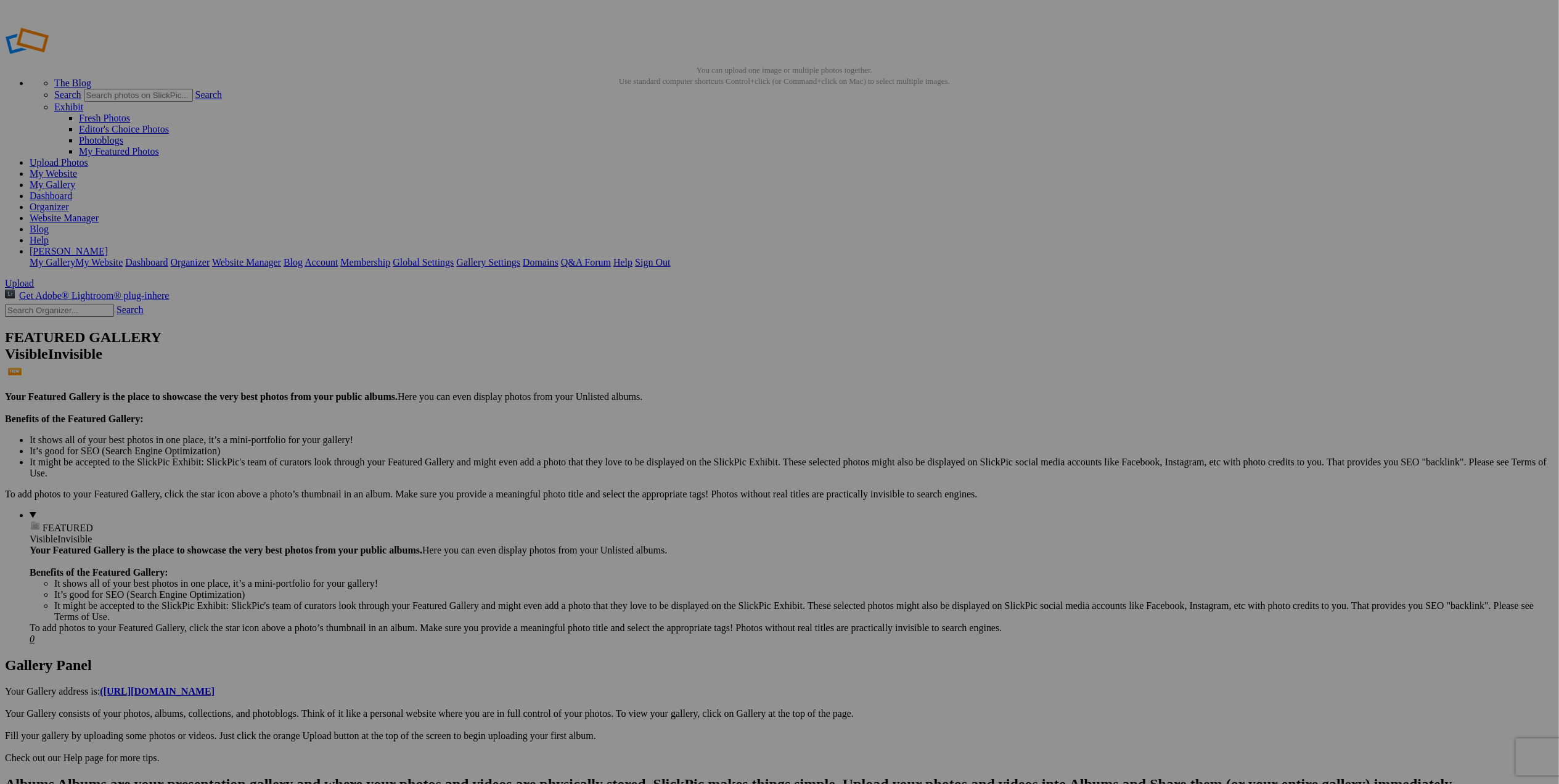
click at [616, 438] on span at bounding box center [616, 444] width 0 height 11
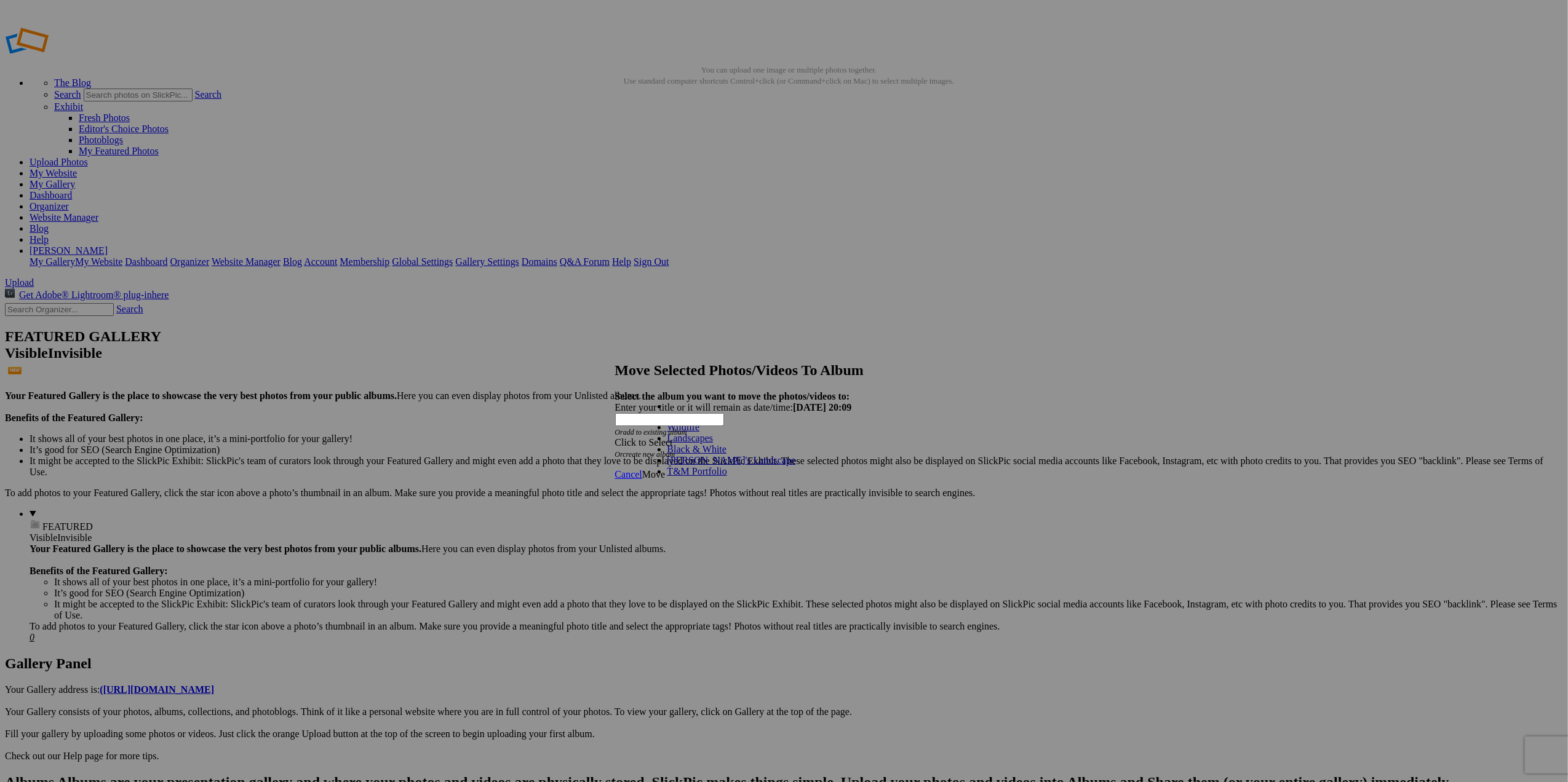
click at [688, 443] on link "Landscapes" at bounding box center [690, 438] width 46 height 11
click at [665, 470] on span "Move" at bounding box center [653, 475] width 23 height 11
click at [655, 436] on span "Ok" at bounding box center [648, 430] width 12 height 11
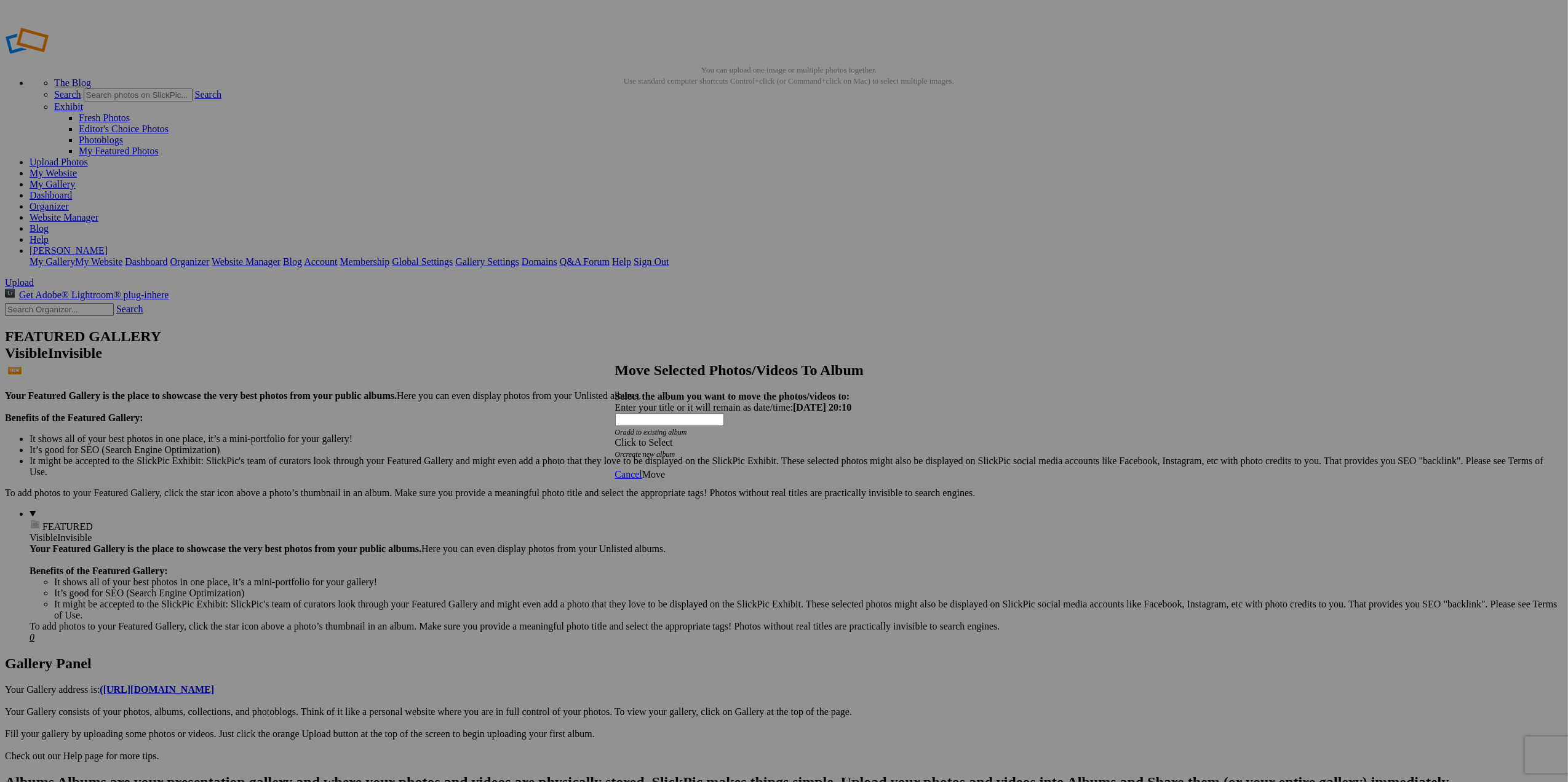
click at [615, 437] on span at bounding box center [615, 442] width 0 height 11
click at [713, 443] on link "Landscapes" at bounding box center [690, 438] width 46 height 11
click at [665, 470] on span "Move" at bounding box center [653, 475] width 23 height 11
click at [655, 436] on span "Ok" at bounding box center [648, 430] width 12 height 11
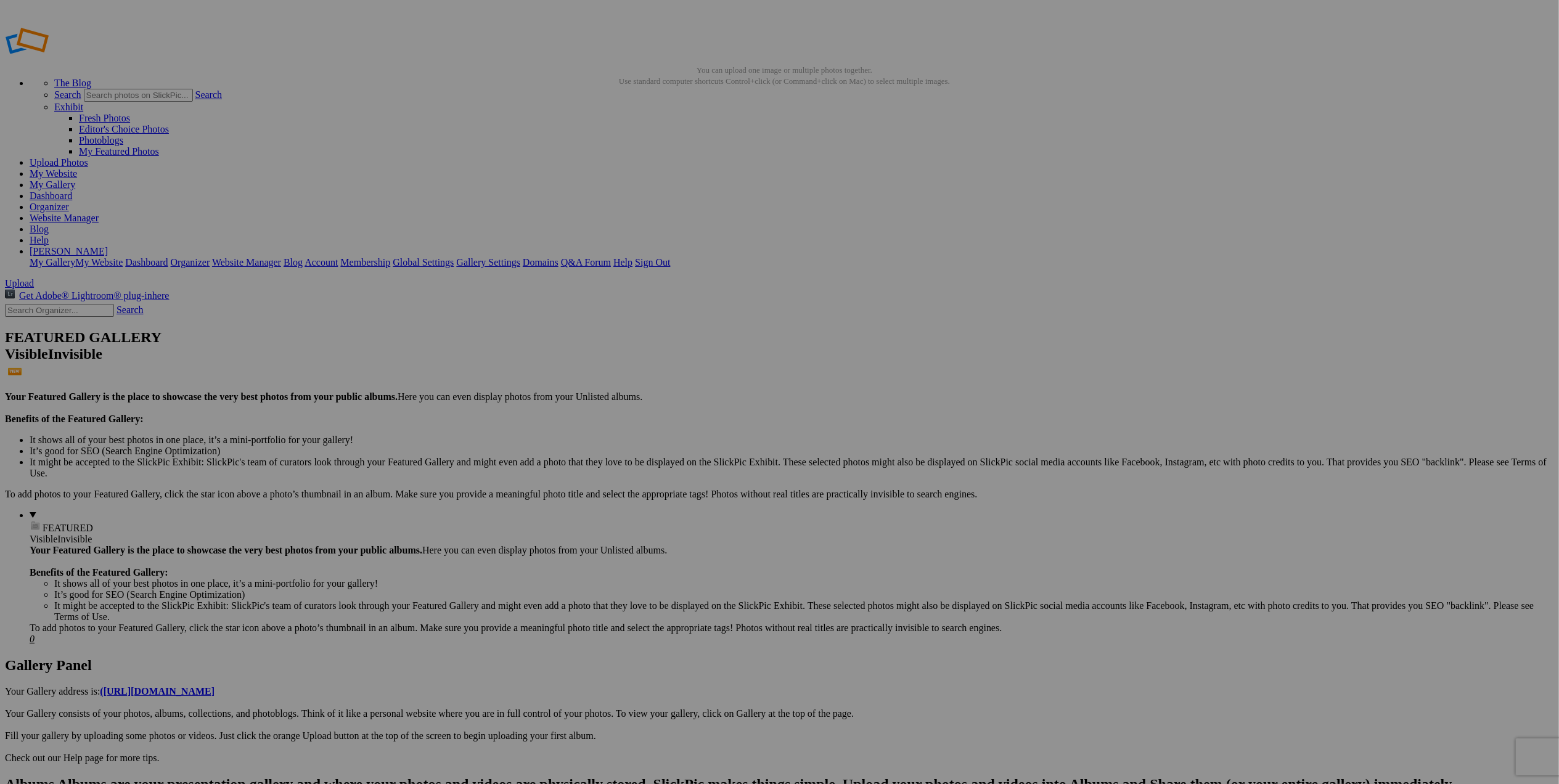
click at [616, 438] on span at bounding box center [616, 444] width 0 height 11
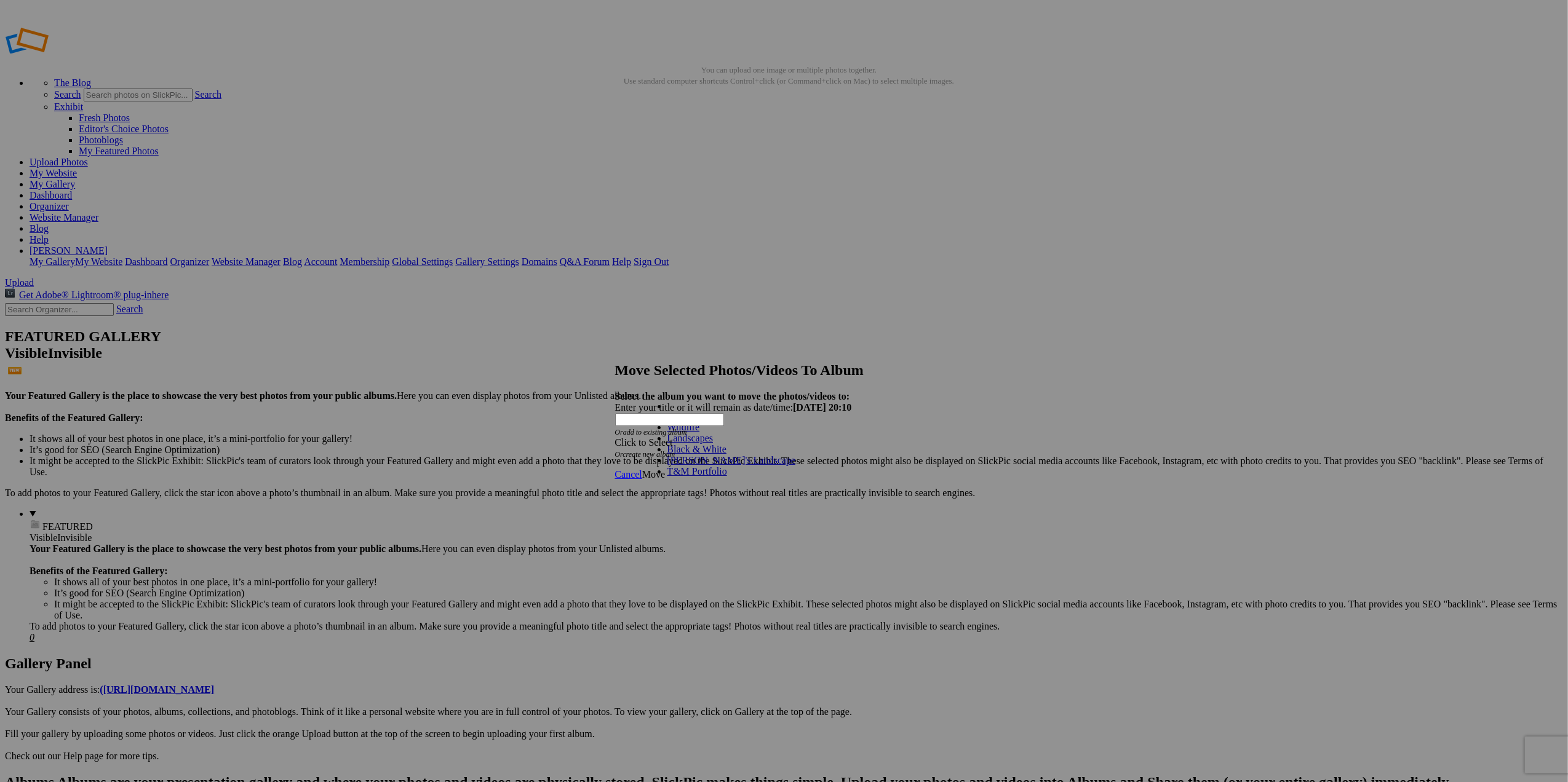
click at [689, 443] on link "Landscapes" at bounding box center [690, 438] width 46 height 11
click at [665, 470] on span "Move" at bounding box center [653, 475] width 23 height 11
click at [655, 436] on span "Ok" at bounding box center [648, 430] width 12 height 11
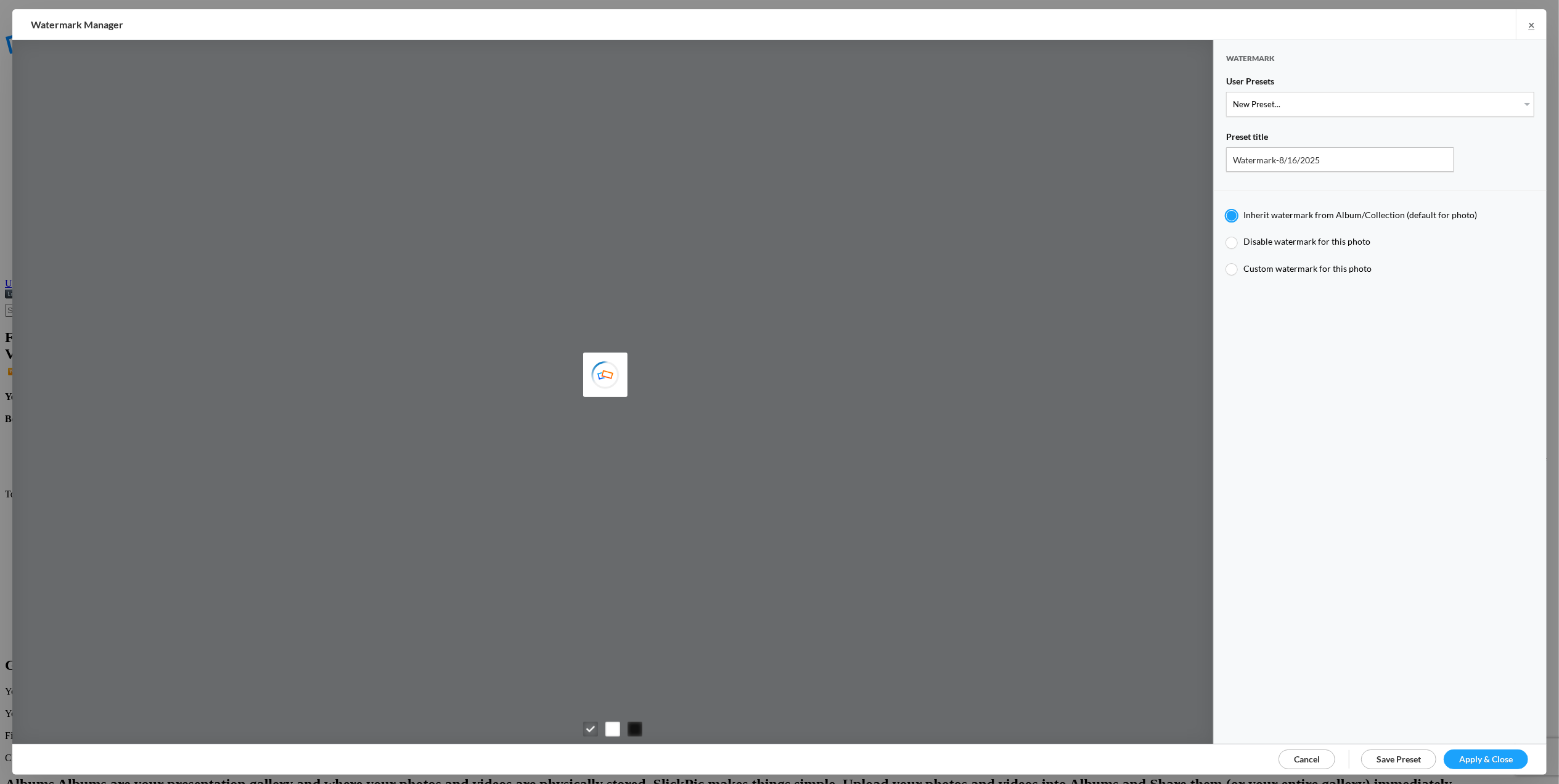
type input "Tom Leslie"
type input "T for Tom's photo"
type input "T"
type input "0.3"
type input "4"
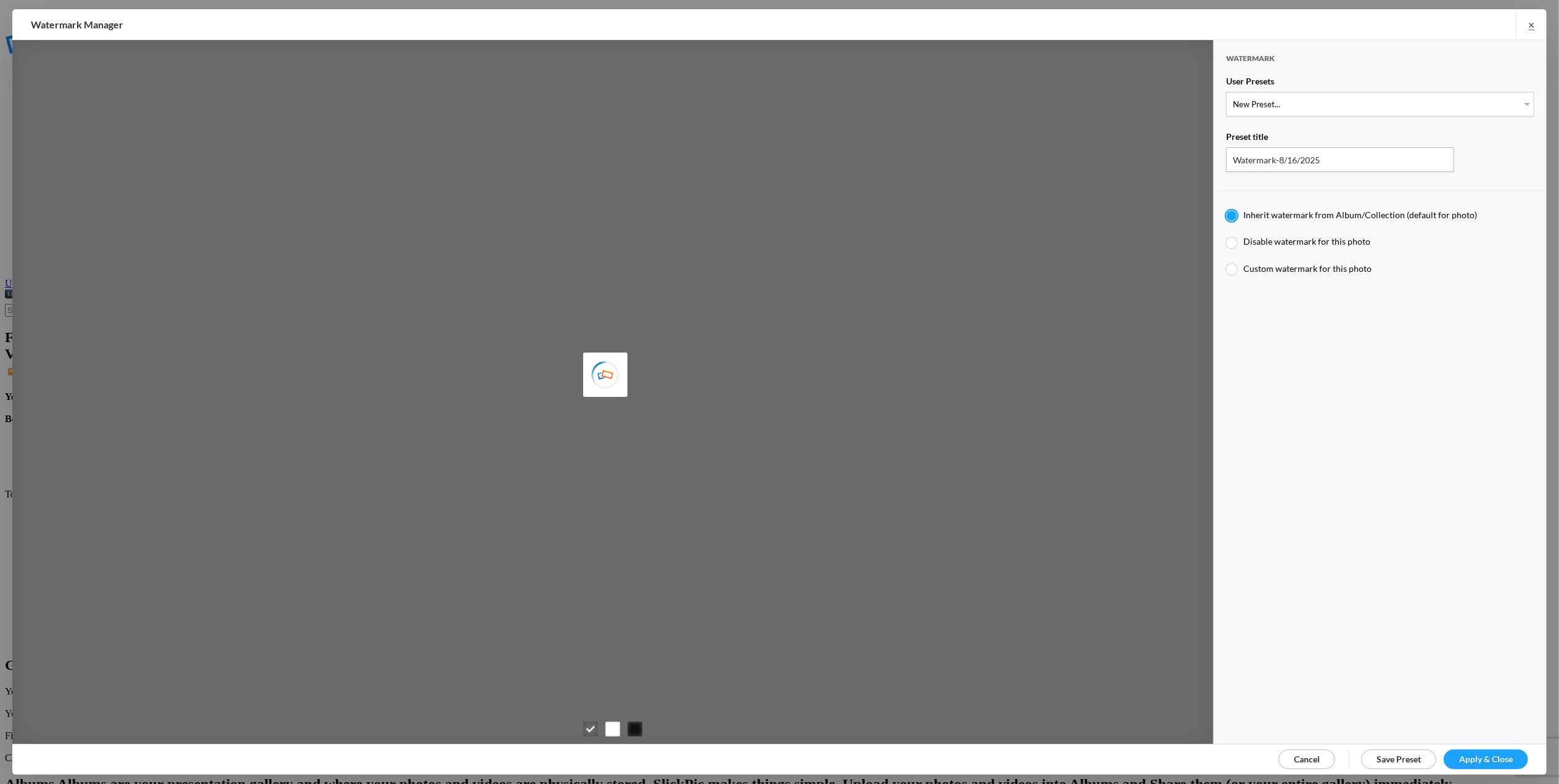
radio input "false"
click at [1517, 101] on select "New Preset... T for Tom's photo M for Mary's photo" at bounding box center [1380, 104] width 308 height 25
select select "2: Object"
click at [1226, 92] on select "New Preset... T for Tom's photo M for Mary's photo" at bounding box center [1380, 104] width 308 height 25
type input "M for Mary's photo"
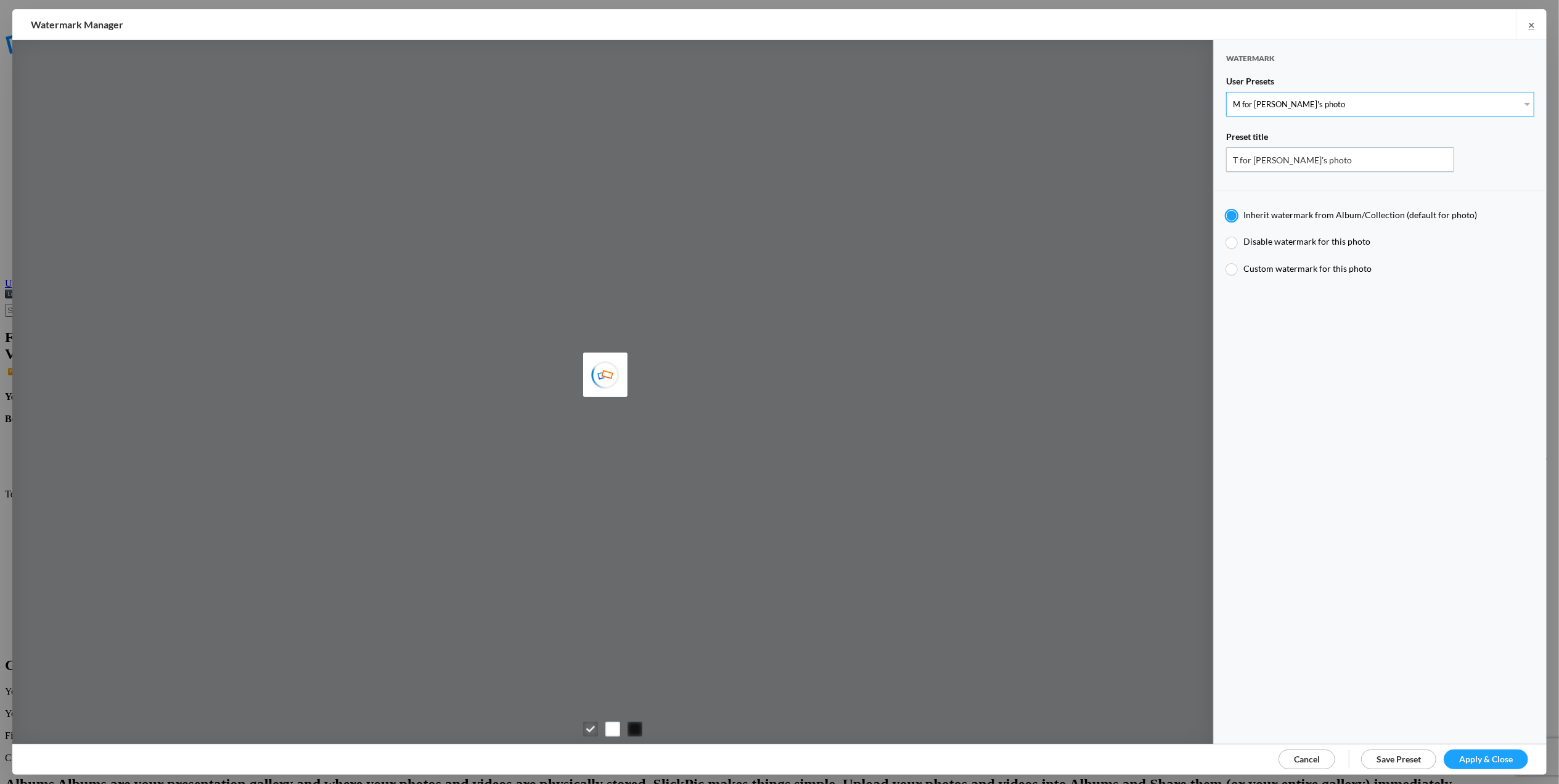
radio input "false"
radio input "true"
type input "M"
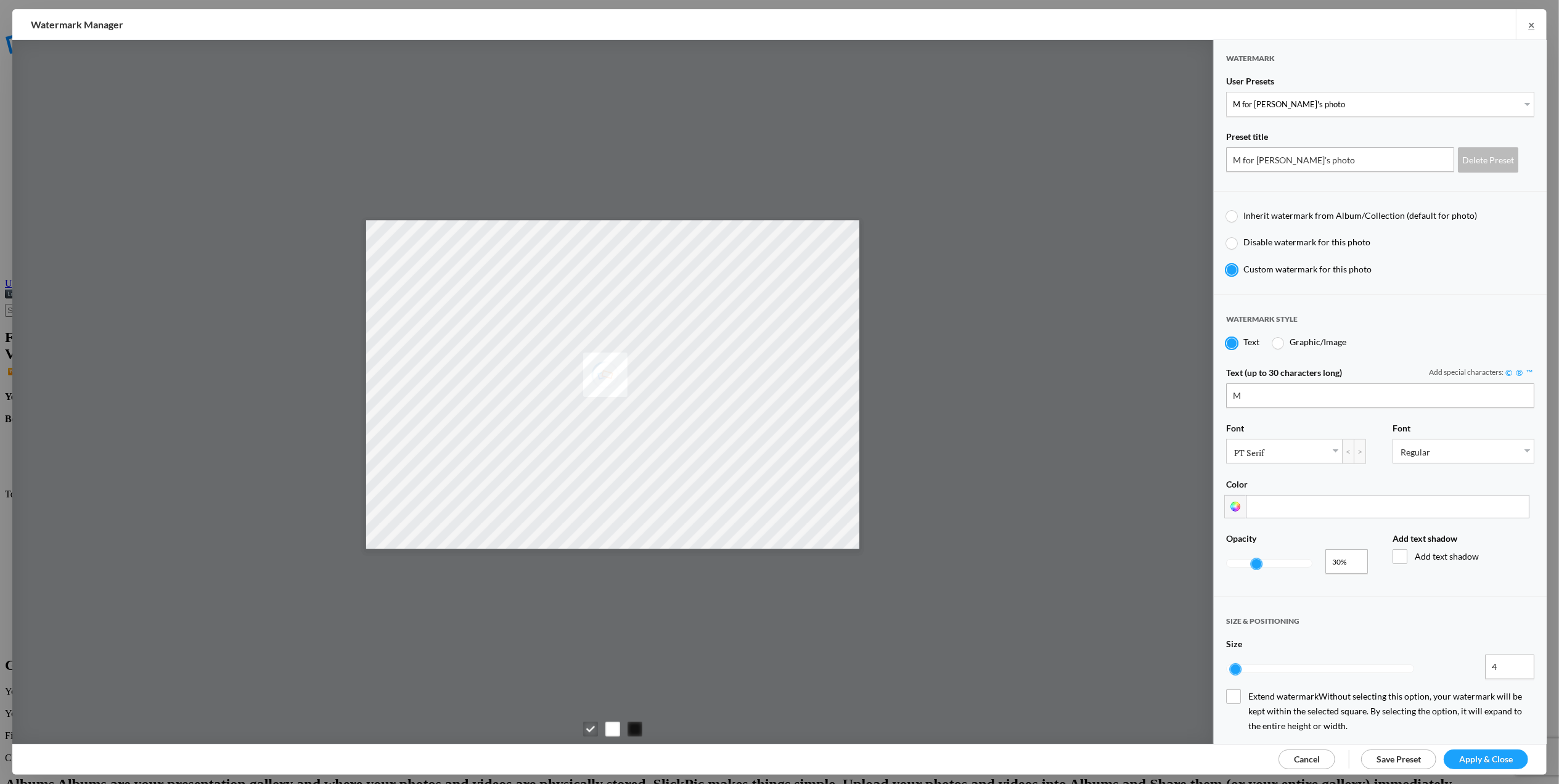
click at [1483, 757] on span "Apply & Close" at bounding box center [1485, 759] width 53 height 11
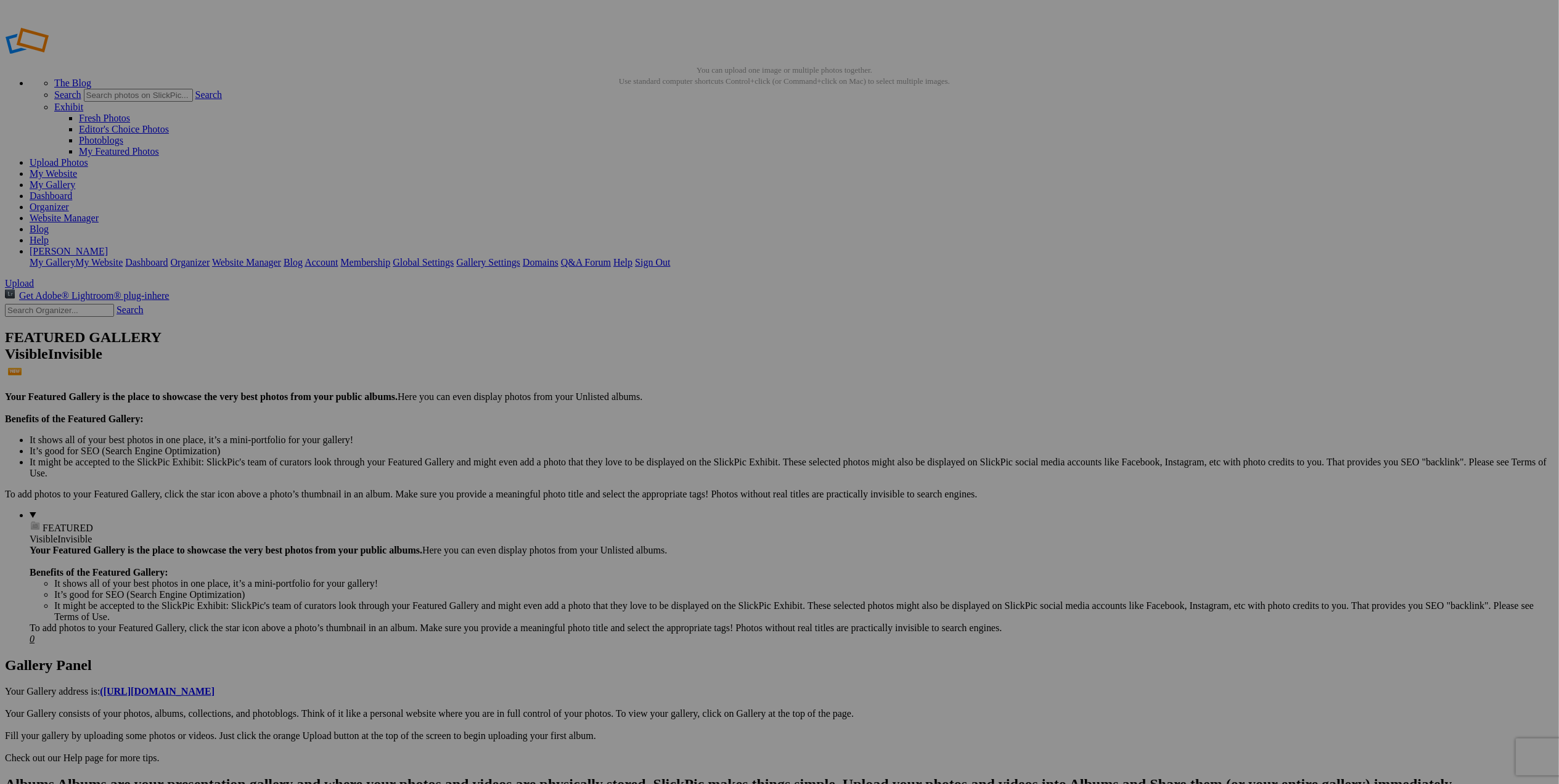
click at [616, 438] on span at bounding box center [616, 444] width 0 height 11
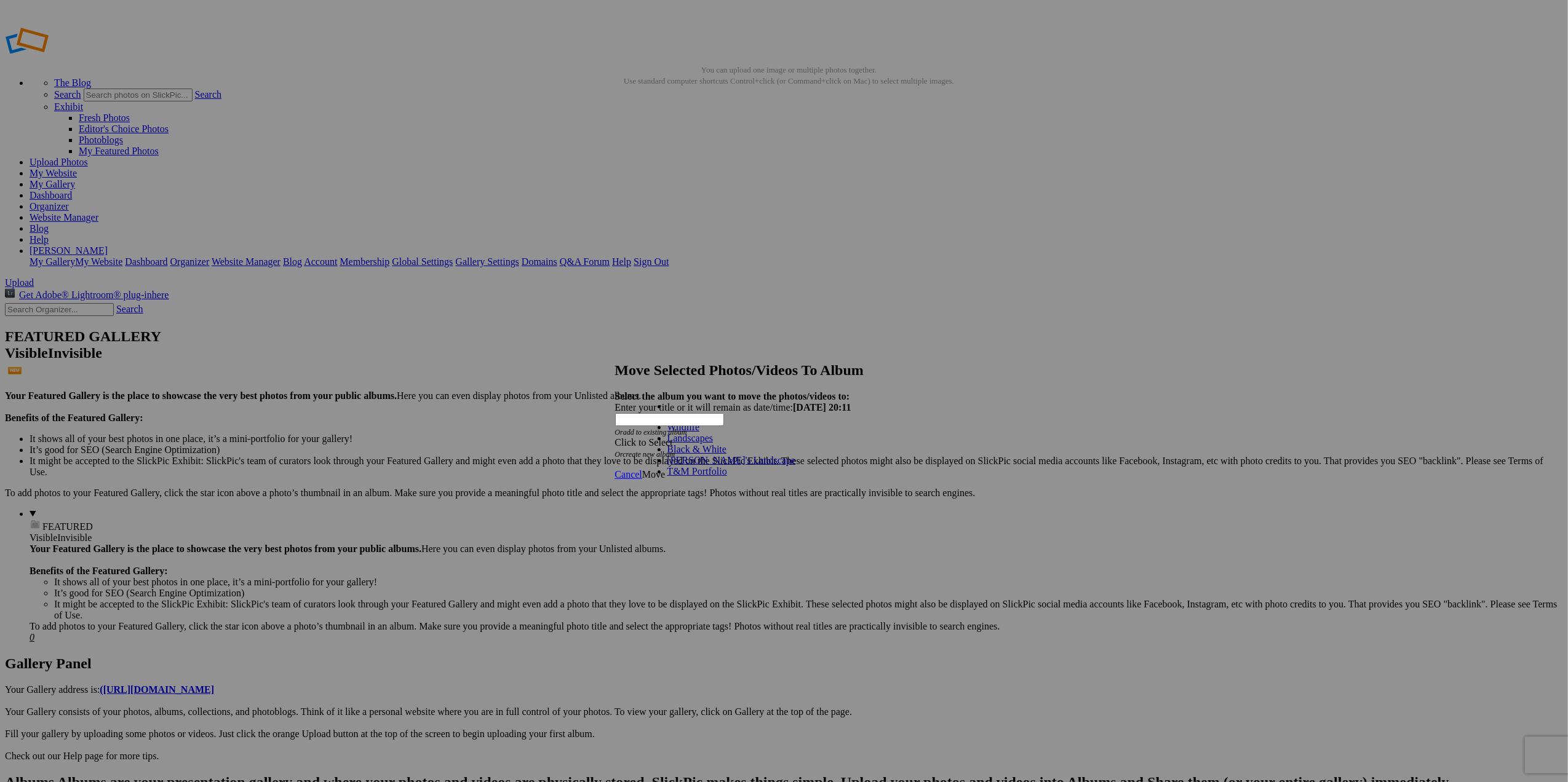
click at [693, 443] on link "Landscapes" at bounding box center [690, 438] width 46 height 11
click at [665, 470] on span "Move" at bounding box center [653, 475] width 23 height 11
click at [655, 436] on span "Ok" at bounding box center [648, 430] width 12 height 11
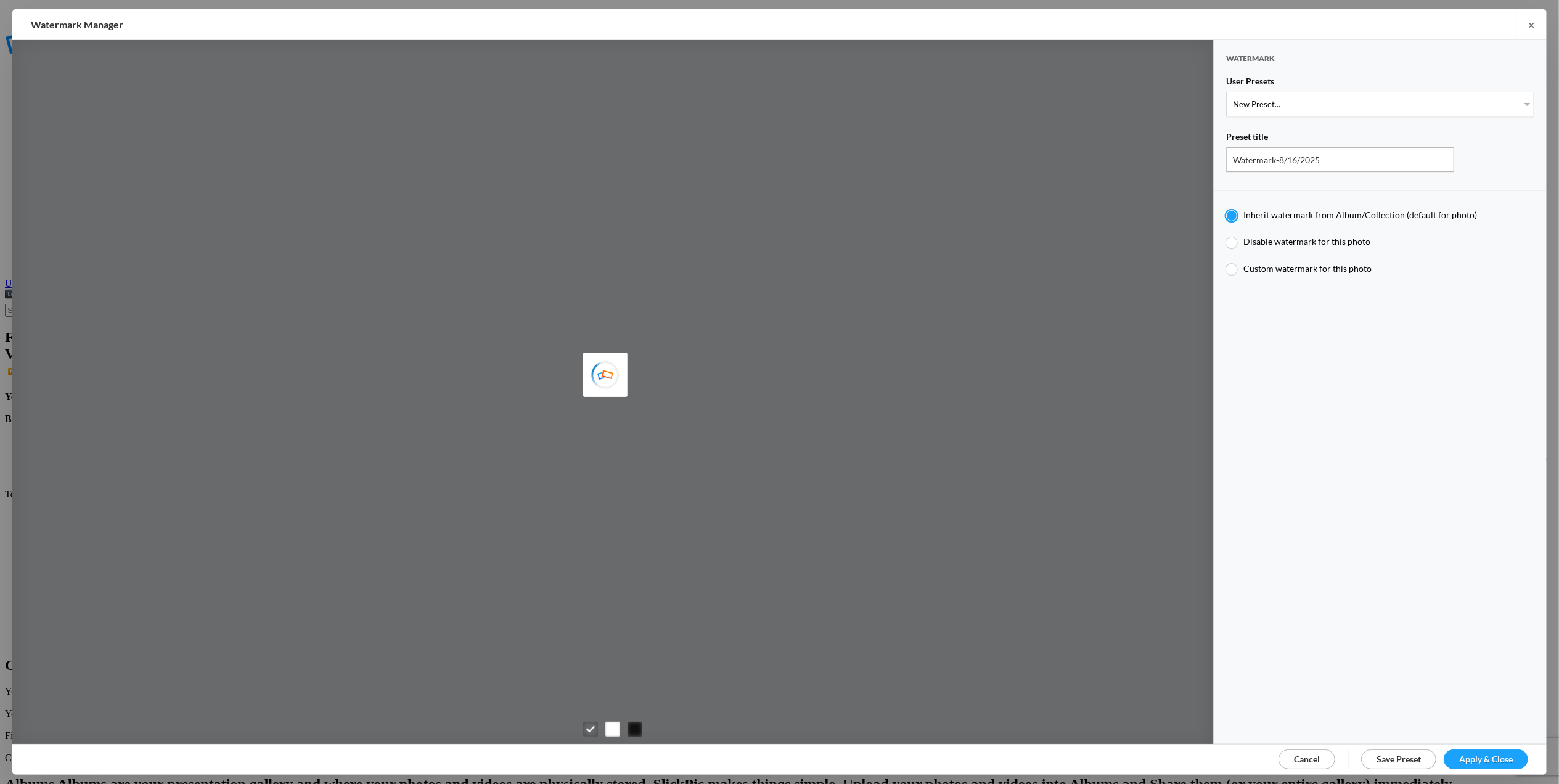
type input "Tom Leslie"
type input "T for Tom's photo"
type input "T"
type input "0.3"
type input "4"
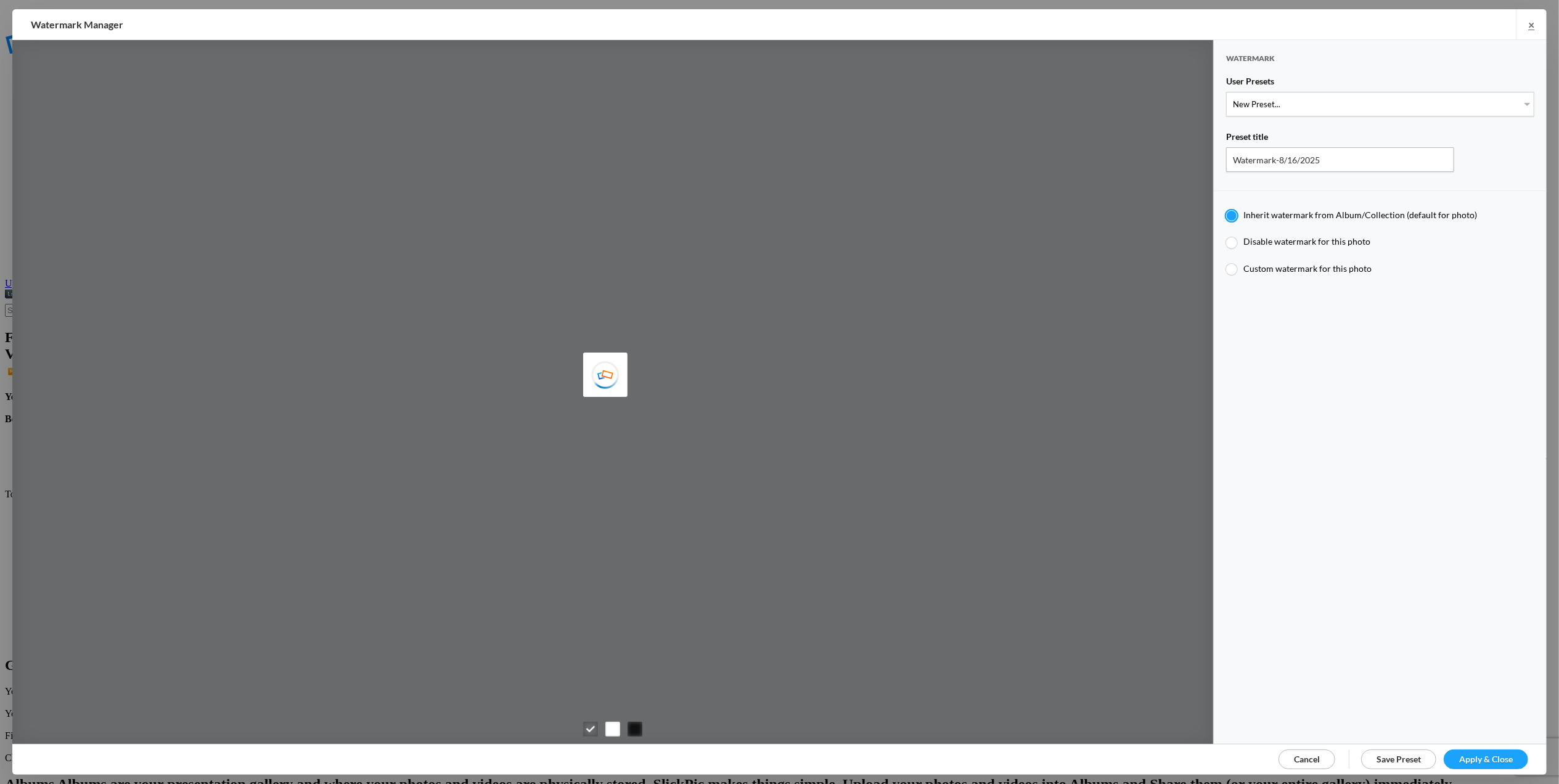
radio input "false"
click at [1519, 102] on select "New Preset... T for Tom's photo M for Mary's photo" at bounding box center [1380, 104] width 308 height 25
select select "2: Object"
click at [1226, 92] on select "New Preset... T for [PERSON_NAME]'s photo M for [PERSON_NAME]'s photo" at bounding box center [1380, 104] width 308 height 25
type input "M for [PERSON_NAME]'s photo"
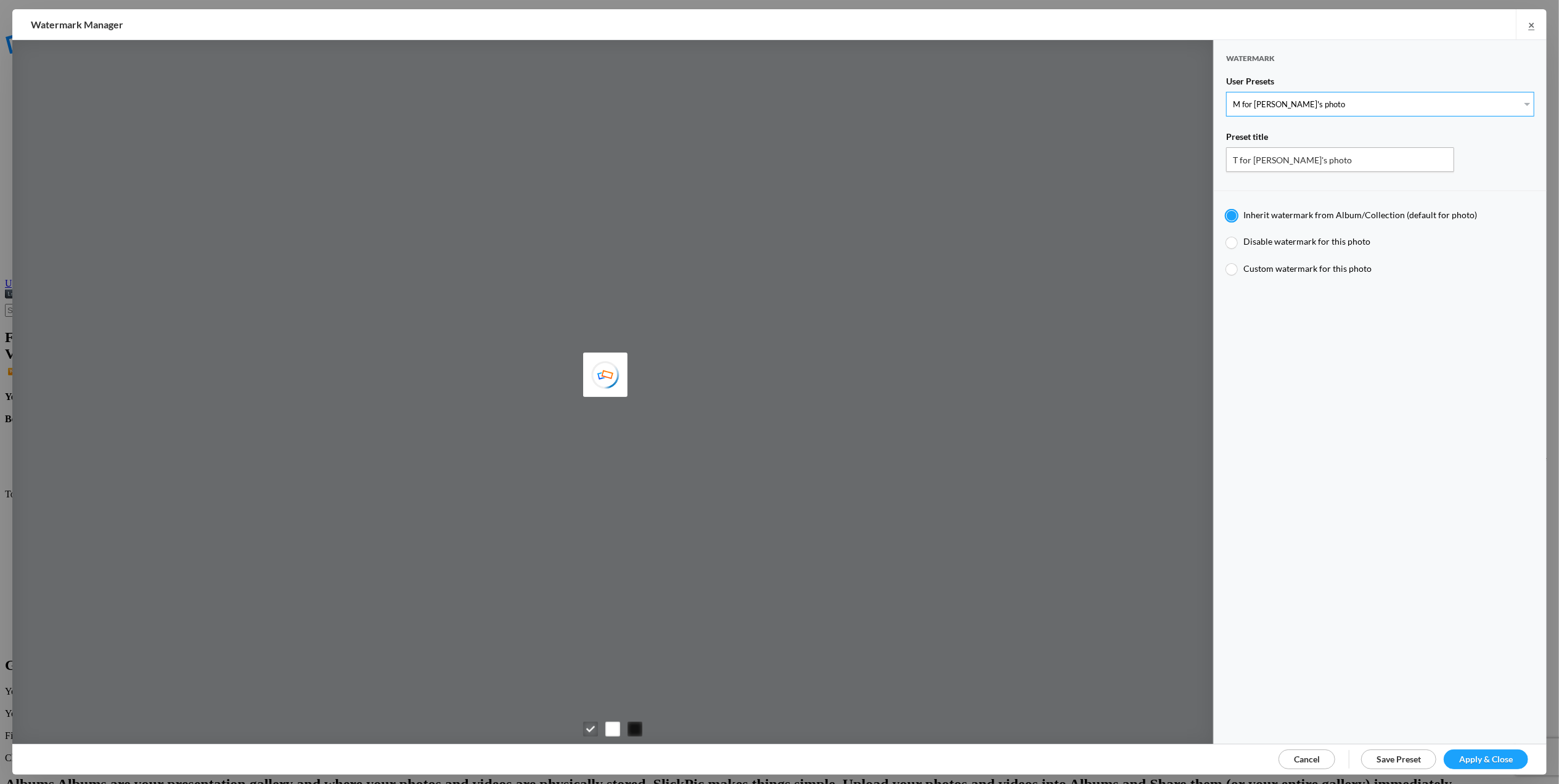
radio input "false"
radio input "true"
type input "M"
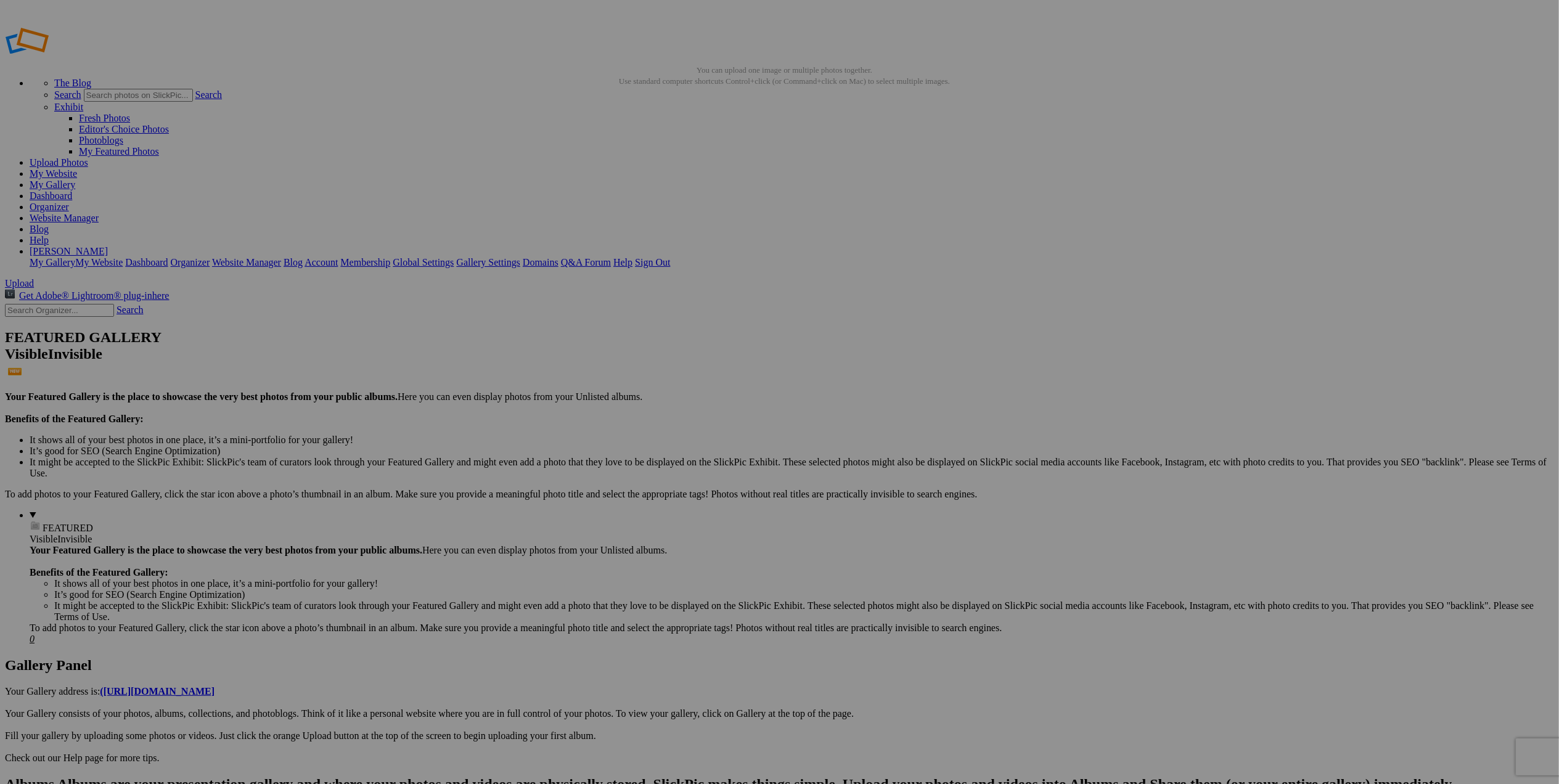
click at [616, 438] on span at bounding box center [616, 444] width 0 height 11
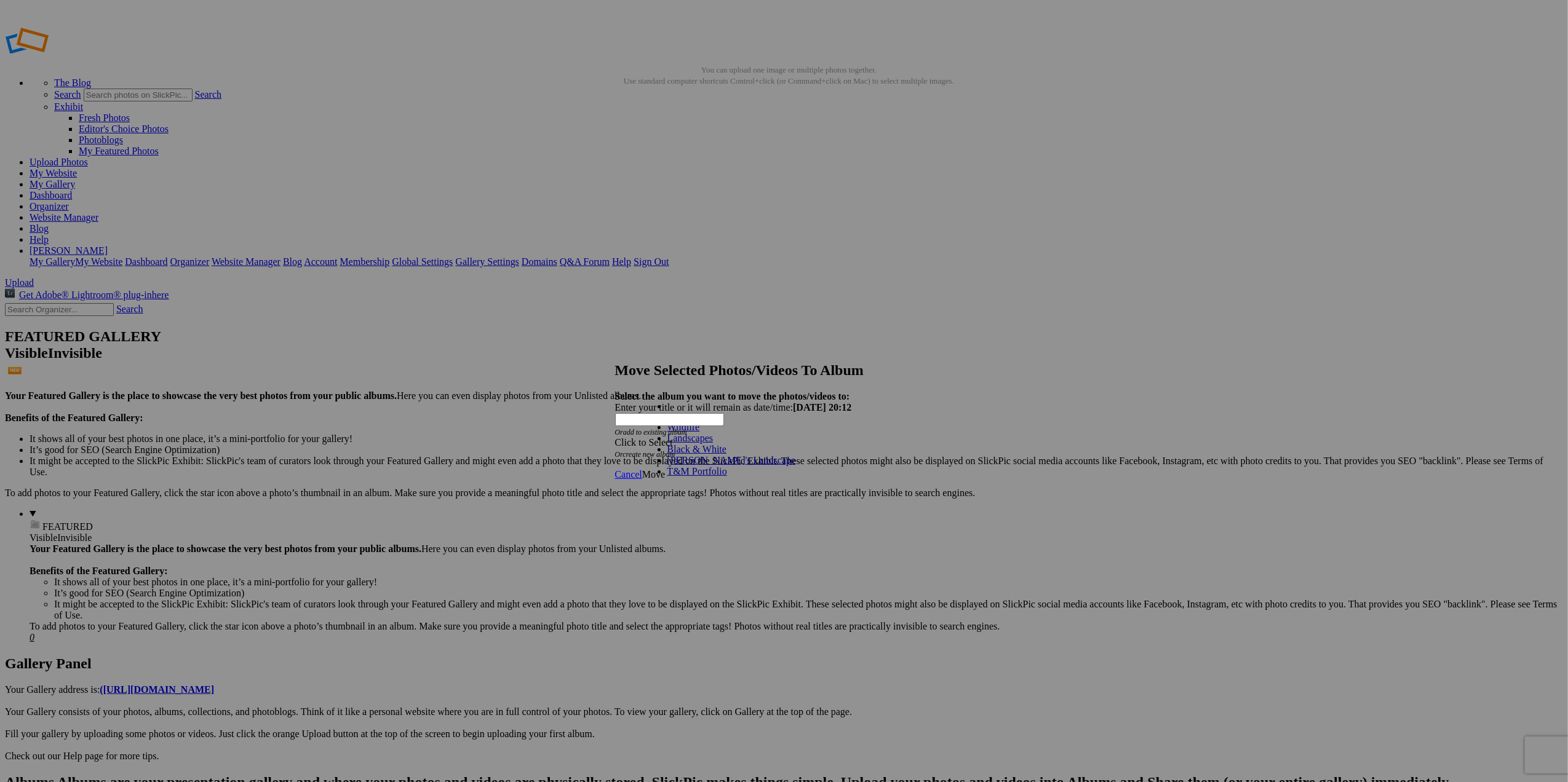
click at [713, 443] on link "Landscapes" at bounding box center [690, 438] width 46 height 11
click at [665, 470] on span "Move" at bounding box center [653, 475] width 23 height 11
drag, startPoint x: 924, startPoint y: 452, endPoint x: 929, endPoint y: 445, distance: 8.6
click at [655, 436] on span "Ok" at bounding box center [648, 430] width 12 height 11
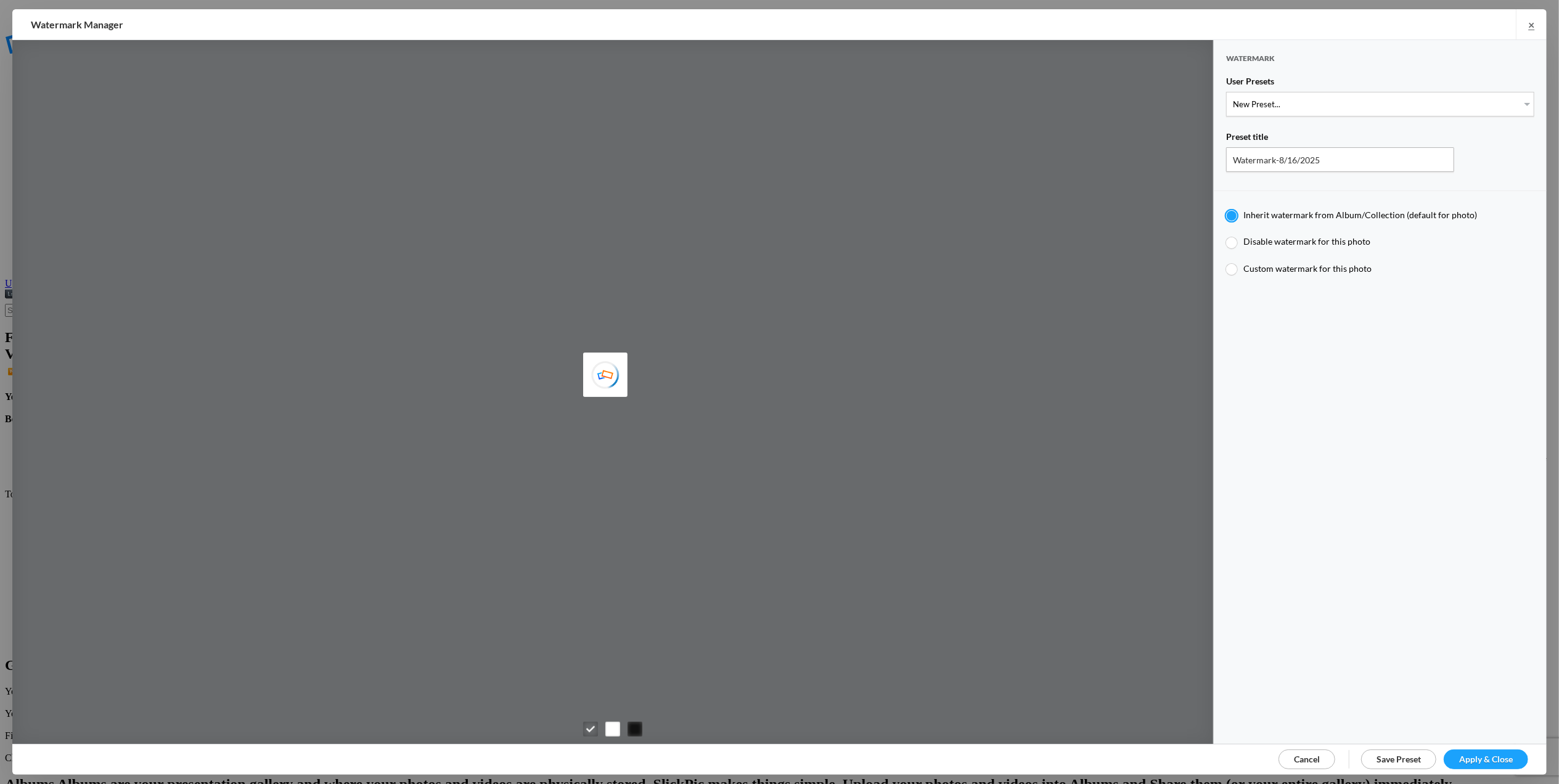
type input "T for [PERSON_NAME]'s photo"
click at [1515, 99] on select "New Preset... T for [PERSON_NAME]'s photo M for [PERSON_NAME]'s photo" at bounding box center [1380, 104] width 308 height 25
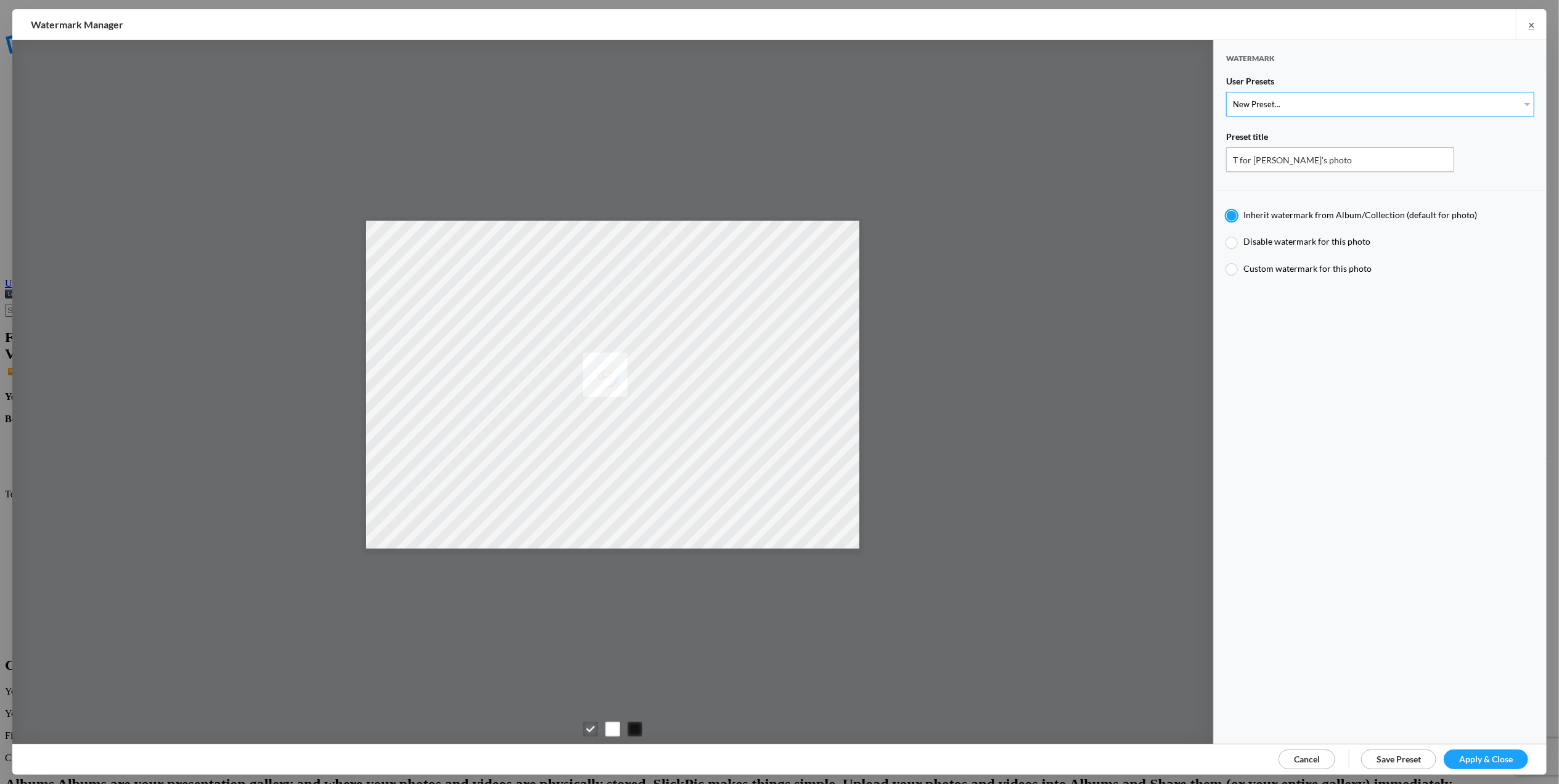
select select "2: Object"
click at [1226, 92] on select "New Preset... T for [PERSON_NAME]'s photo M for [PERSON_NAME]'s photo" at bounding box center [1380, 104] width 308 height 25
type input "M for [PERSON_NAME]'s photo"
type input "M"
radio input "false"
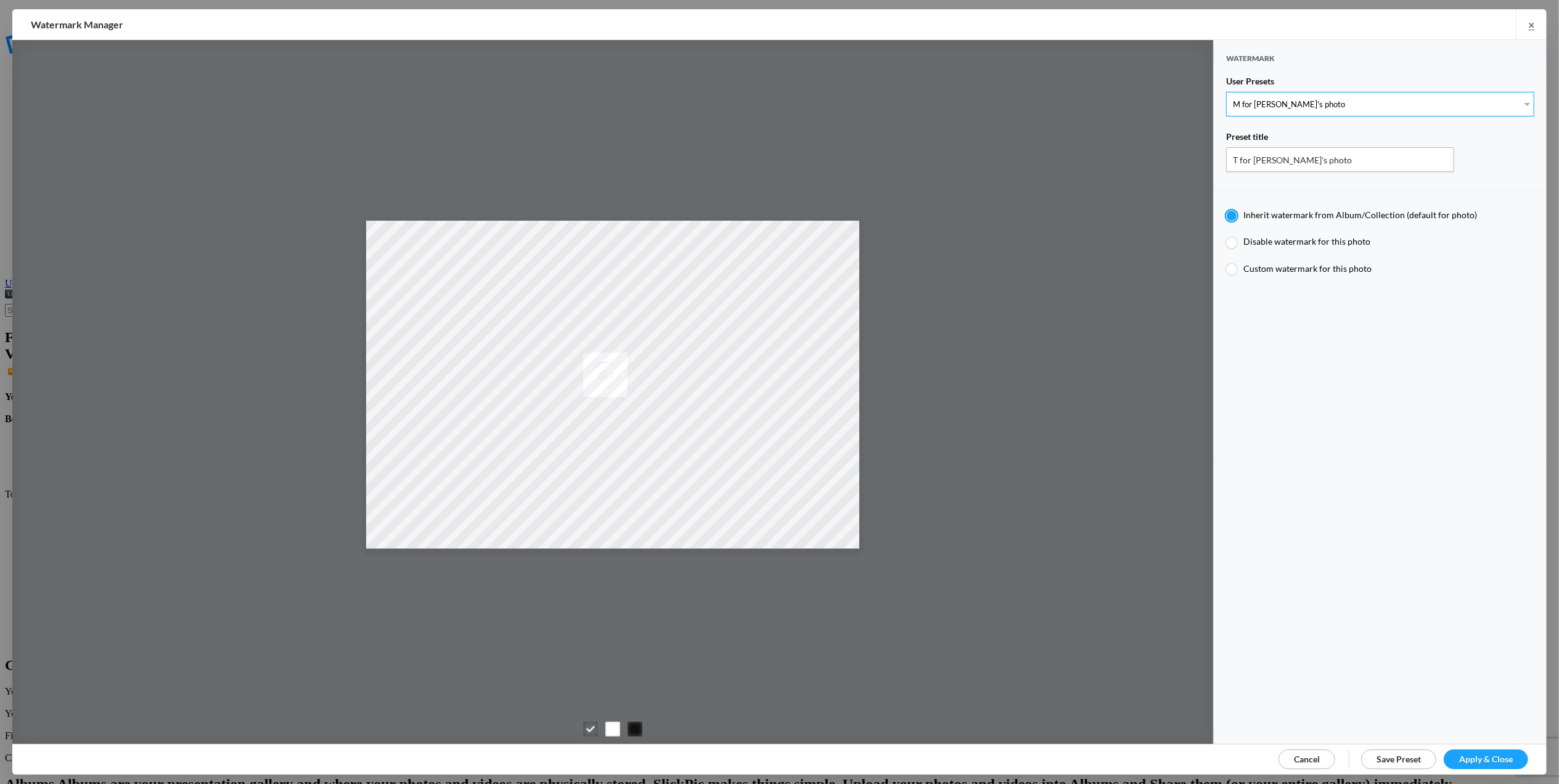
radio input "true"
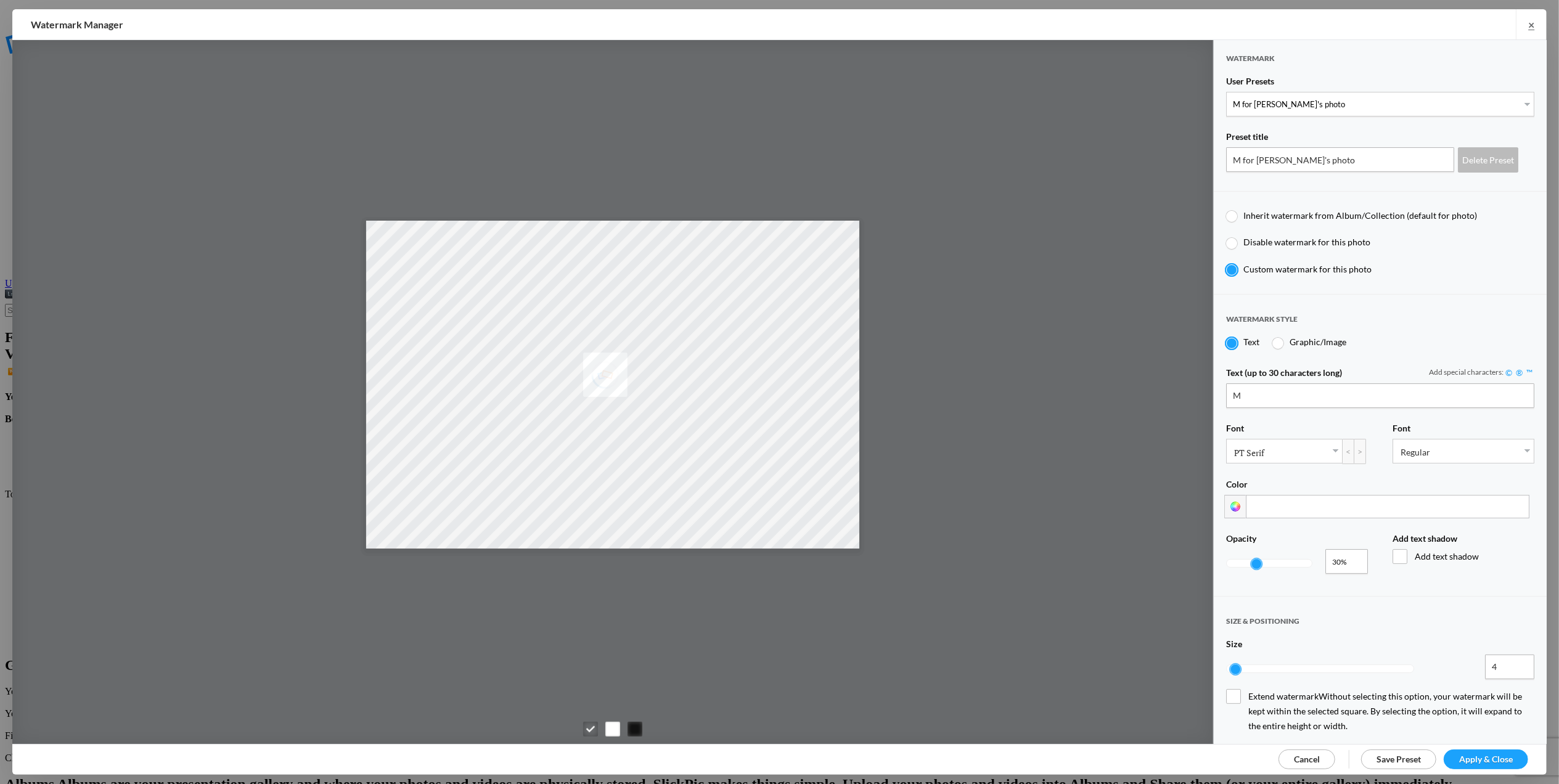
click at [1469, 754] on span "Apply & Close" at bounding box center [1485, 759] width 53 height 11
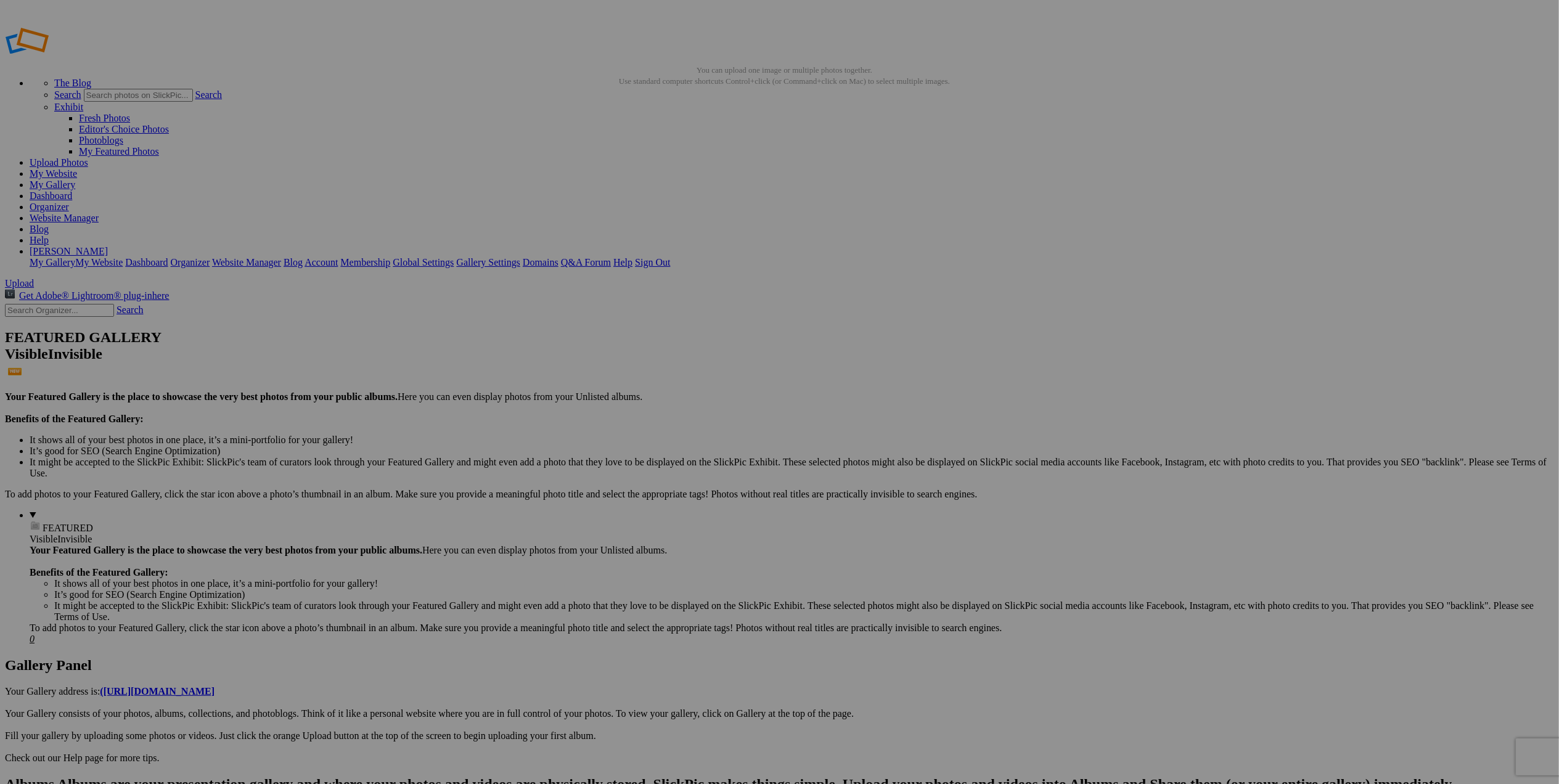
click at [1217, 182] on img at bounding box center [1221, 185] width 93 height 31
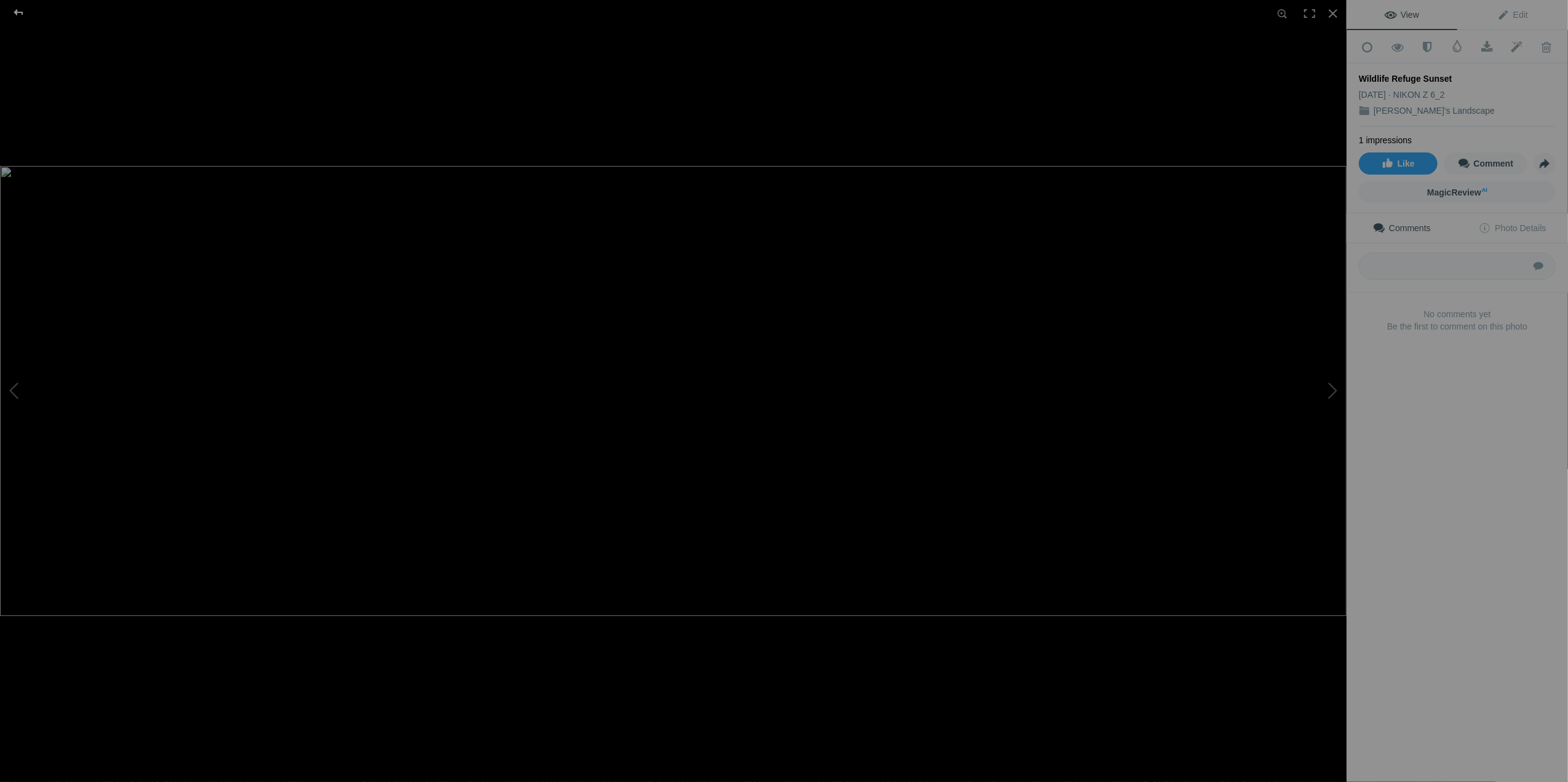
click at [18, 11] on div at bounding box center [18, 12] width 44 height 25
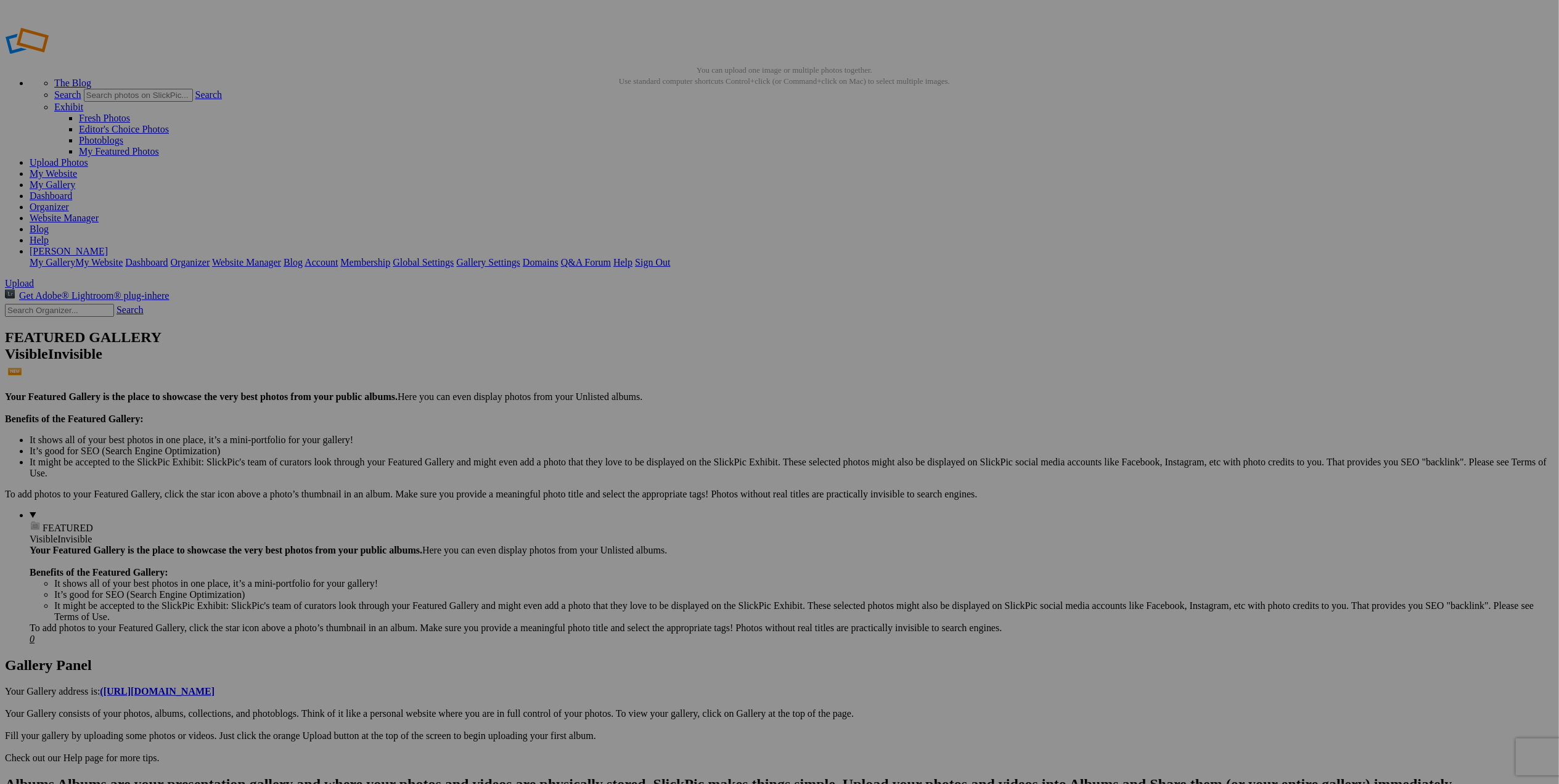
click at [616, 438] on span at bounding box center [616, 444] width 0 height 11
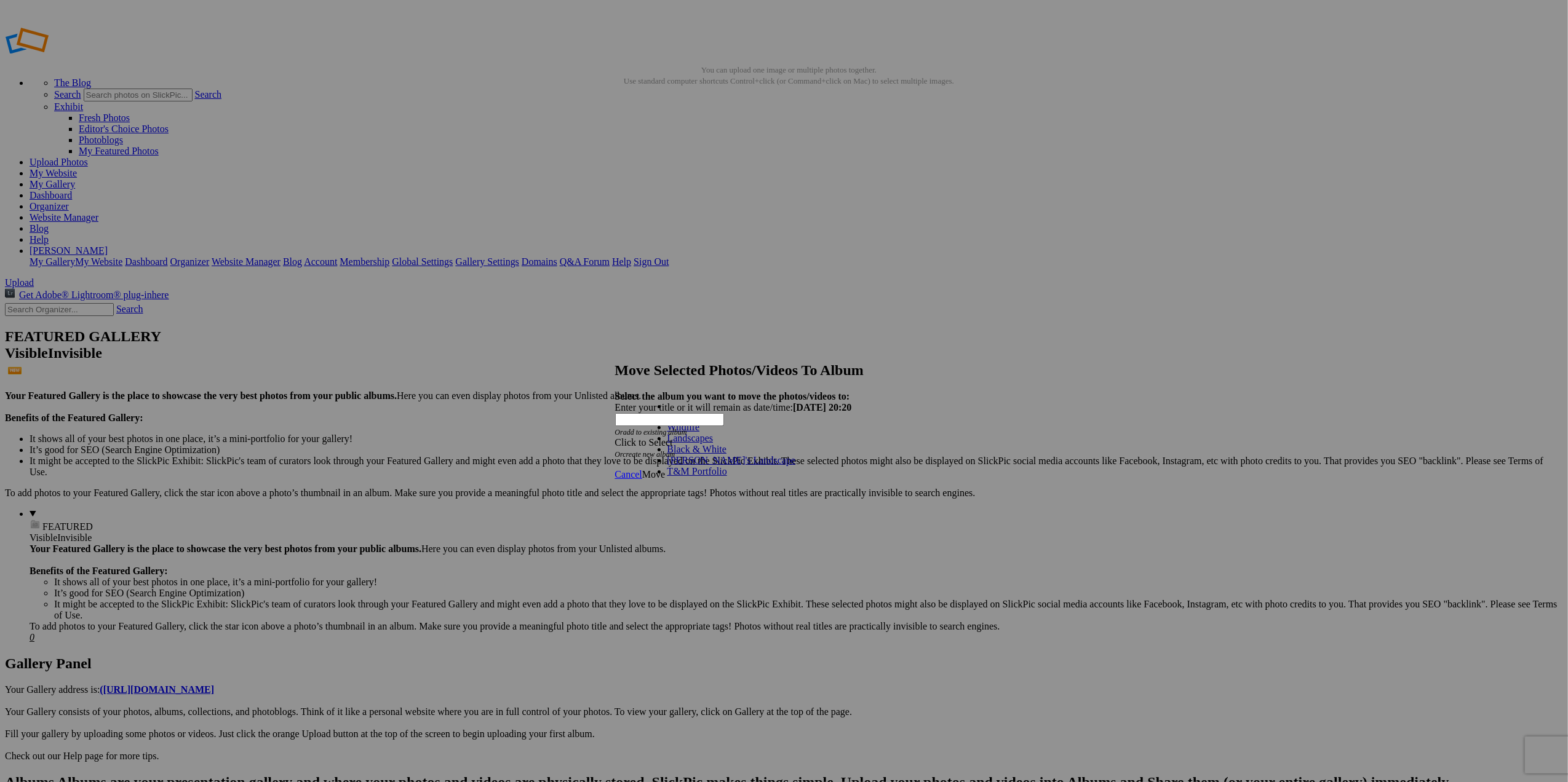
click at [713, 443] on link "Landscapes" at bounding box center [690, 438] width 46 height 11
click at [665, 470] on span "Move" at bounding box center [653, 475] width 23 height 11
click at [655, 436] on span "Ok" at bounding box center [648, 430] width 12 height 11
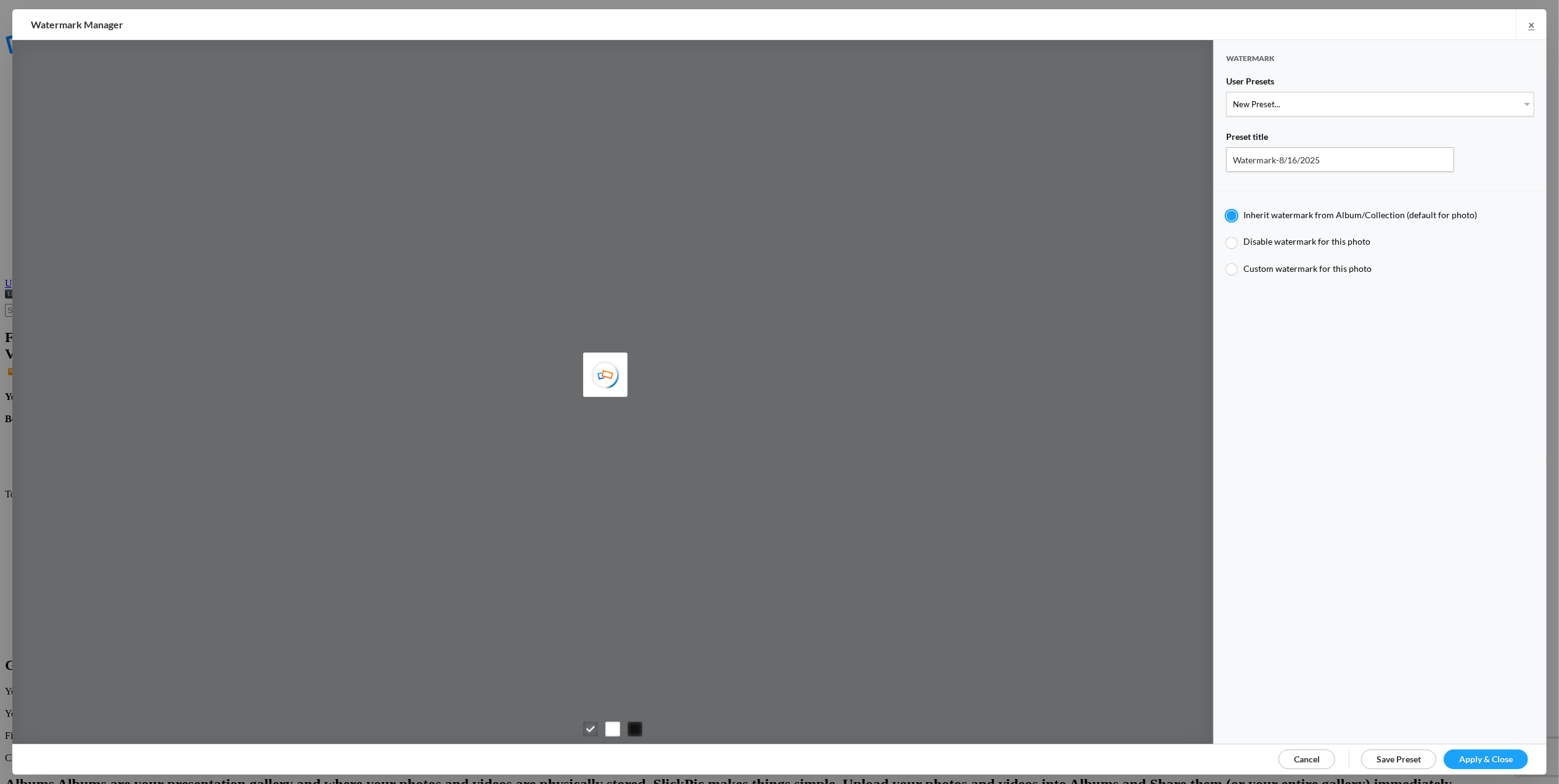
type input "T for [PERSON_NAME]'s photo"
click at [1512, 101] on select "New Preset... T for [PERSON_NAME]'s photo M for [PERSON_NAME]'s photo" at bounding box center [1380, 104] width 308 height 25
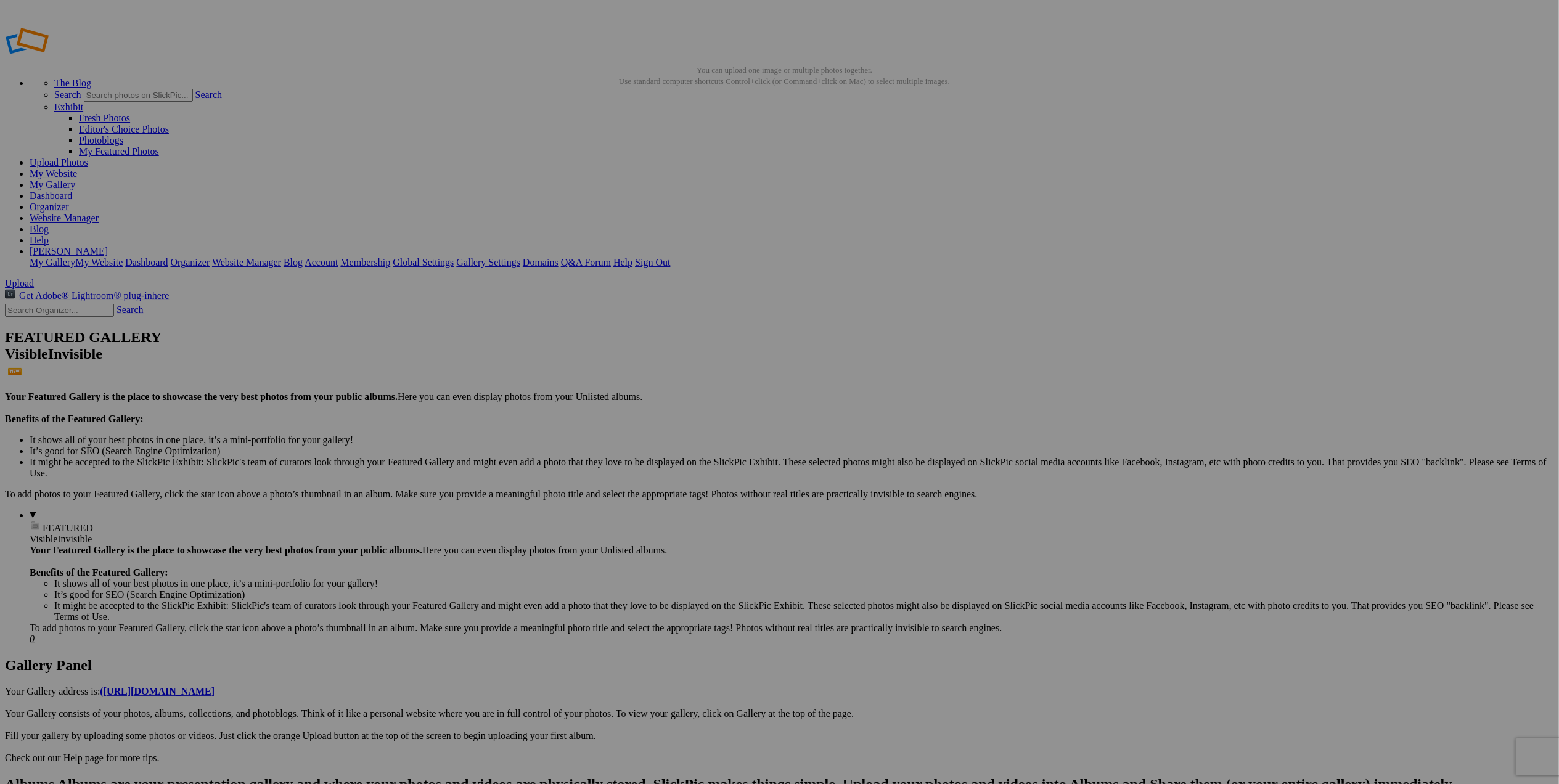
click at [616, 438] on span at bounding box center [616, 444] width 0 height 11
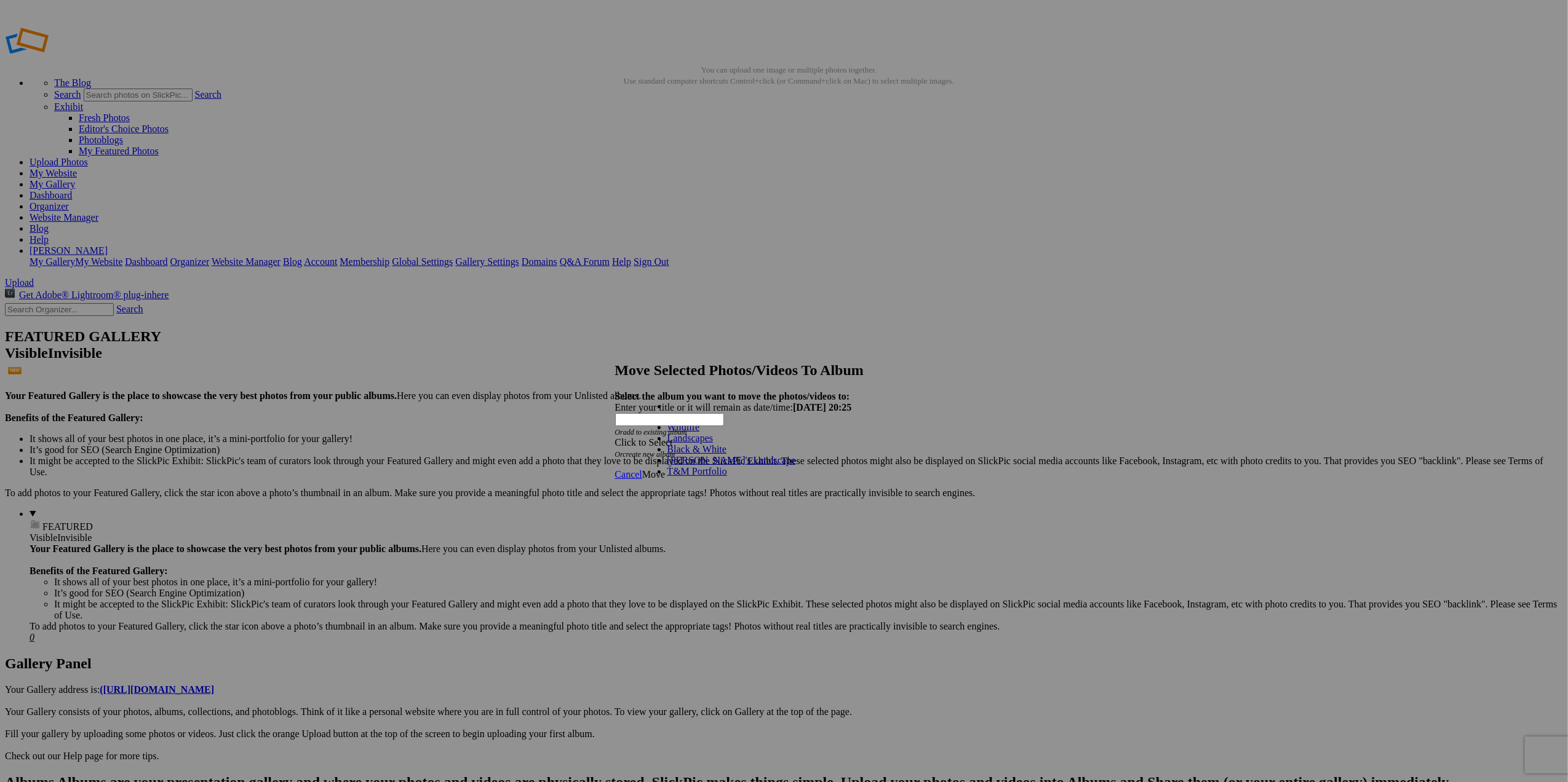
click at [690, 443] on link "Landscapes" at bounding box center [690, 438] width 46 height 11
click at [665, 470] on span "Move" at bounding box center [653, 475] width 23 height 11
click at [655, 436] on span "Ok" at bounding box center [648, 430] width 12 height 11
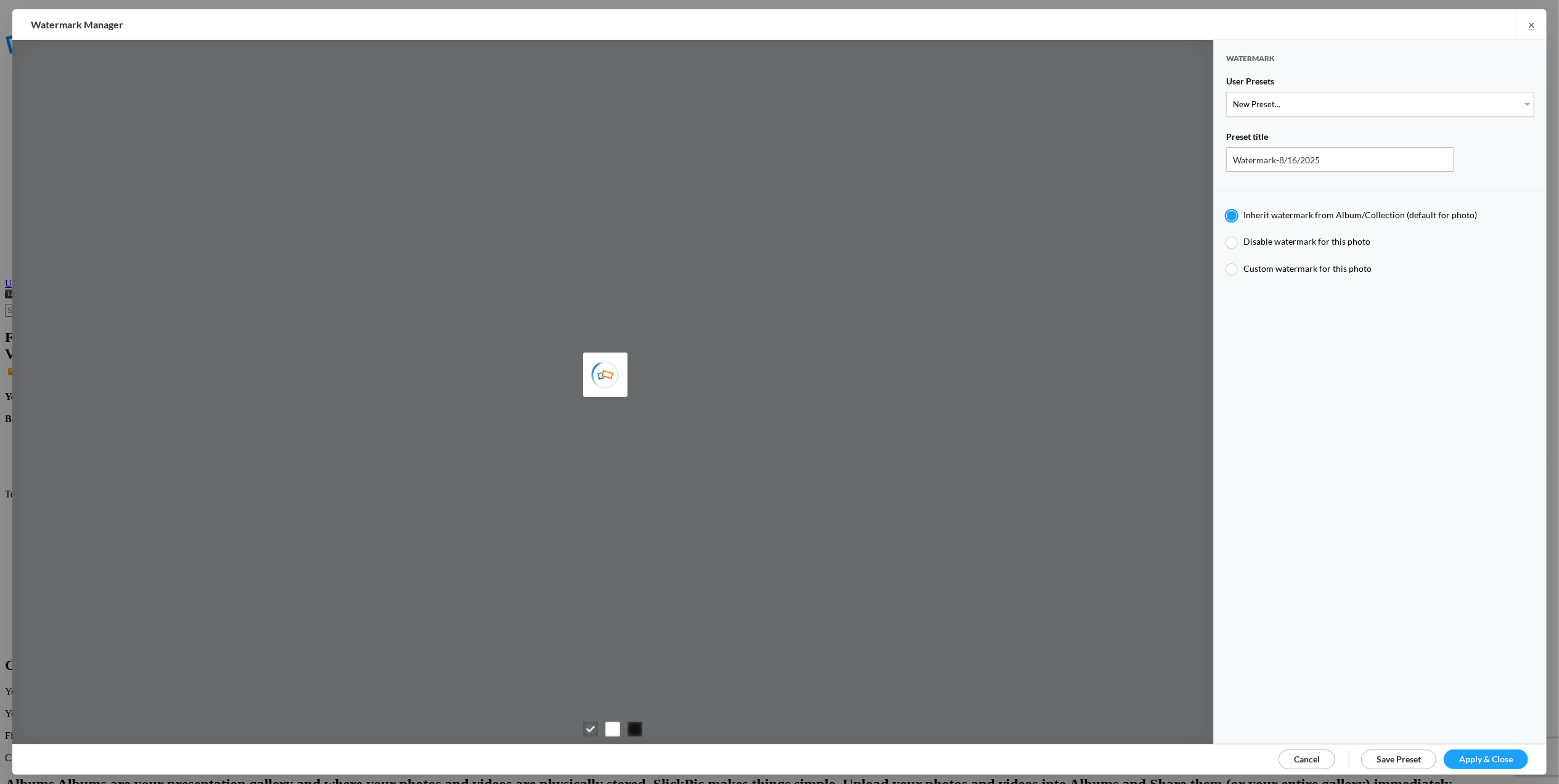
type input "Tom Leslie"
type input "T for Tom's photo"
type input "T"
type input "0.3"
type input "4"
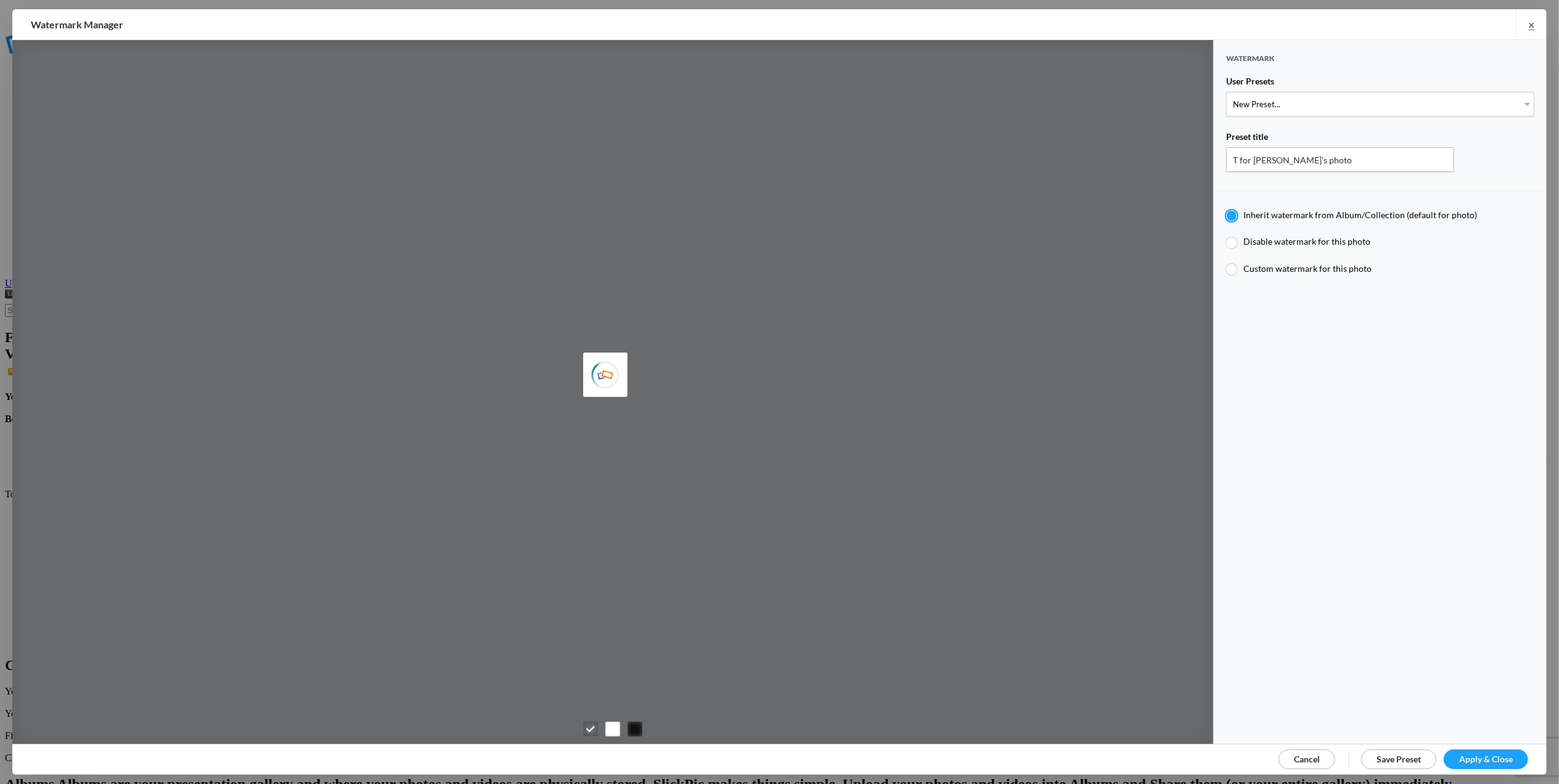
radio input "false"
click at [1516, 109] on select "New Preset... T for Tom's photo M for Mary's photo" at bounding box center [1380, 104] width 308 height 25
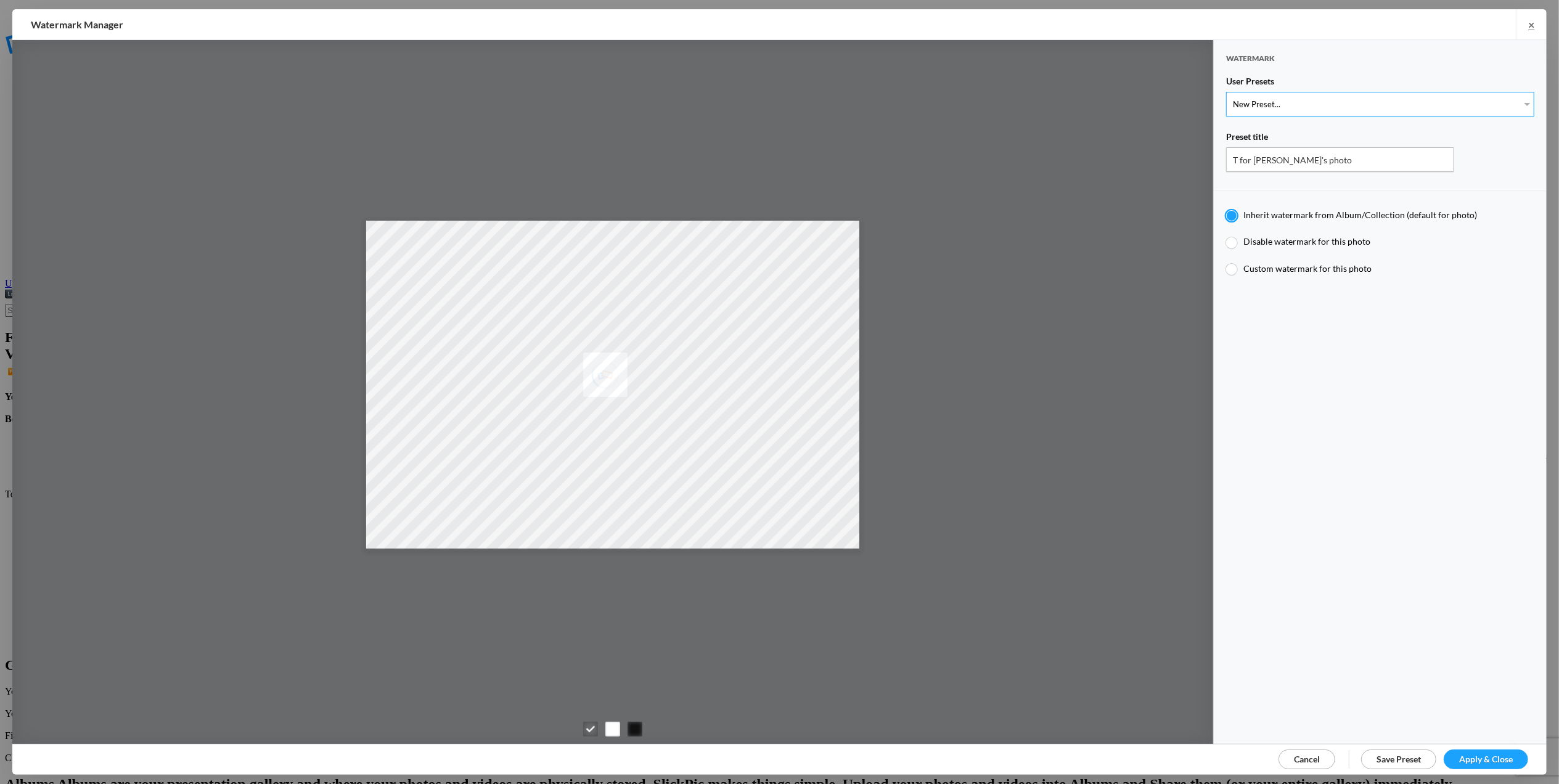
select select "2: Object"
click at [1226, 92] on select "New Preset... T for Tom's photo M for Mary's photo" at bounding box center [1380, 104] width 308 height 25
type input "M for Mary's photo"
radio input "false"
radio input "true"
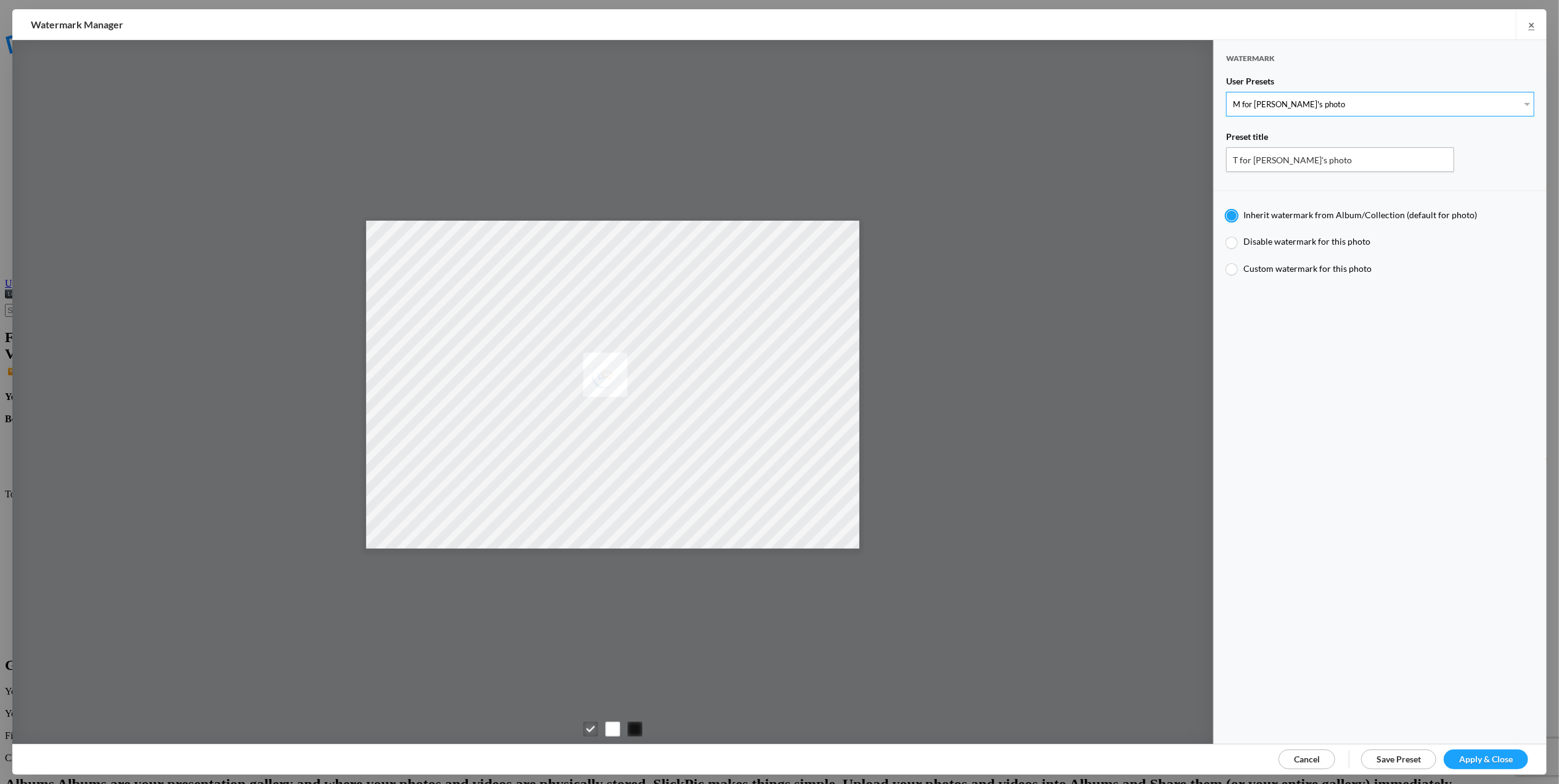
type input "M"
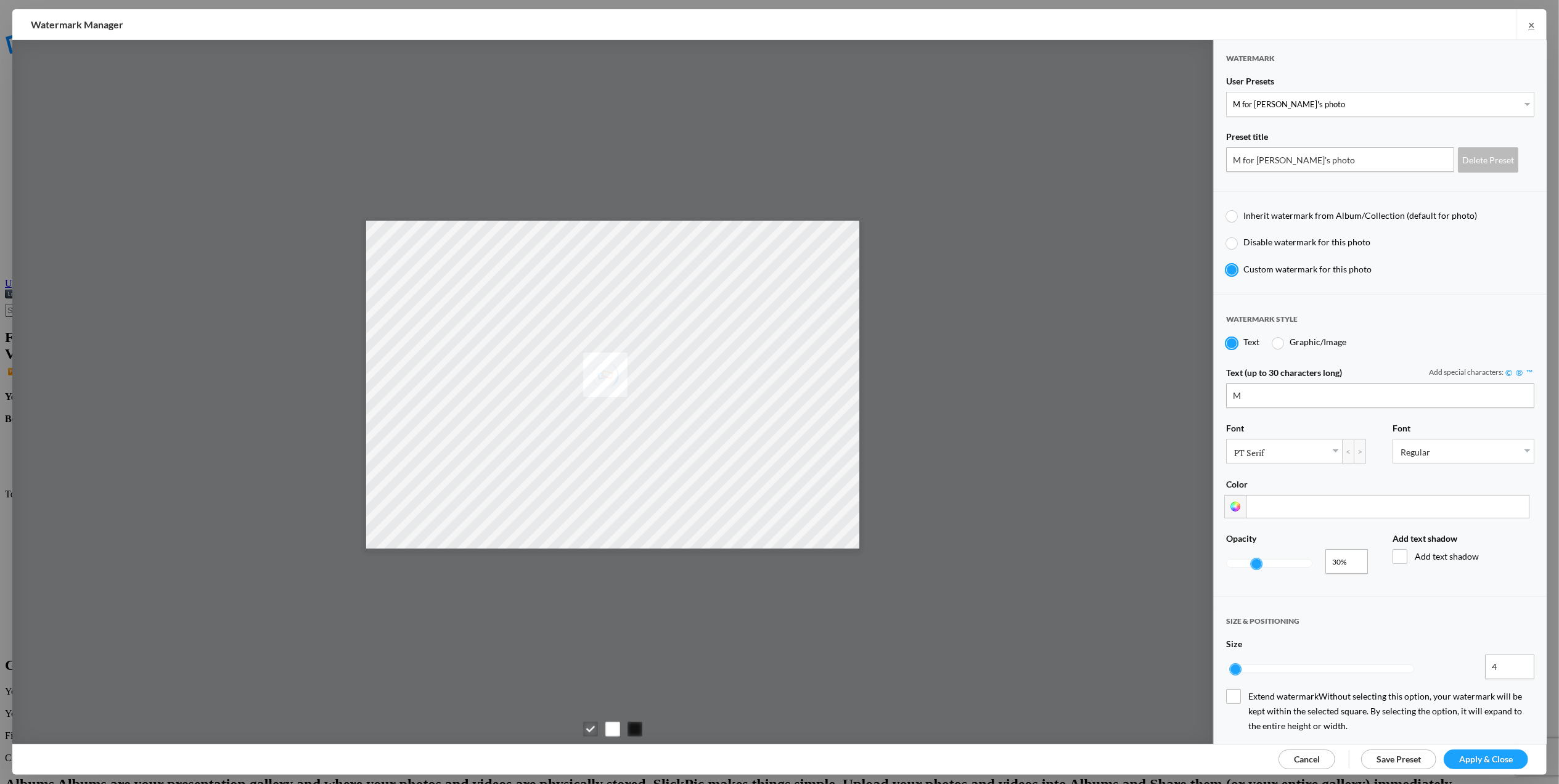
click at [1472, 755] on span "Apply & Close" at bounding box center [1485, 759] width 53 height 11
